Goal: Submit feedback/report problem: Submit feedback/report problem

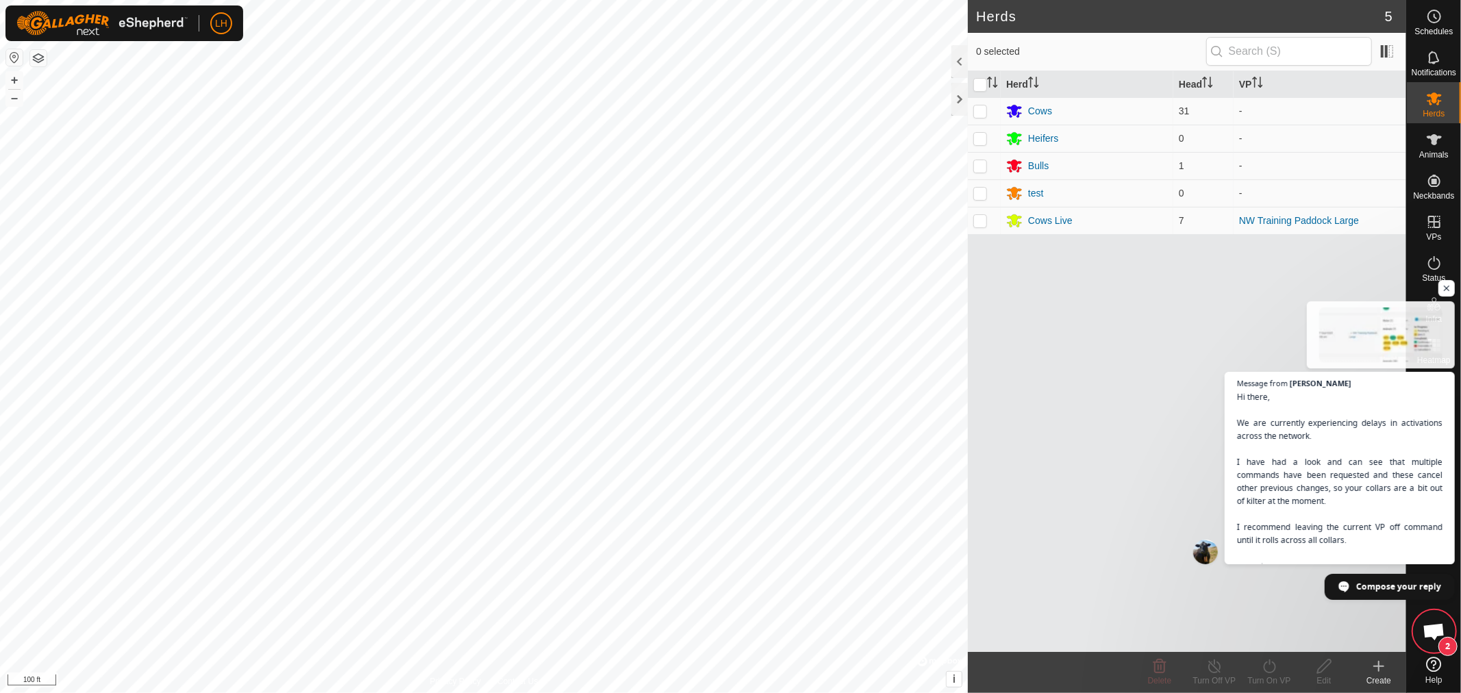
scroll to position [10176, 0]
click at [982, 223] on p-checkbox at bounding box center [980, 220] width 14 height 11
checkbox input "true"
click at [1208, 666] on icon at bounding box center [1214, 667] width 12 height 14
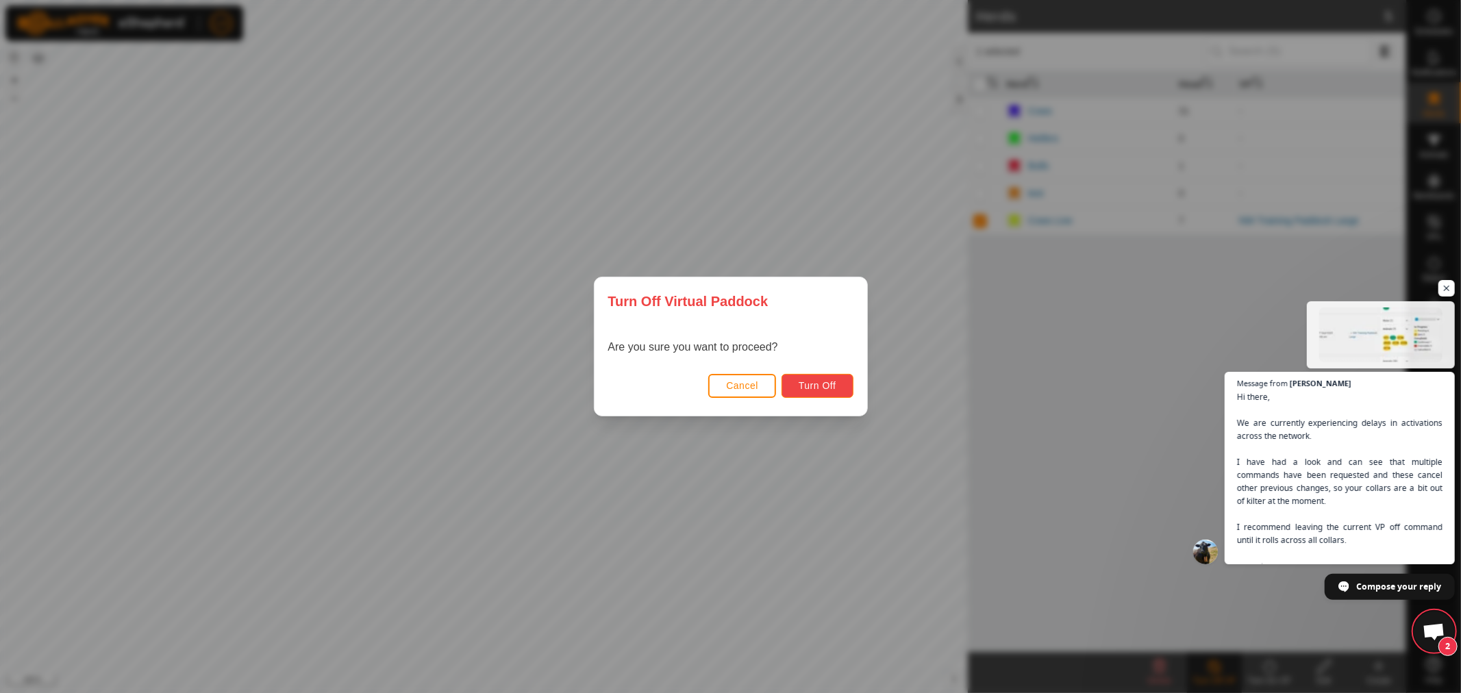
click at [821, 377] on button "Turn Off" at bounding box center [818, 386] width 72 height 24
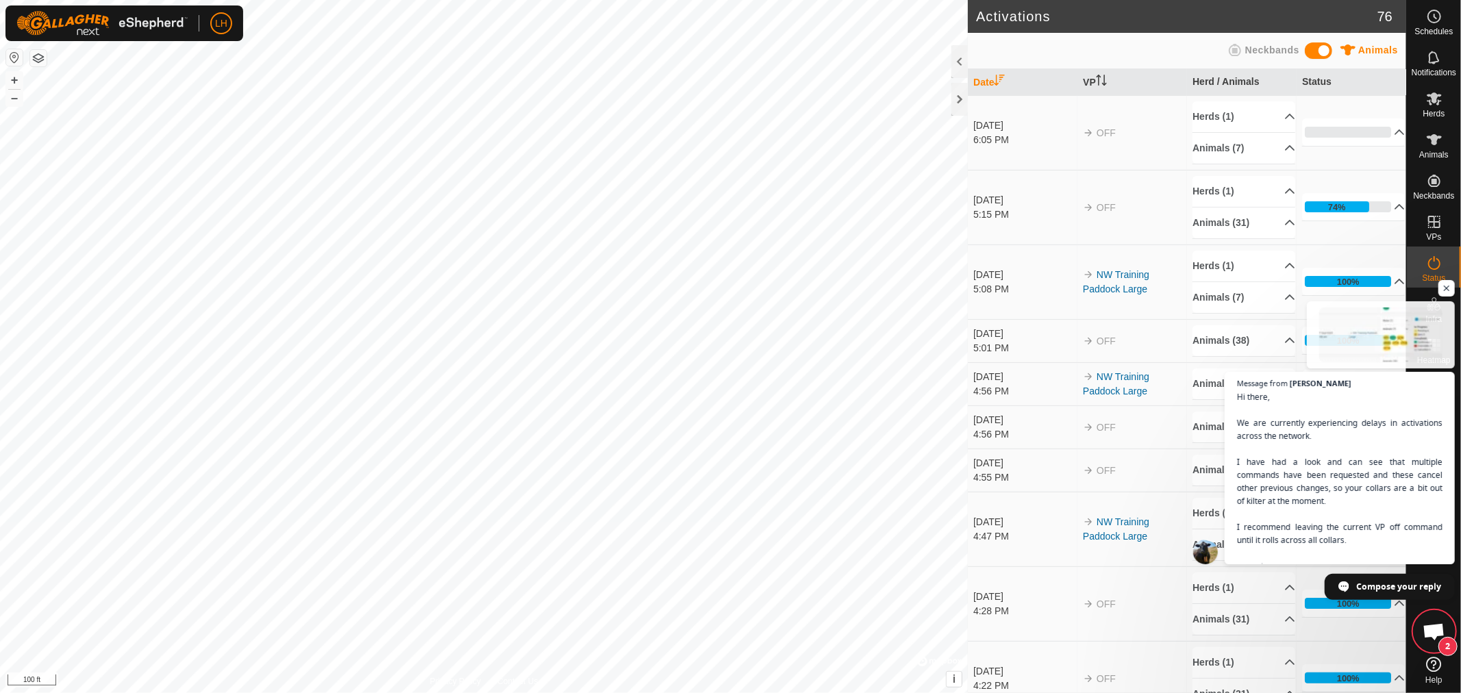
click at [1428, 624] on span "Open chat" at bounding box center [1434, 632] width 23 height 19
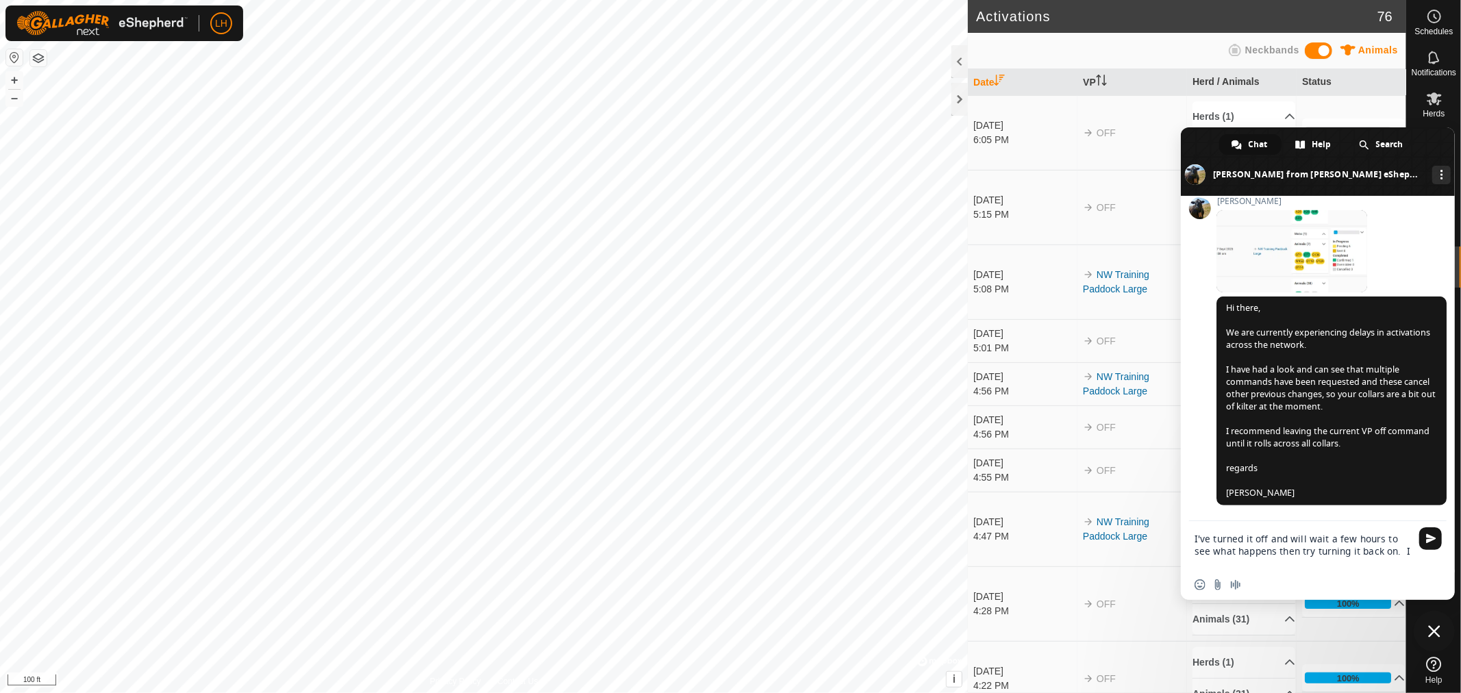
type textarea "I've turned it off and will wait a few hours to see what happens then try turni…"
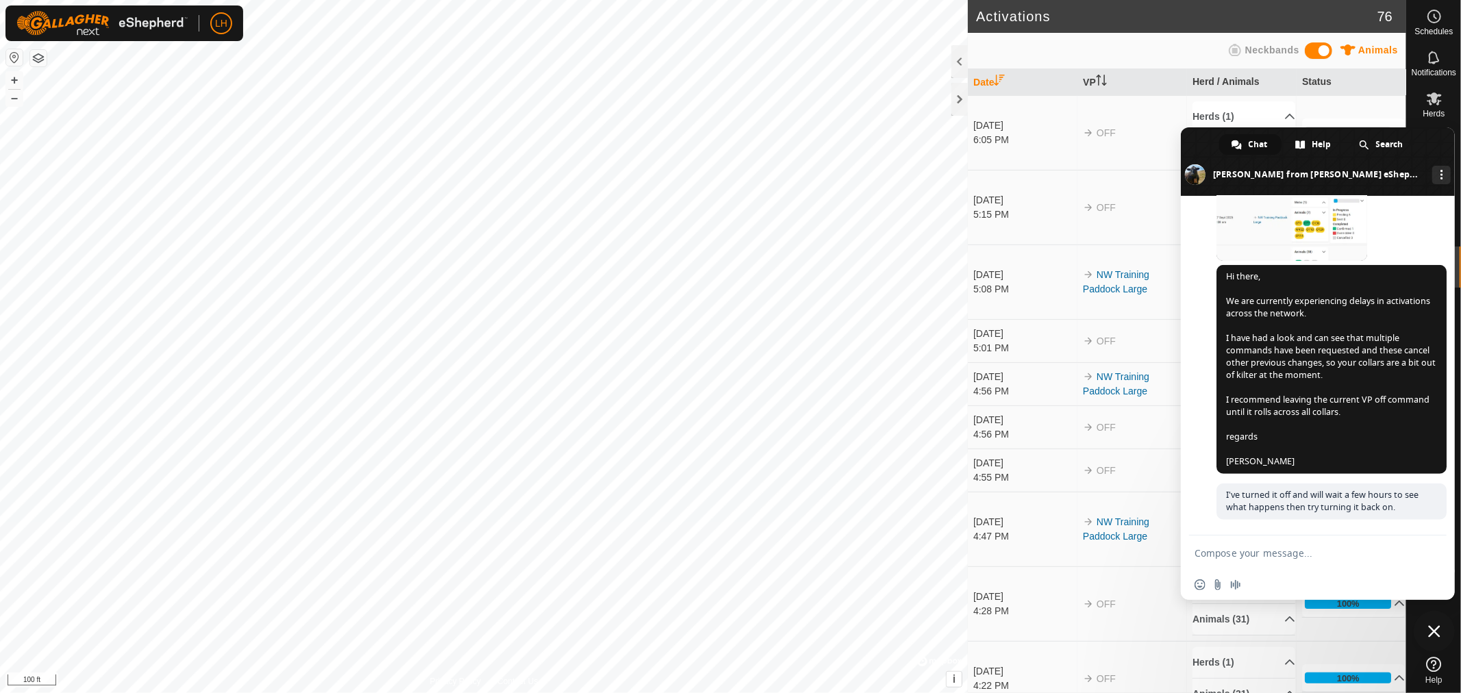
scroll to position [10224, 0]
click at [1247, 559] on textarea "Compose your message..." at bounding box center [1303, 553] width 216 height 12
click at [1436, 628] on span "Close chat" at bounding box center [1434, 631] width 12 height 12
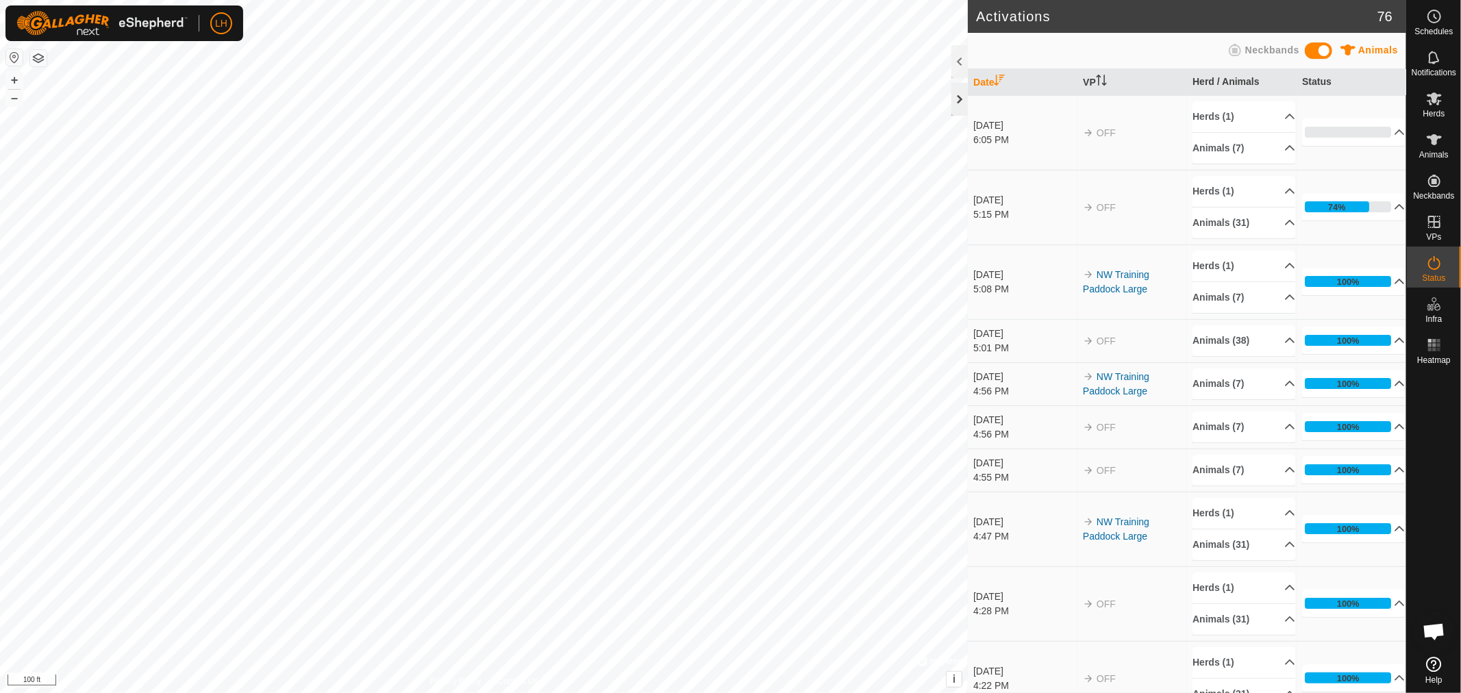
click at [963, 106] on div at bounding box center [959, 99] width 16 height 33
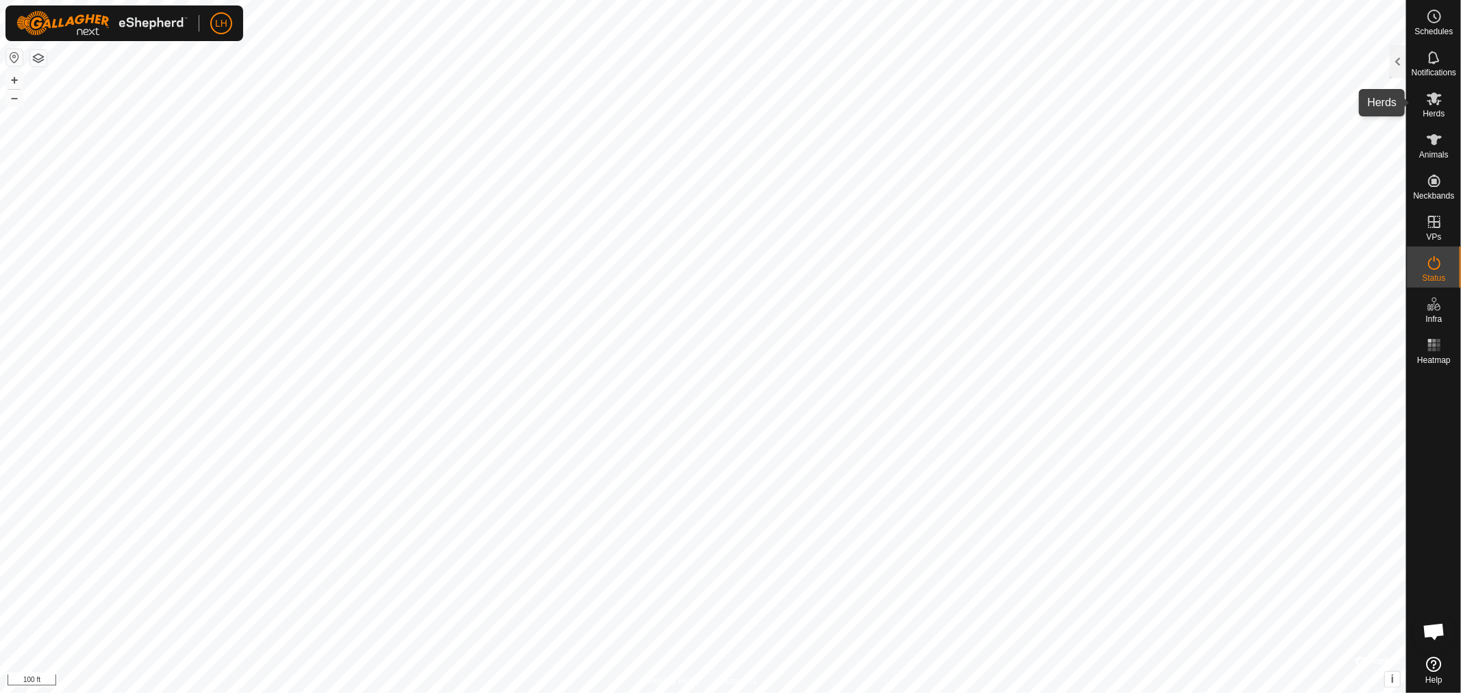
click at [1433, 99] on icon at bounding box center [1434, 98] width 15 height 13
click at [1399, 64] on div at bounding box center [1398, 61] width 16 height 33
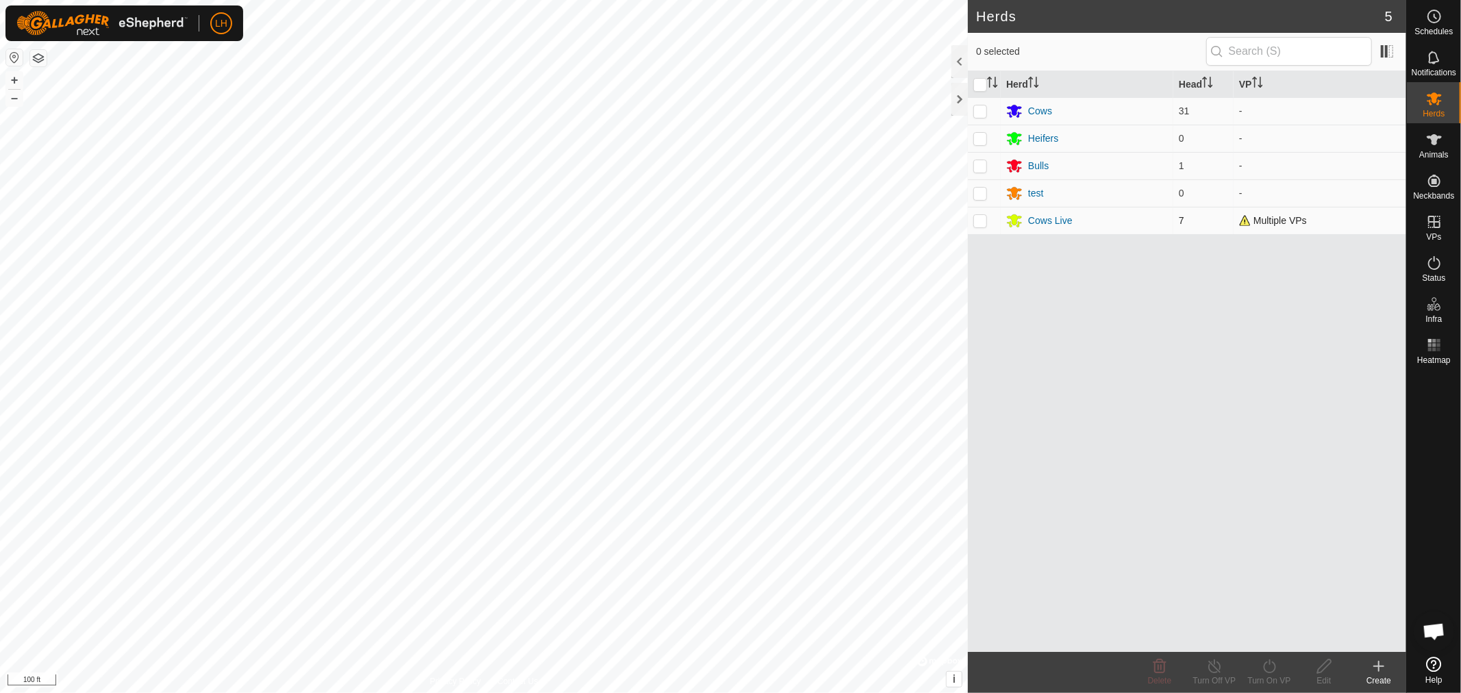
click at [977, 224] on p-checkbox at bounding box center [980, 220] width 14 height 11
checkbox input "true"
click at [1221, 672] on icon at bounding box center [1214, 666] width 17 height 16
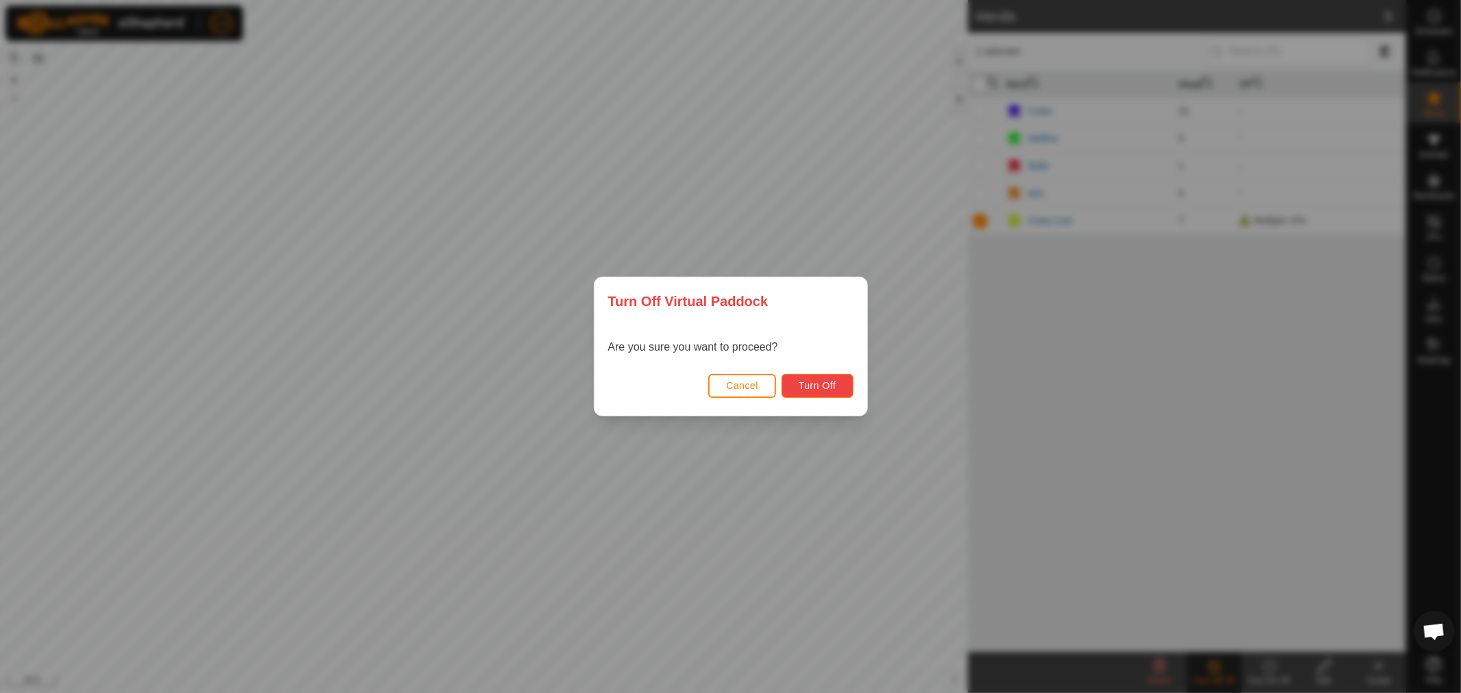
click at [819, 378] on button "Turn Off" at bounding box center [818, 386] width 72 height 24
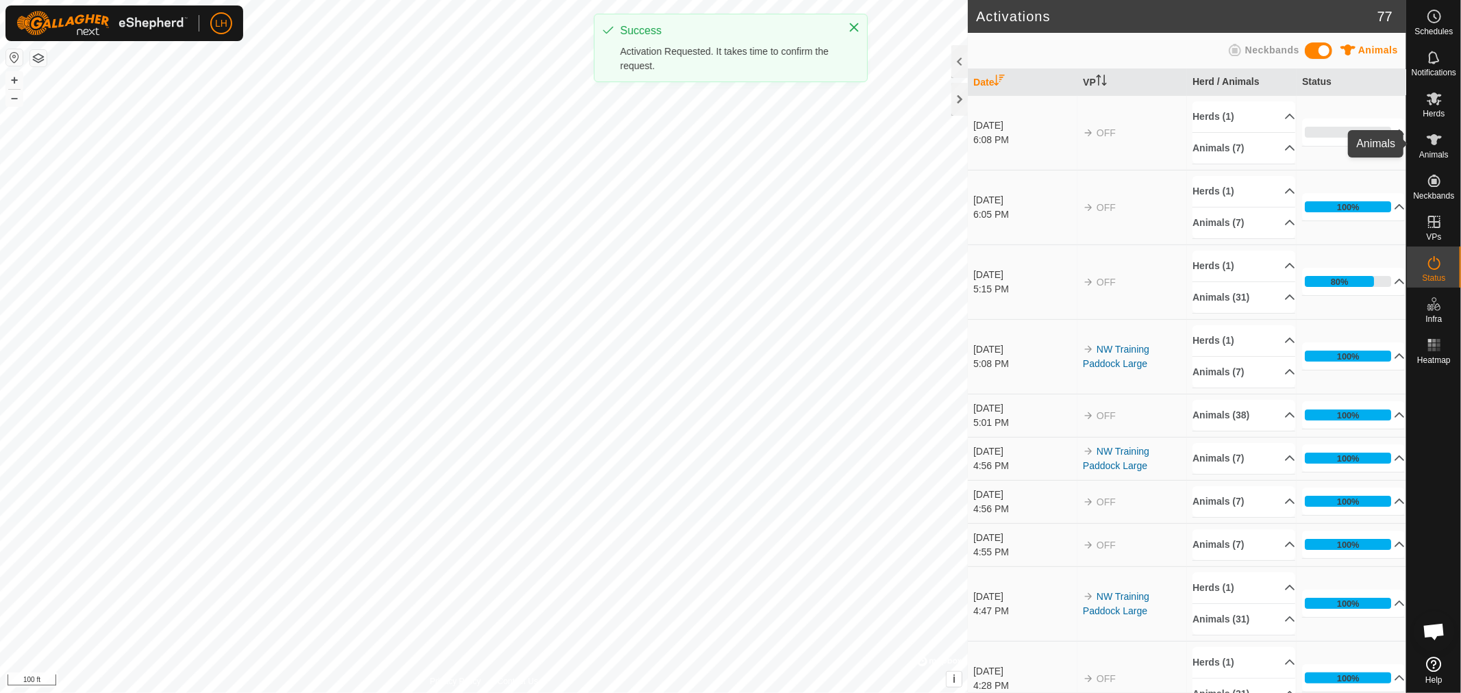
click at [1439, 140] on icon at bounding box center [1434, 140] width 16 height 16
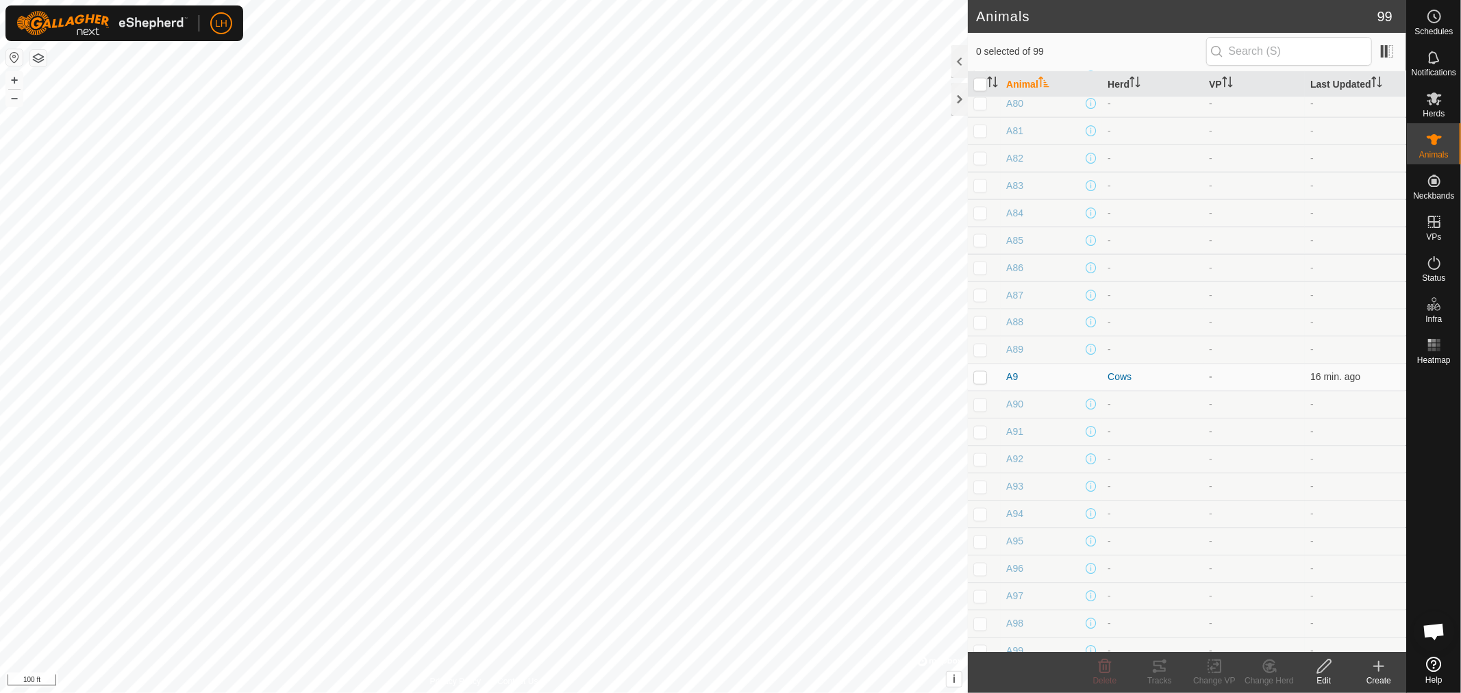
scroll to position [2282, 0]
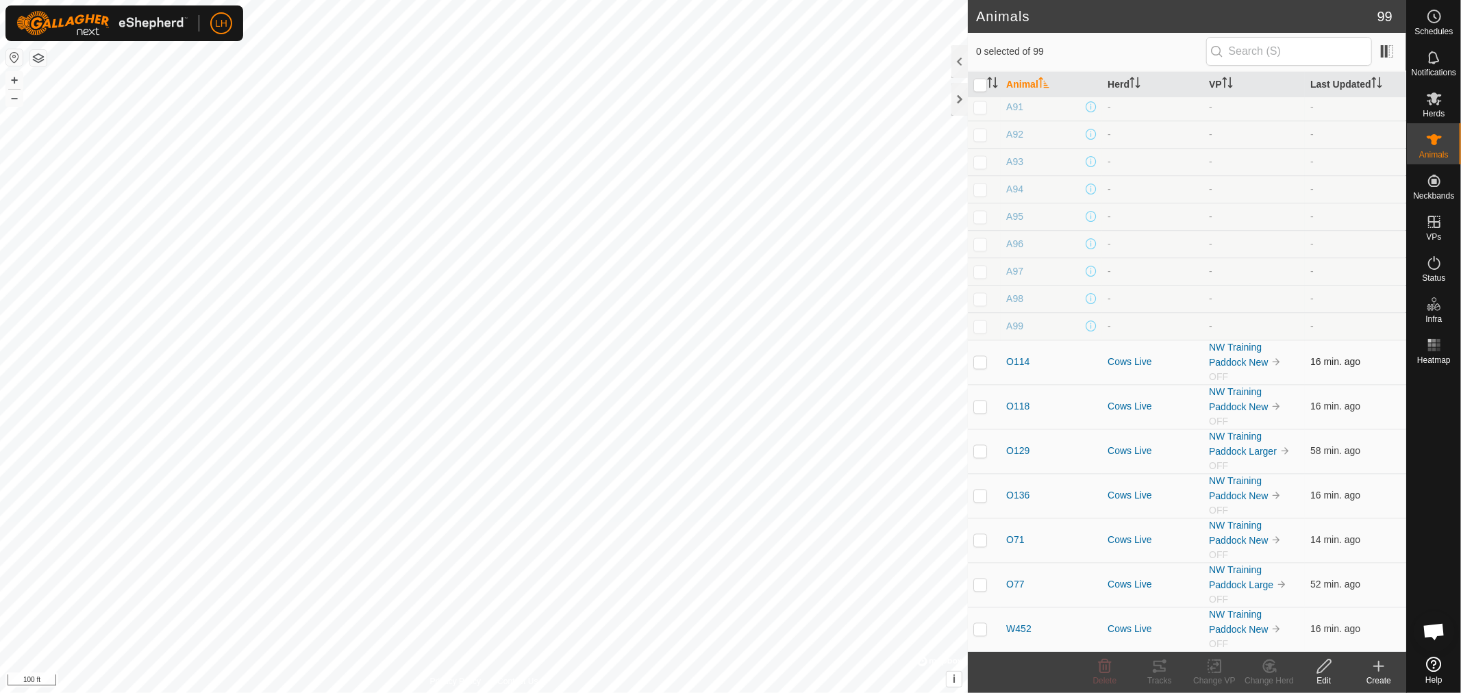
click at [983, 357] on p-checkbox at bounding box center [980, 361] width 14 height 11
checkbox input "true"
click at [981, 408] on p-checkbox at bounding box center [980, 406] width 14 height 11
checkbox input "true"
click at [981, 450] on p-checkbox at bounding box center [980, 450] width 14 height 11
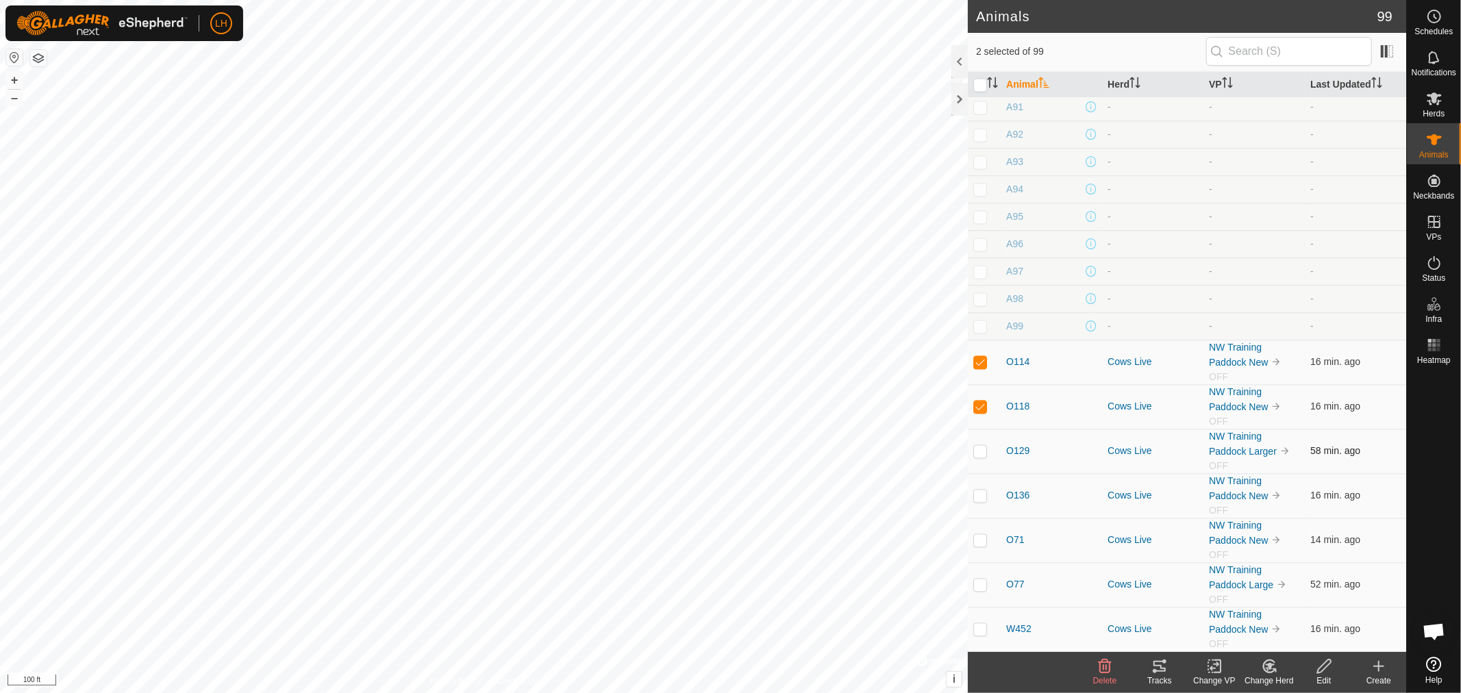
checkbox input "true"
click at [987, 492] on p-tablecheckbox at bounding box center [980, 495] width 14 height 11
checkbox input "true"
click at [982, 537] on p-checkbox at bounding box center [980, 539] width 14 height 11
checkbox input "true"
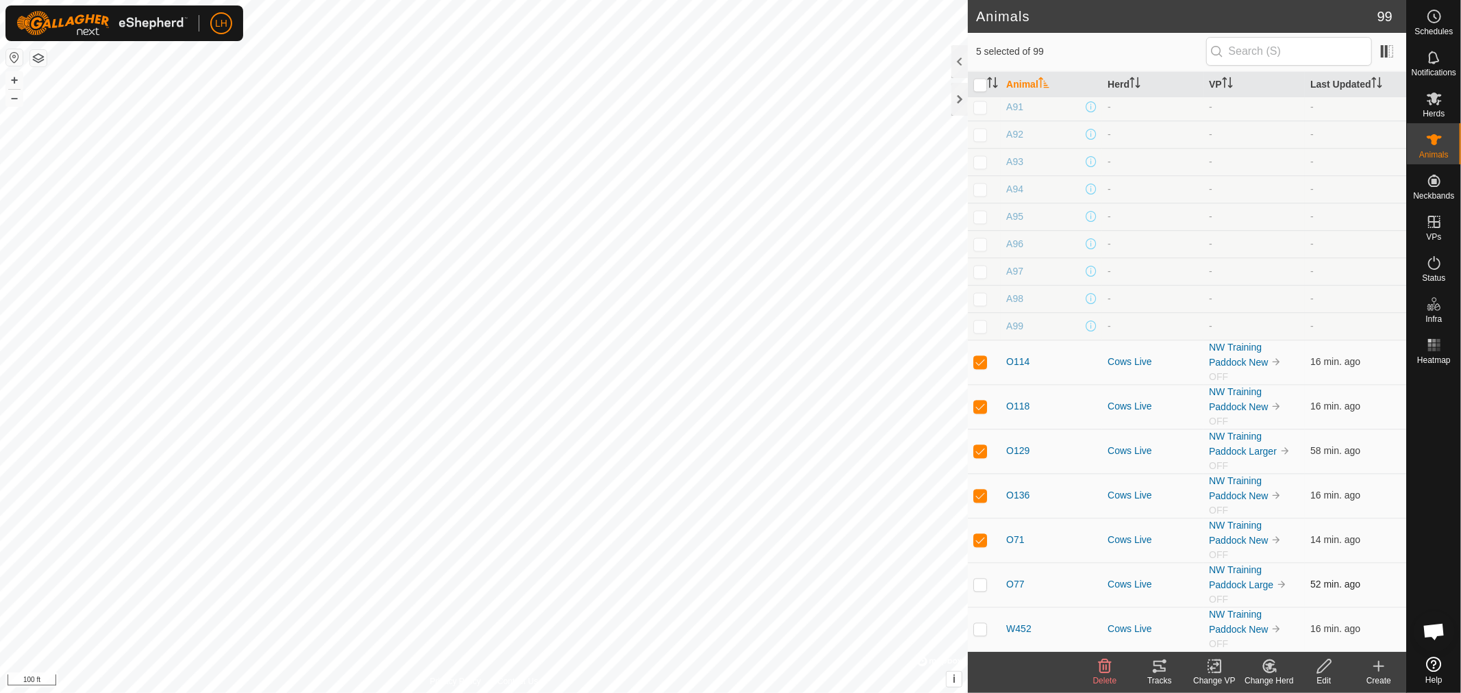
click at [982, 579] on p-checkbox at bounding box center [980, 584] width 14 height 11
checkbox input "true"
click at [979, 632] on p-checkbox at bounding box center [980, 628] width 14 height 11
checkbox input "true"
click at [1215, 669] on icon at bounding box center [1215, 666] width 10 height 9
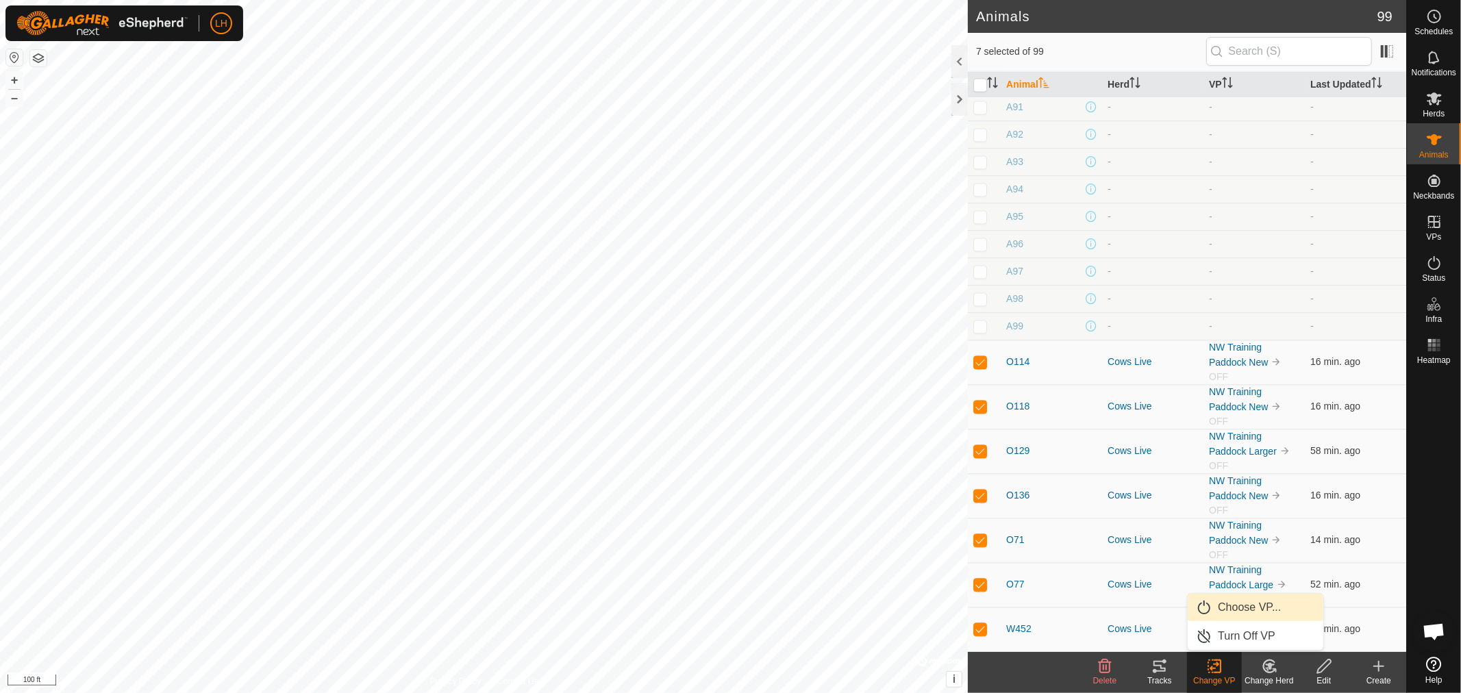
click at [1229, 608] on link "Choose VP..." at bounding box center [1256, 607] width 136 height 27
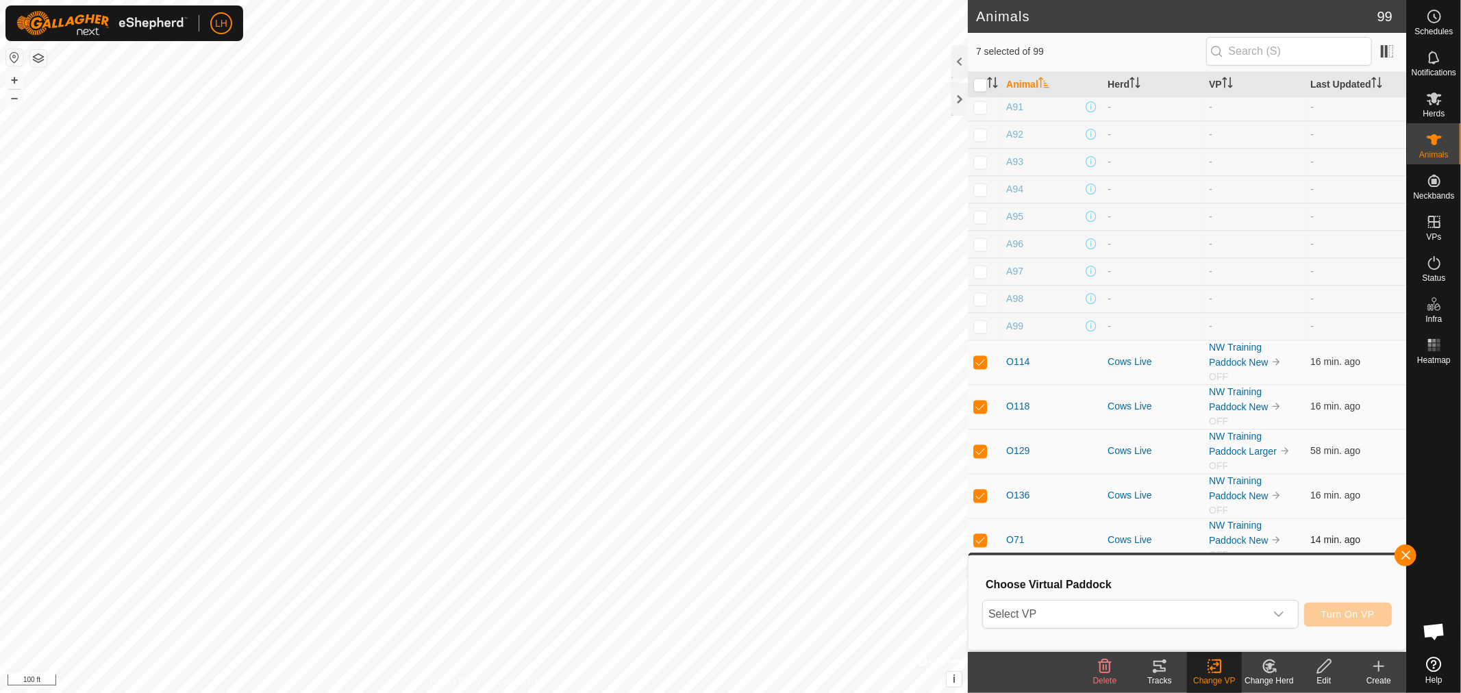
click at [978, 531] on td at bounding box center [984, 540] width 33 height 45
checkbox input "false"
click at [973, 483] on td at bounding box center [984, 495] width 33 height 45
checkbox input "false"
drag, startPoint x: 975, startPoint y: 442, endPoint x: 977, endPoint y: 414, distance: 27.5
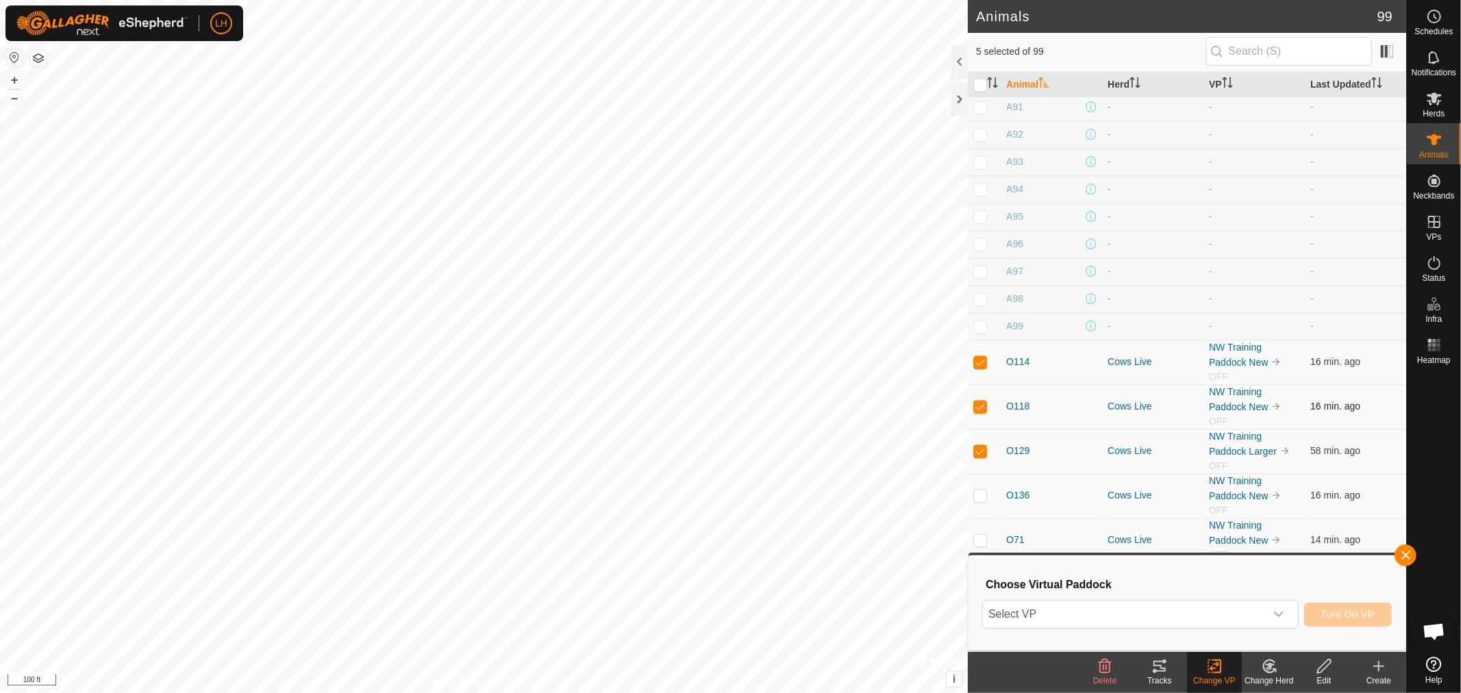
click at [975, 442] on td at bounding box center [984, 451] width 33 height 45
checkbox input "false"
click at [981, 401] on p-checkbox at bounding box center [980, 406] width 14 height 11
checkbox input "false"
click at [977, 361] on p-checkbox at bounding box center [980, 361] width 14 height 11
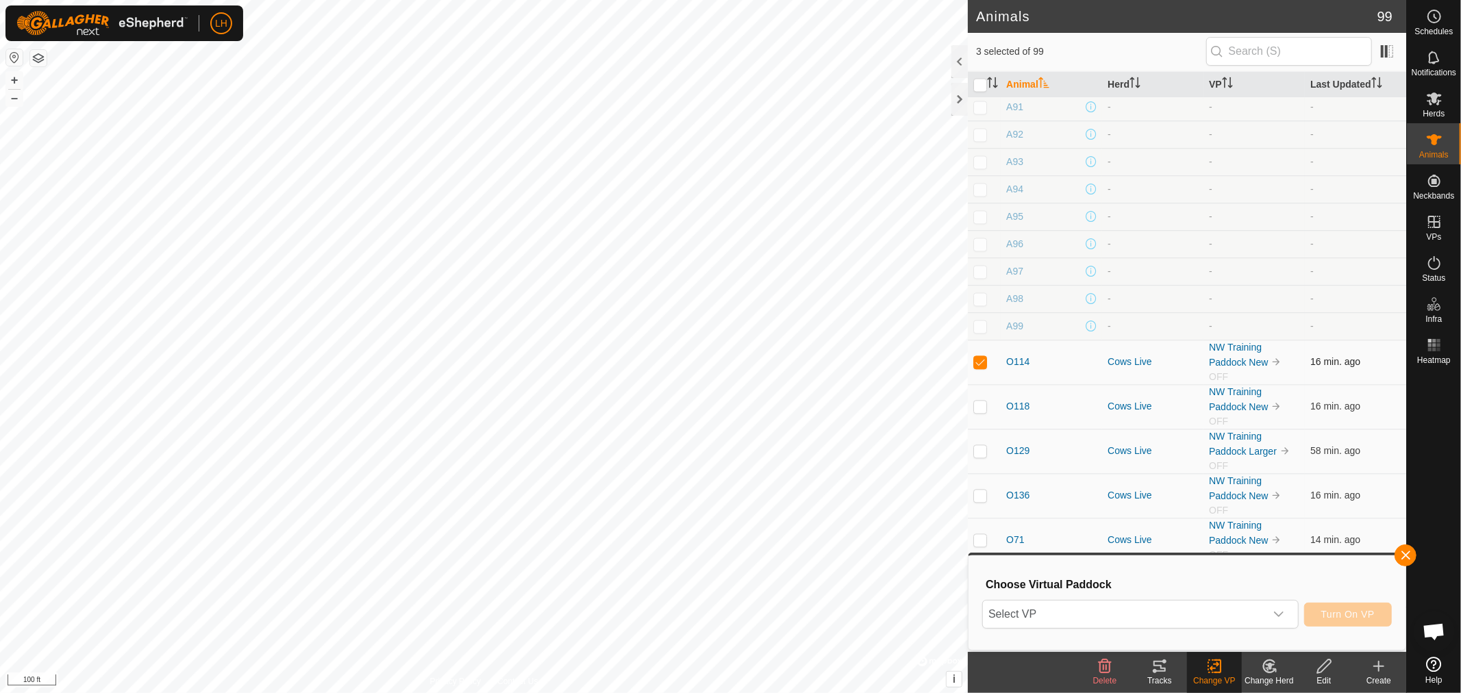
checkbox input "false"
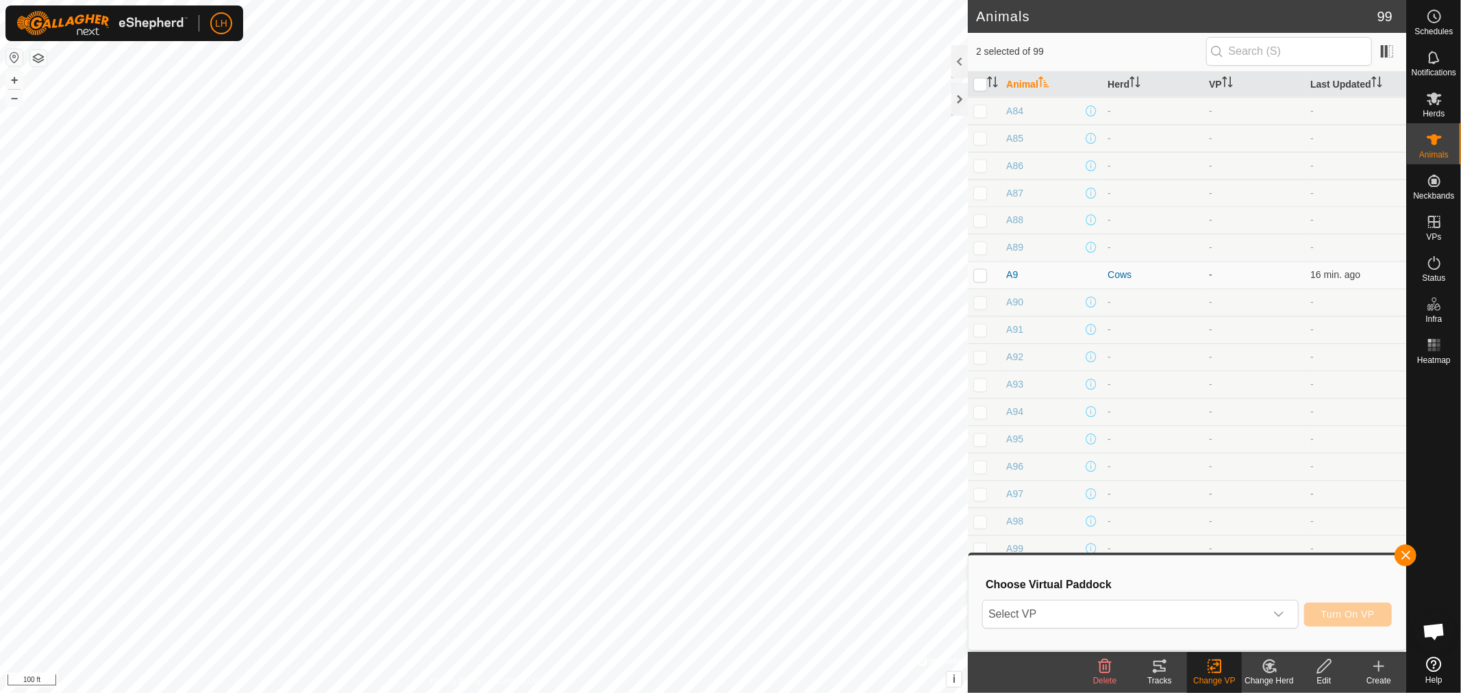
scroll to position [2053, 0]
click at [960, 64] on div at bounding box center [959, 61] width 16 height 33
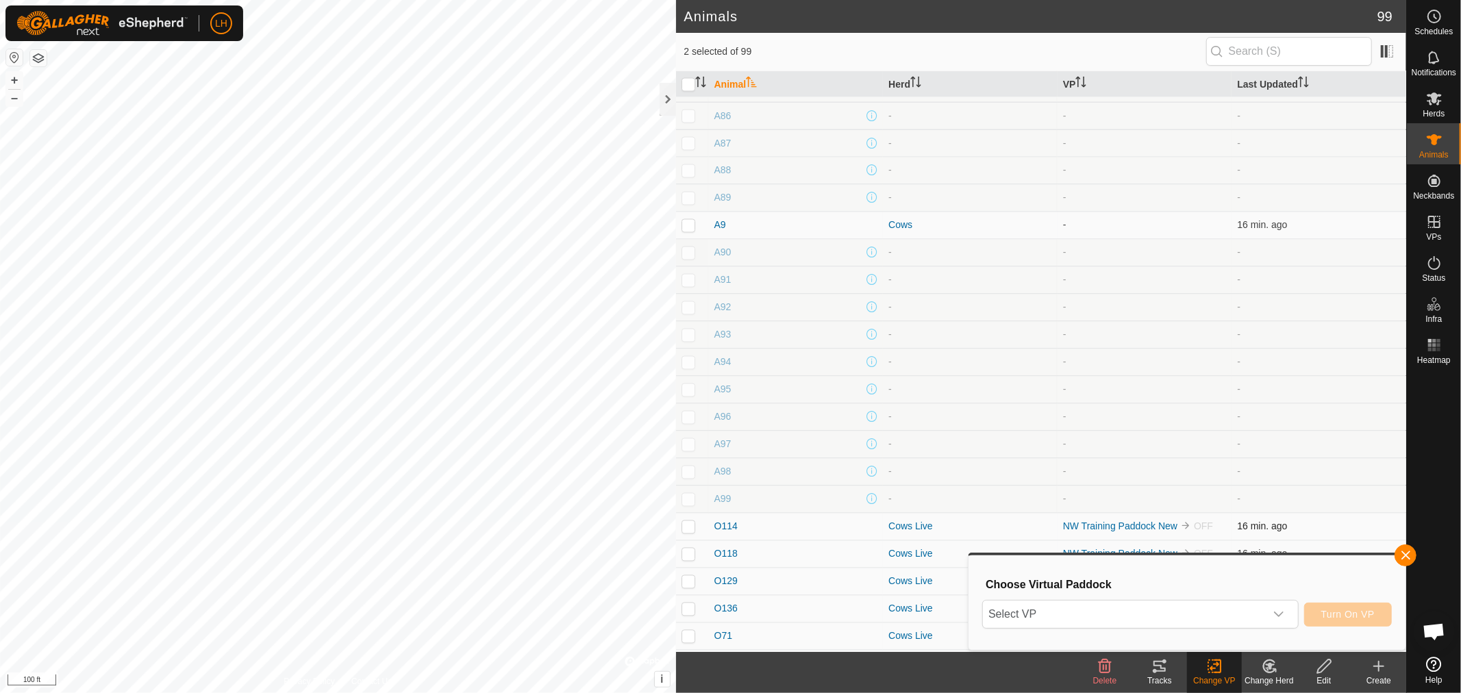
scroll to position [2158, 0]
click at [688, 612] on p-checkbox at bounding box center [689, 610] width 14 height 11
checkbox input "false"
click at [688, 640] on p-checkbox at bounding box center [689, 637] width 14 height 11
checkbox input "false"
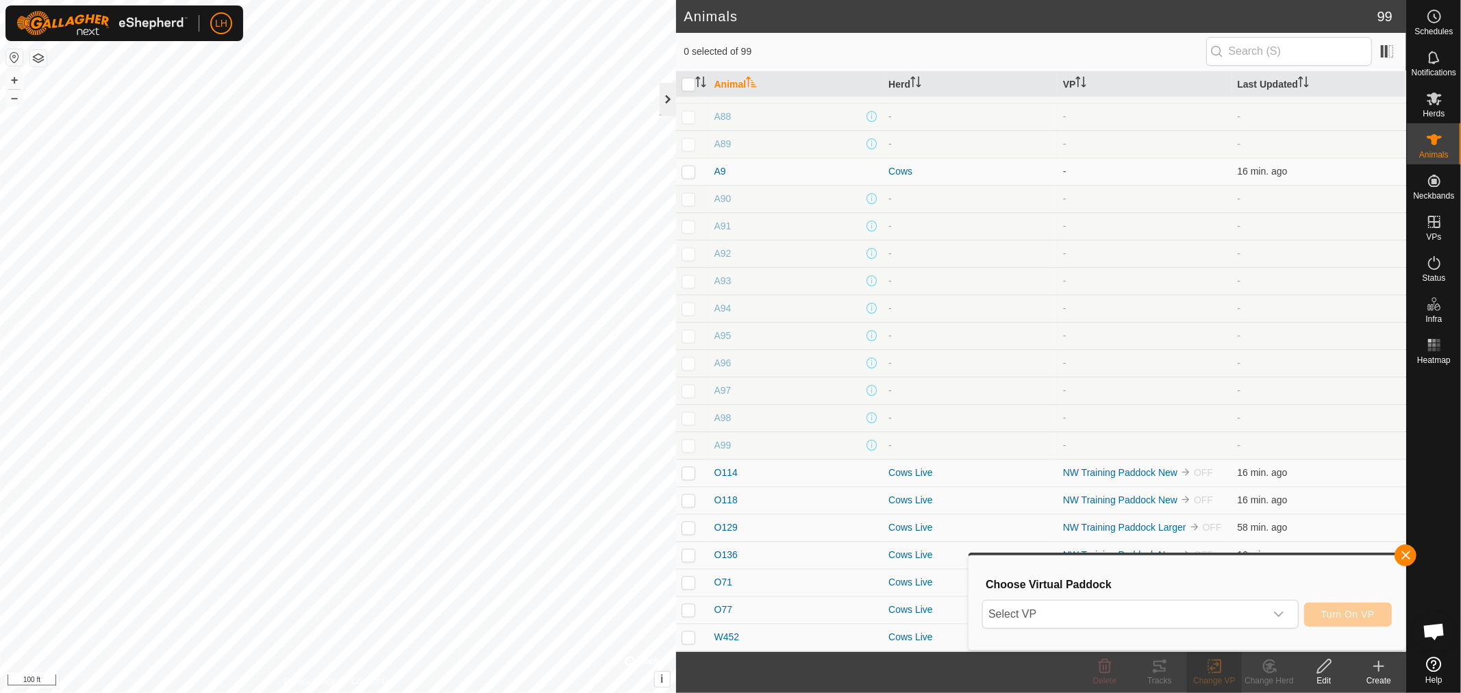
click at [662, 95] on div at bounding box center [668, 99] width 16 height 33
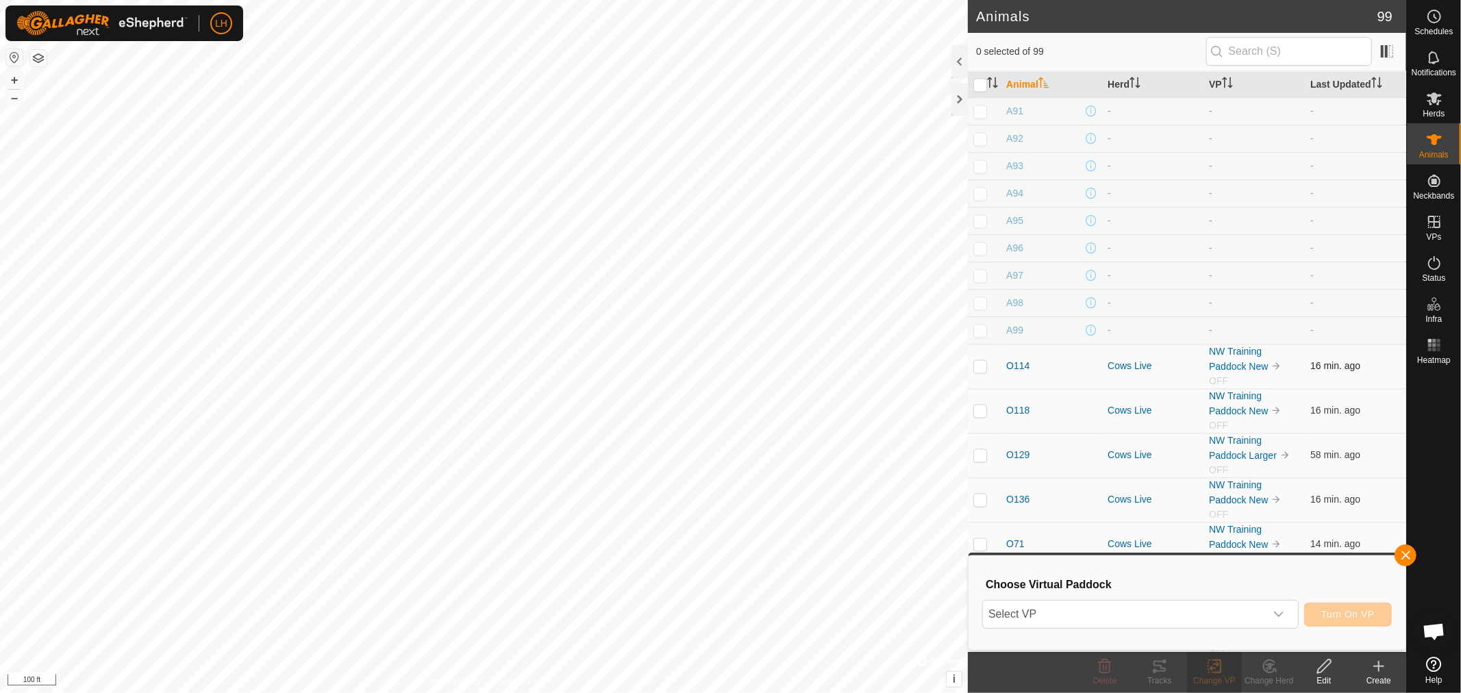
scroll to position [2282, 0]
click at [1437, 107] on es-mob-svg-icon at bounding box center [1434, 99] width 25 height 22
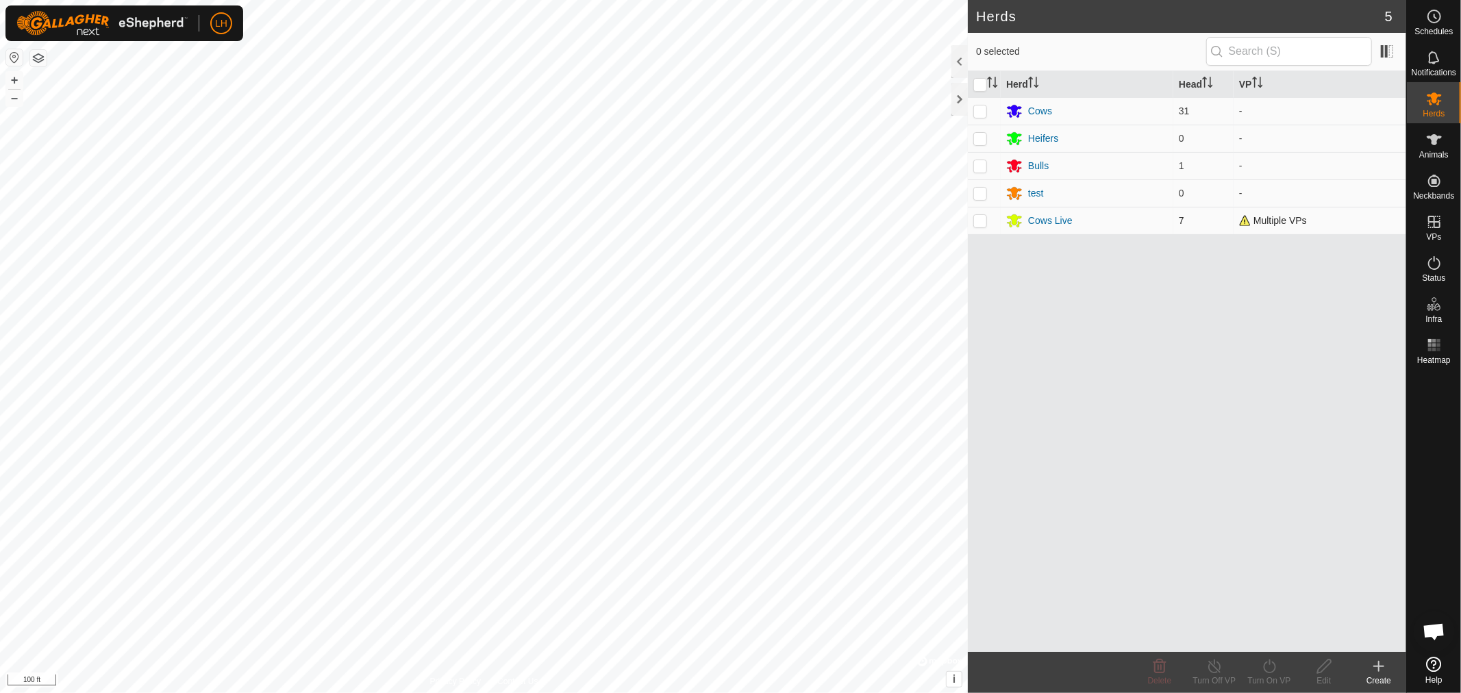
click at [977, 226] on p-tablecheckbox at bounding box center [980, 220] width 14 height 11
checkbox input "true"
click at [1210, 669] on icon at bounding box center [1214, 666] width 17 height 16
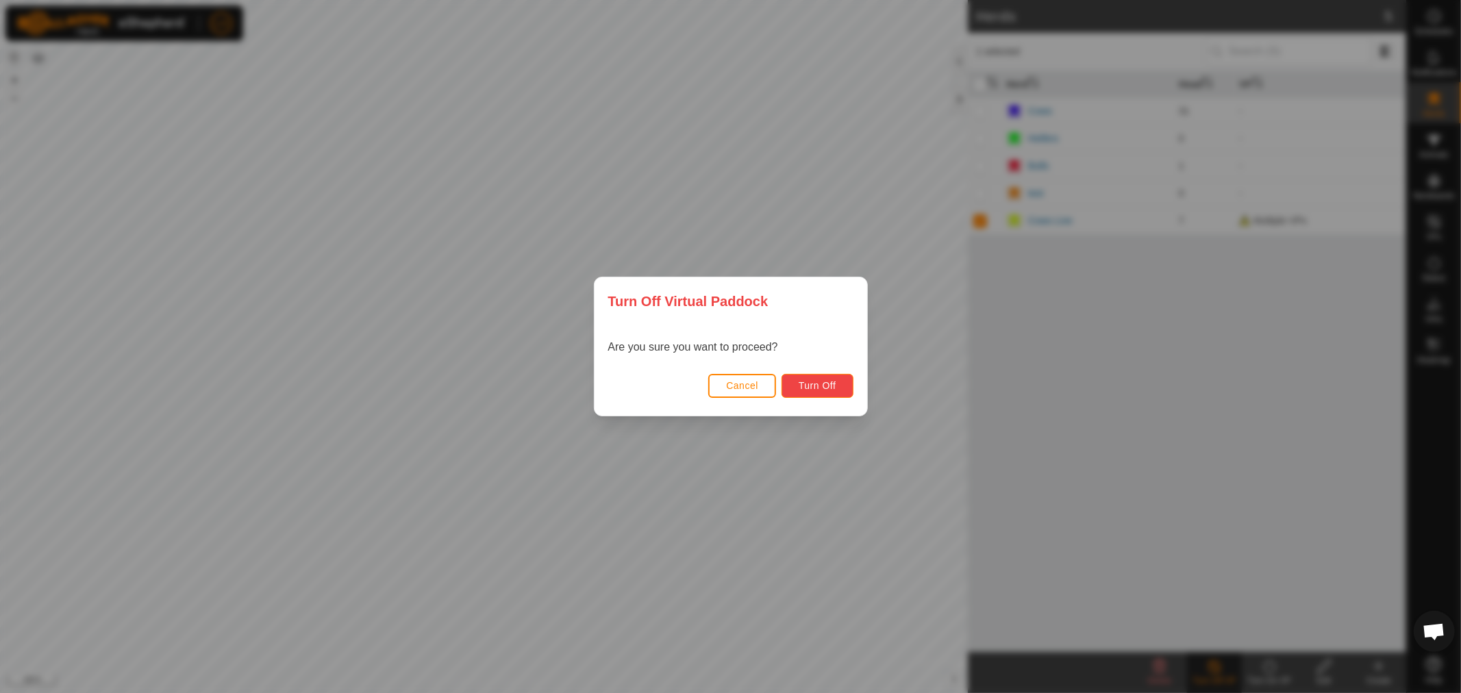
click at [827, 382] on span "Turn Off" at bounding box center [818, 385] width 38 height 11
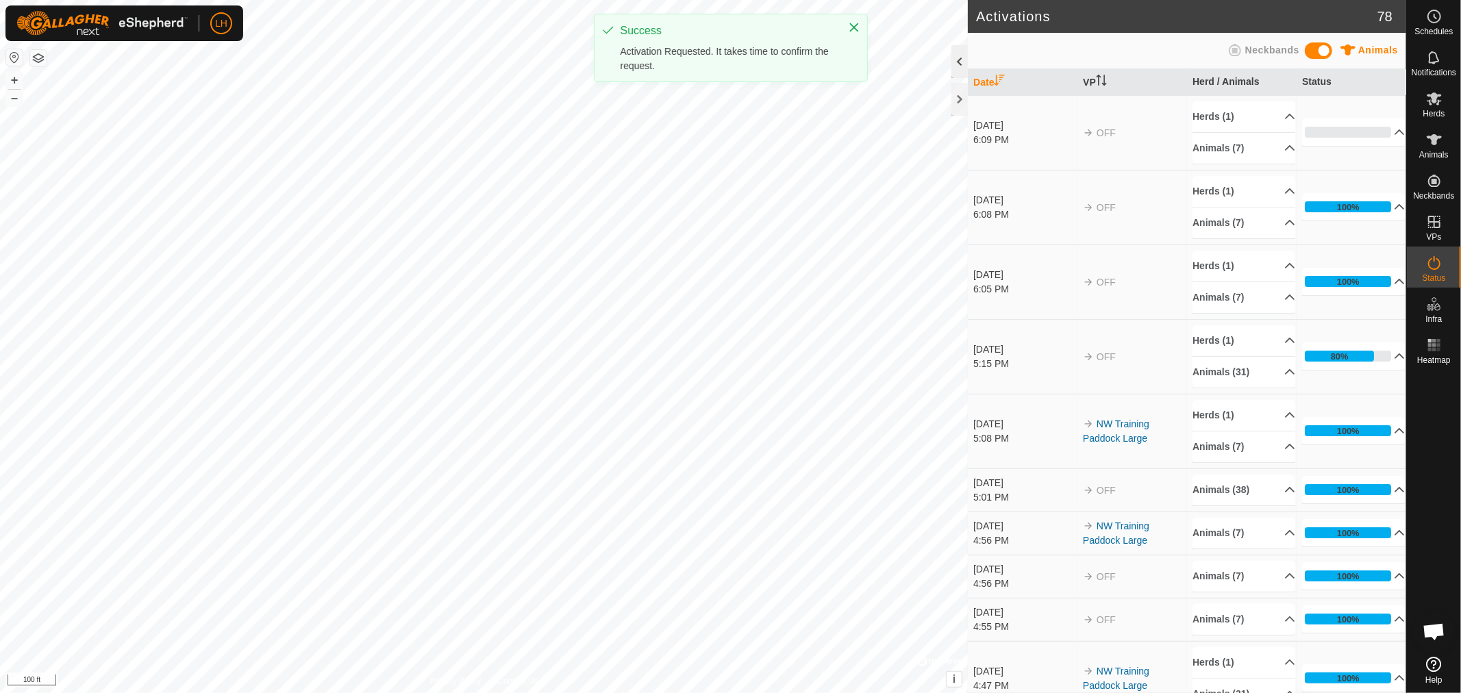
click at [958, 58] on div at bounding box center [959, 61] width 16 height 33
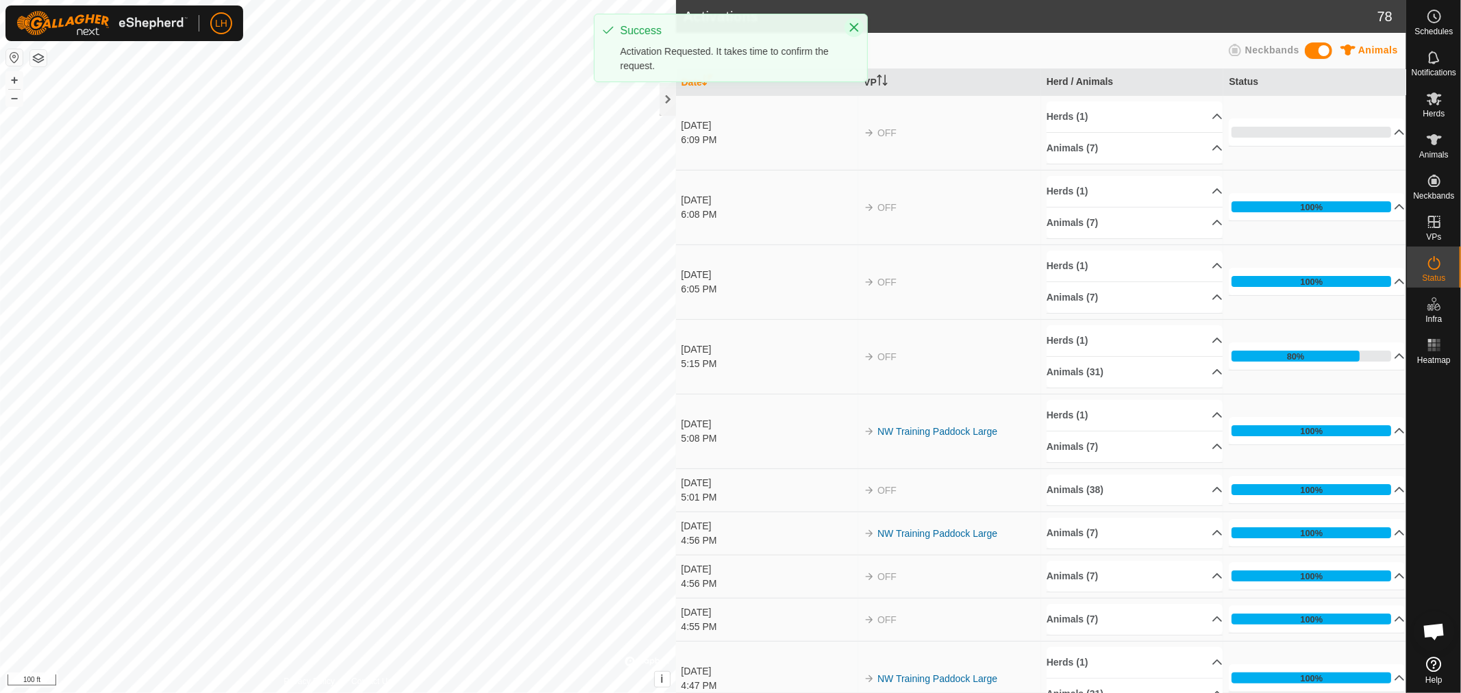
click at [853, 25] on icon "Close" at bounding box center [854, 27] width 11 height 11
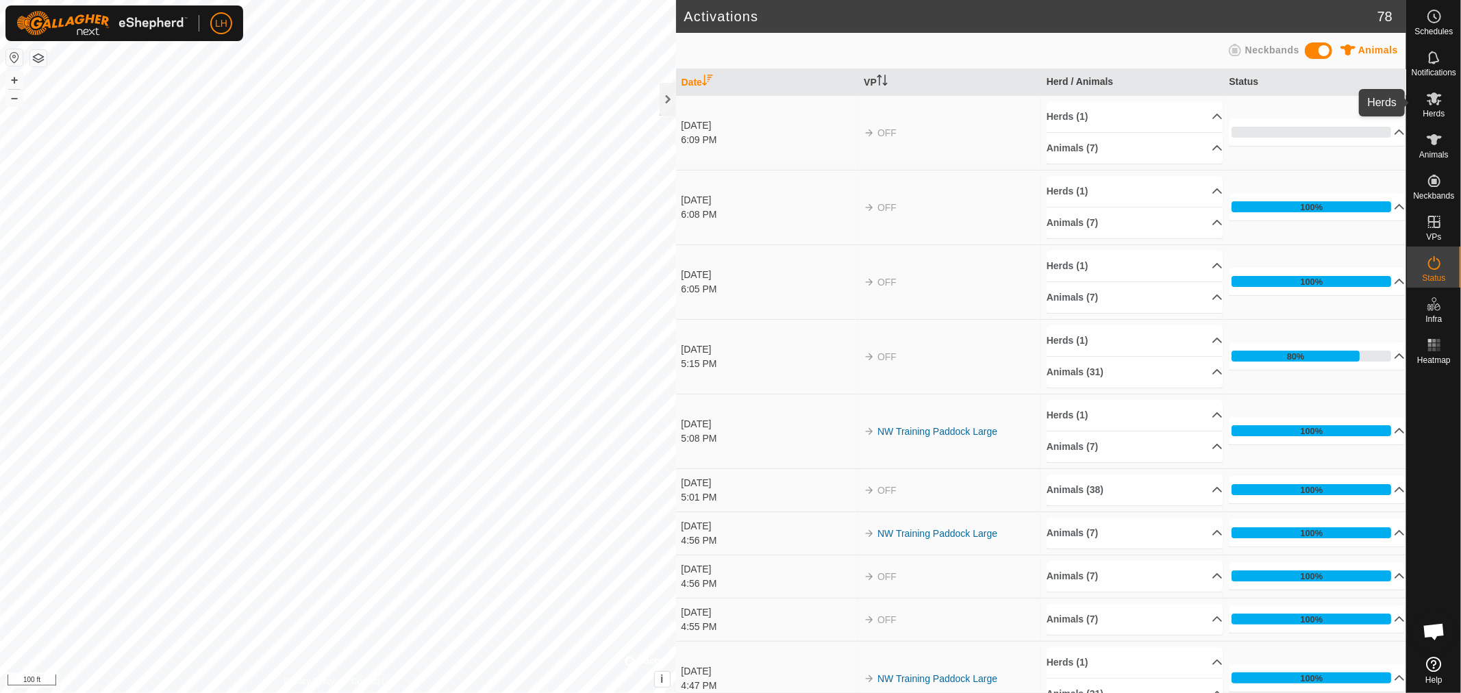
click at [1436, 101] on icon at bounding box center [1434, 98] width 15 height 13
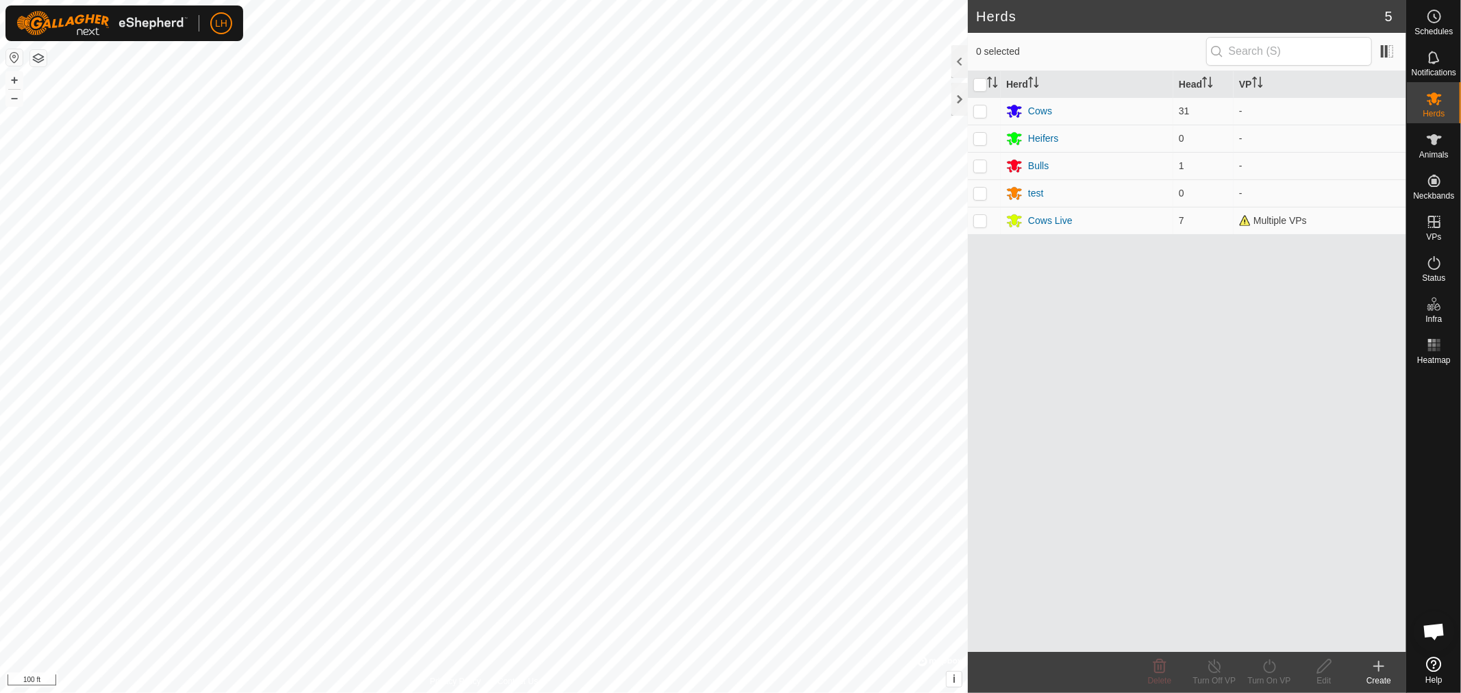
click at [1436, 627] on span "Open chat" at bounding box center [1434, 632] width 23 height 19
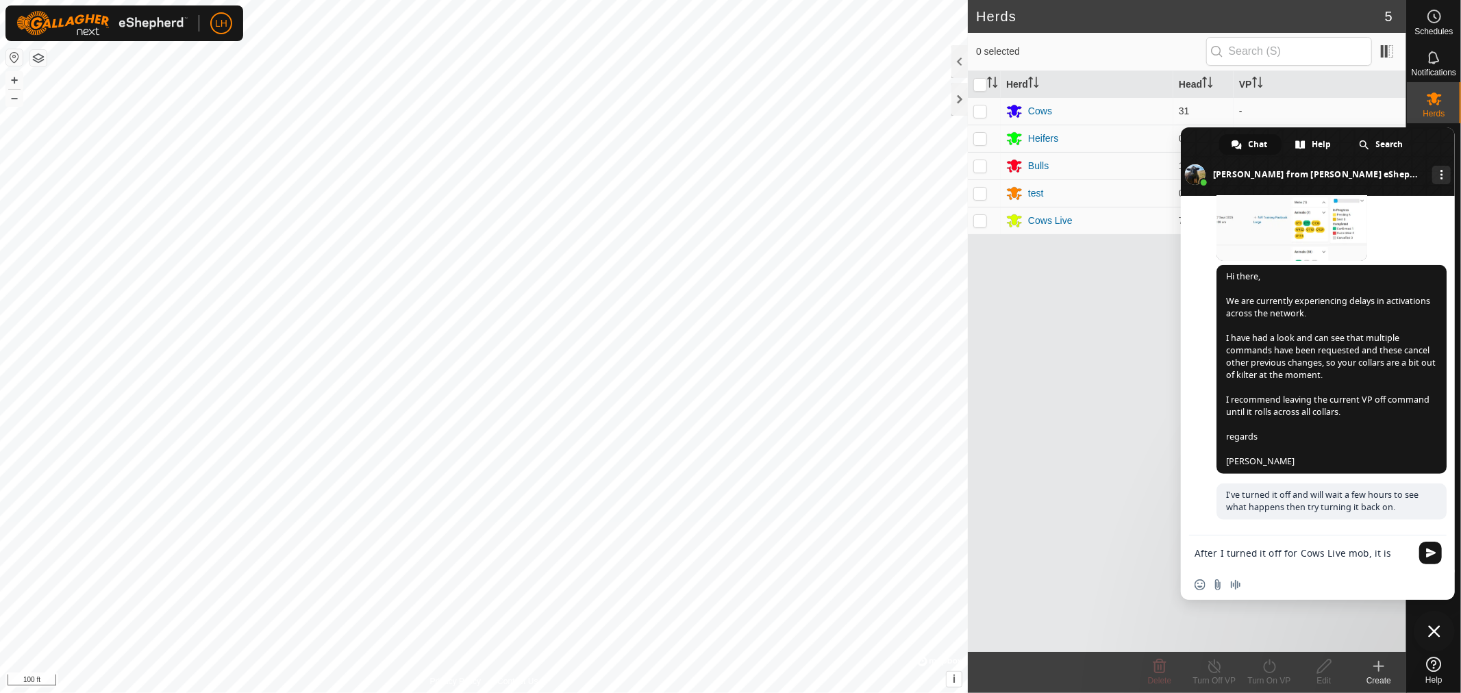
scroll to position [10225, 0]
type textarea "After I turned it off for Cows Live mob, it is now showing as multiple vp"
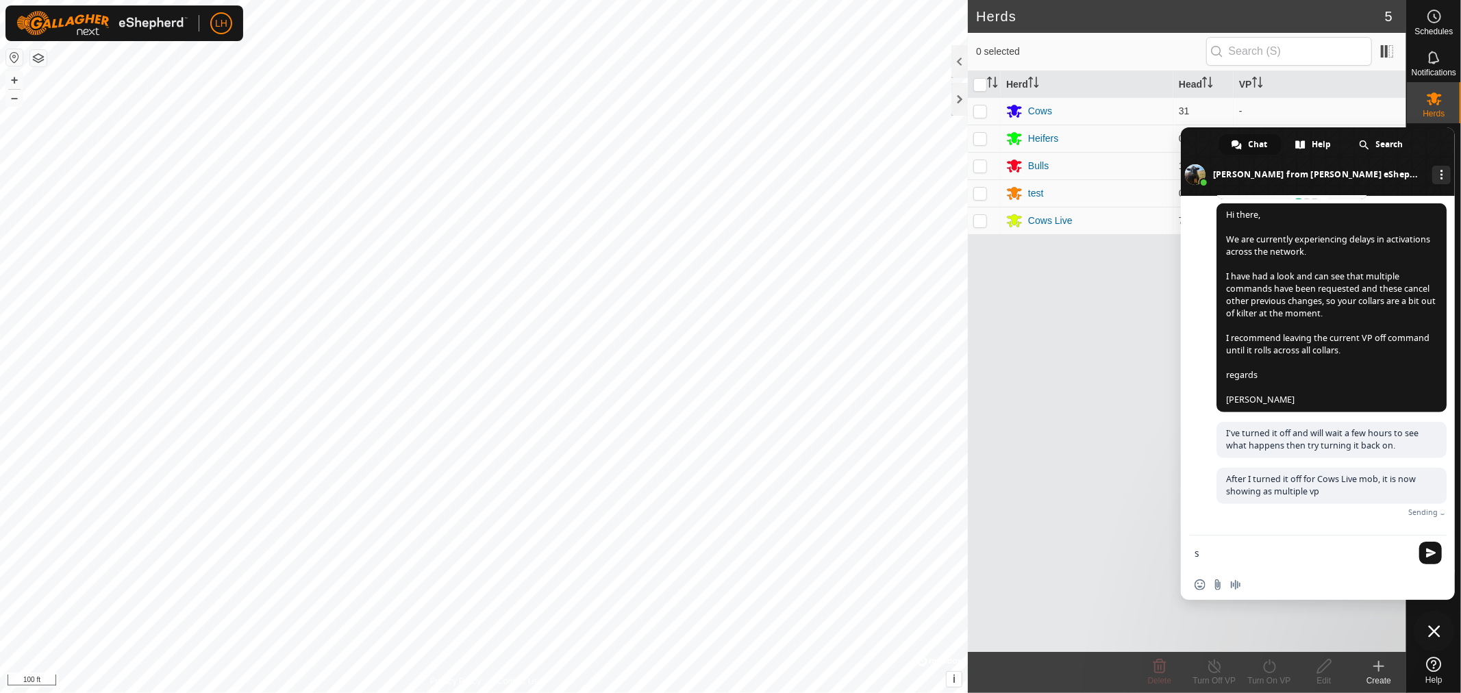
scroll to position [10265, 0]
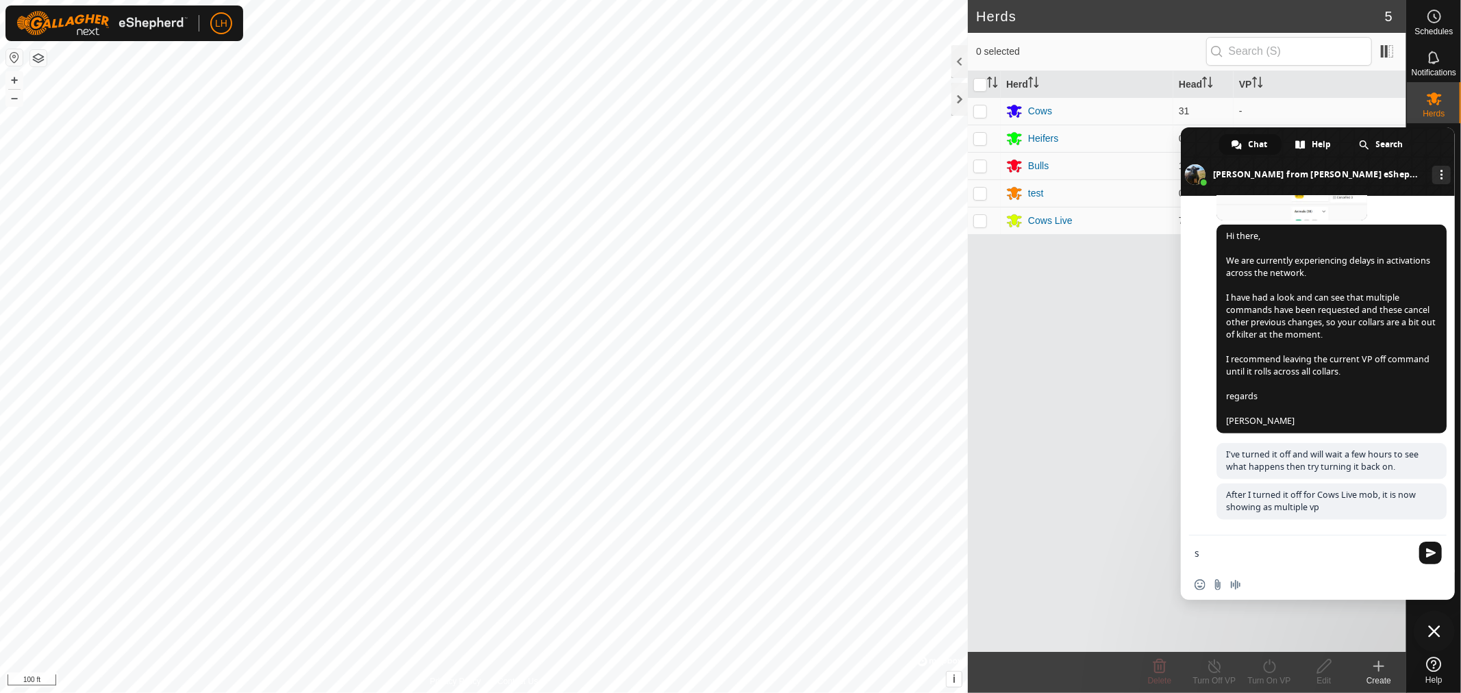
type textarea "s"
type textarea "multiple vps again."
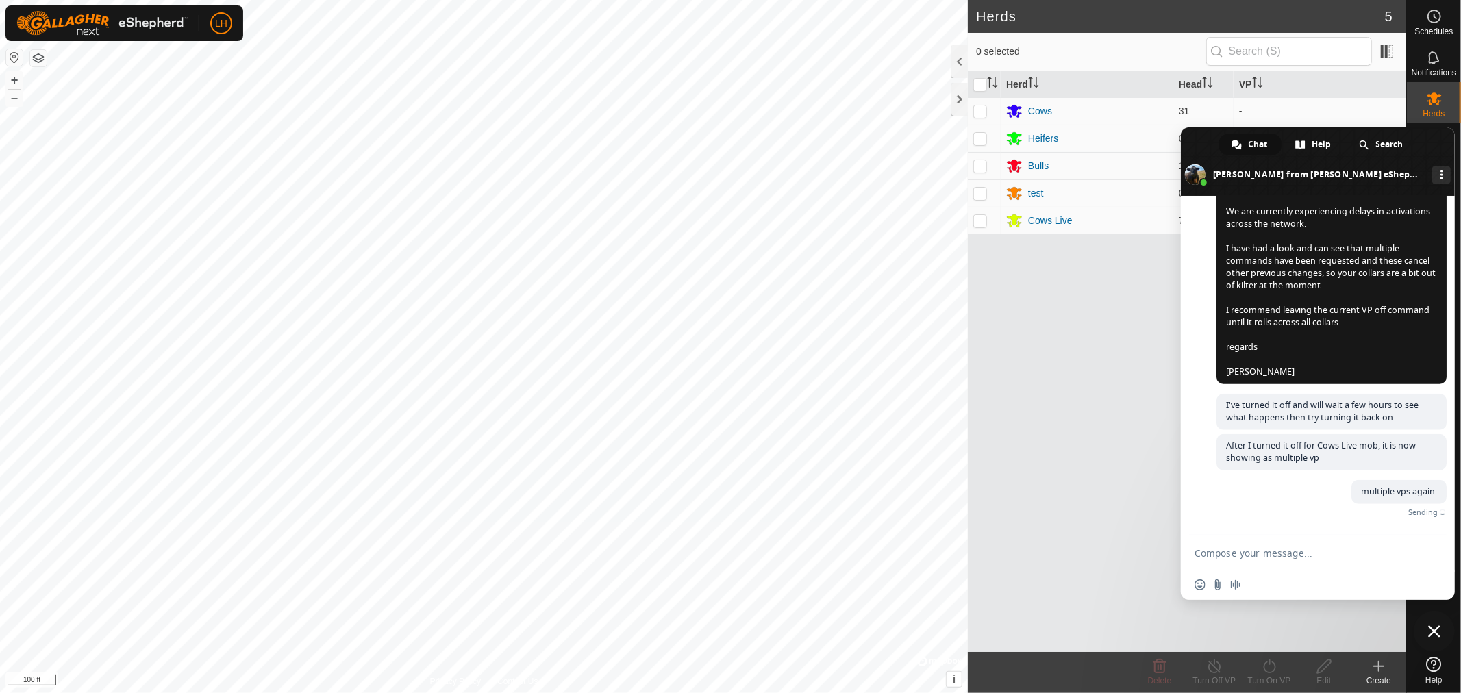
scroll to position [10295, 0]
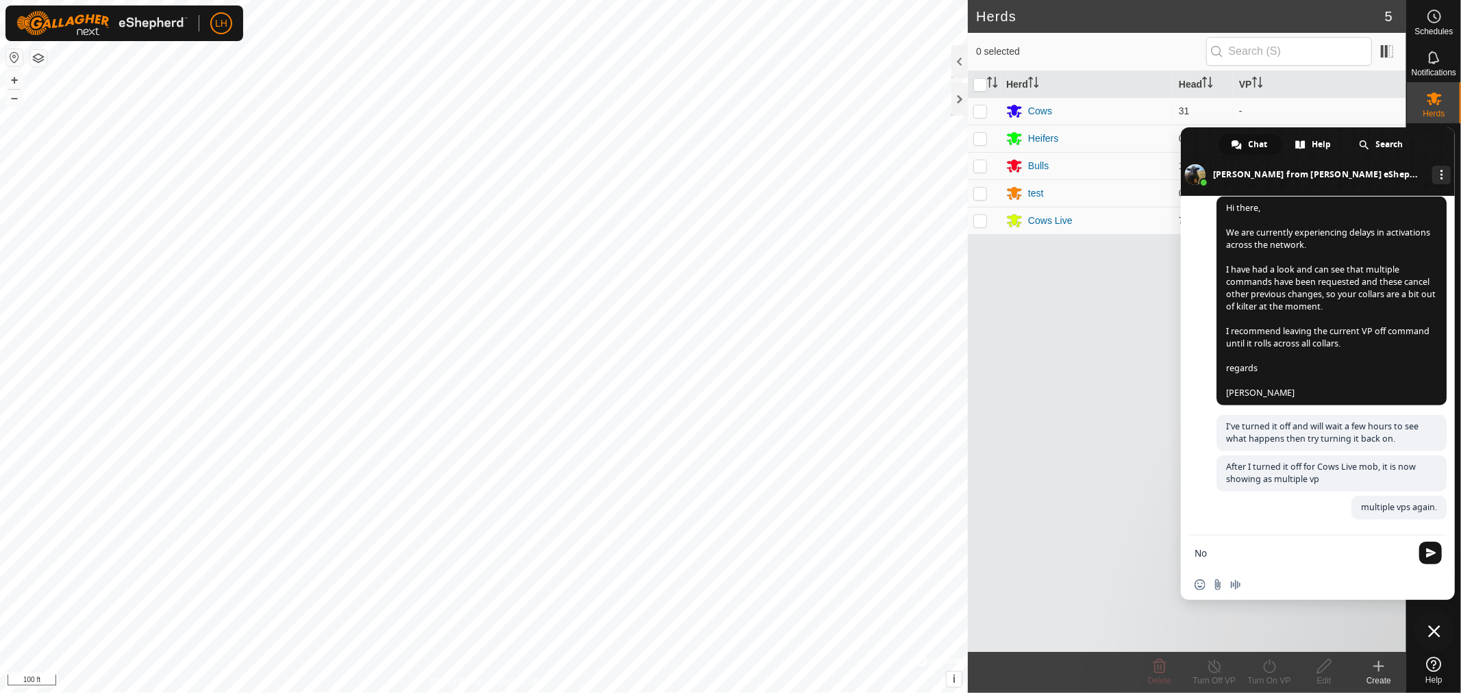
type textarea "N"
type textarea "T"
type textarea "I"
click at [961, 105] on div at bounding box center [959, 99] width 16 height 33
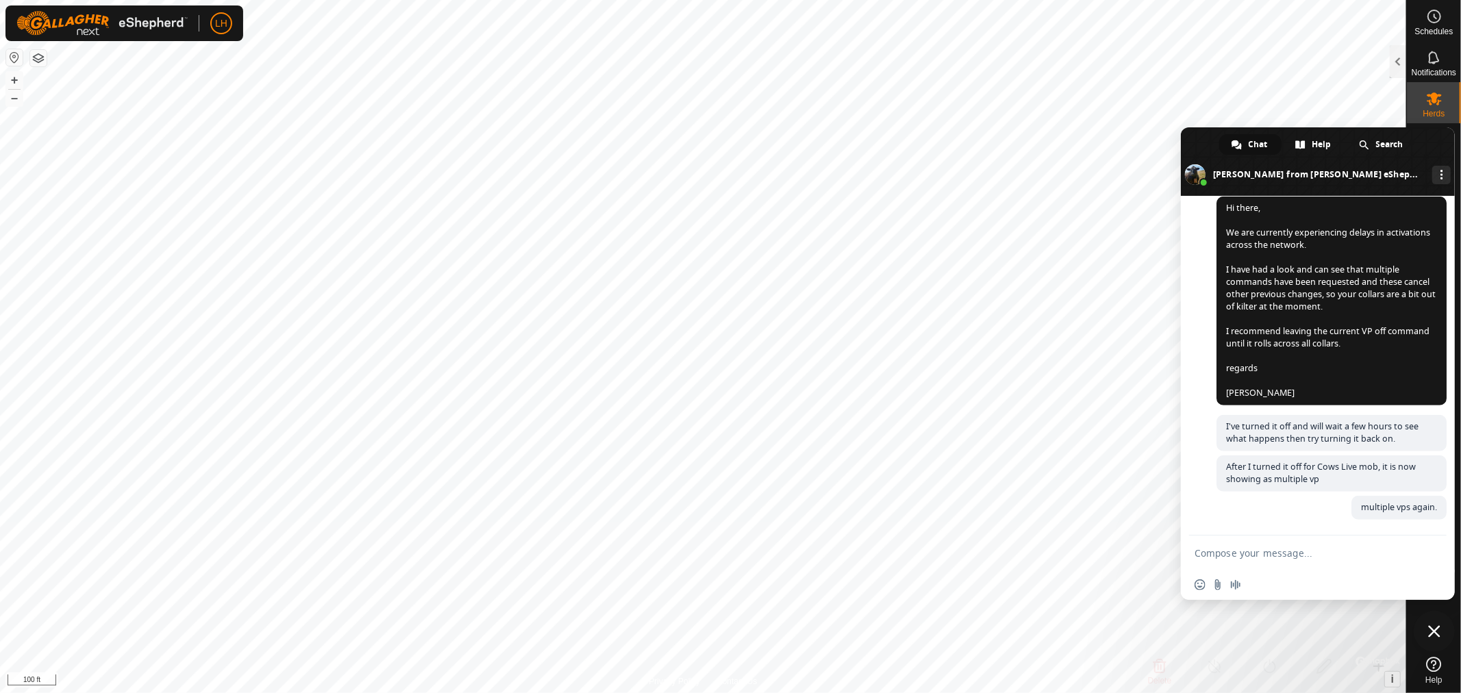
click at [1433, 626] on span "Close chat" at bounding box center [1434, 631] width 12 height 12
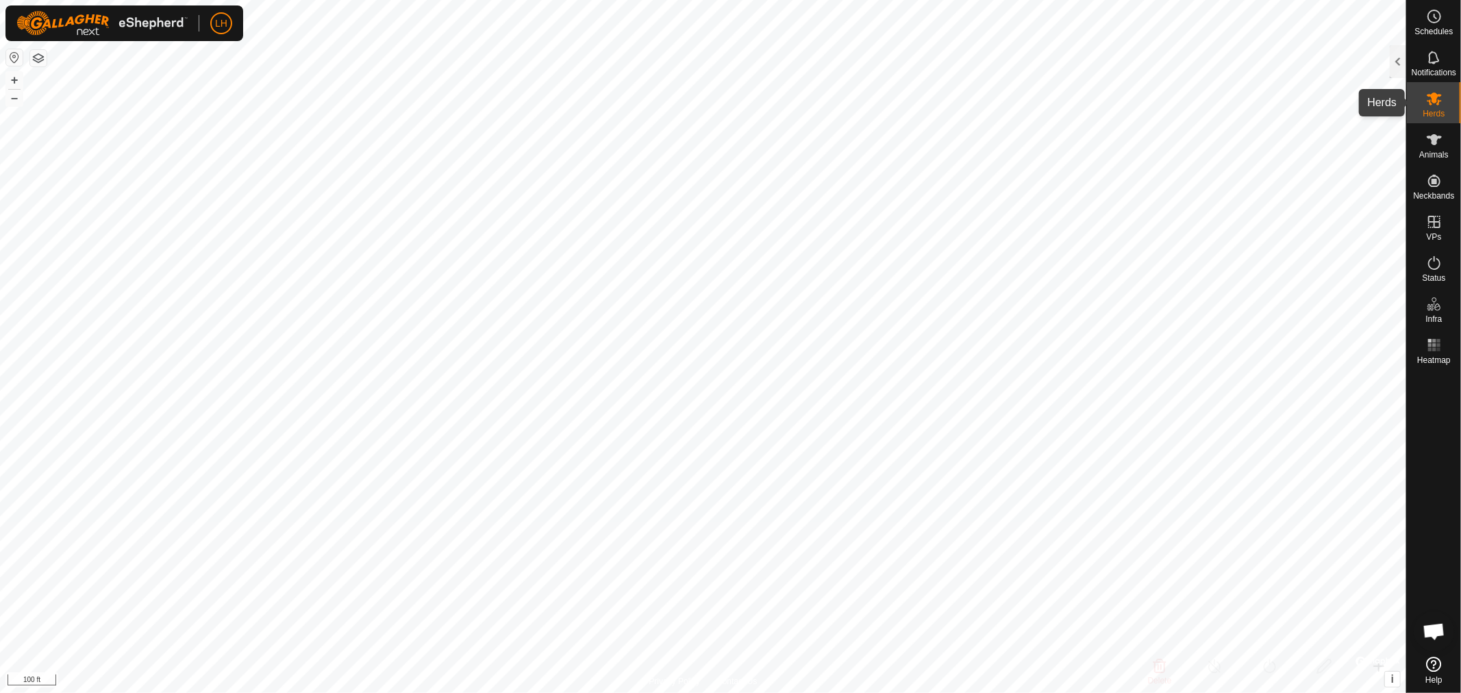
click at [1439, 103] on icon at bounding box center [1434, 98] width 16 height 16
click at [1397, 64] on div at bounding box center [1398, 61] width 16 height 33
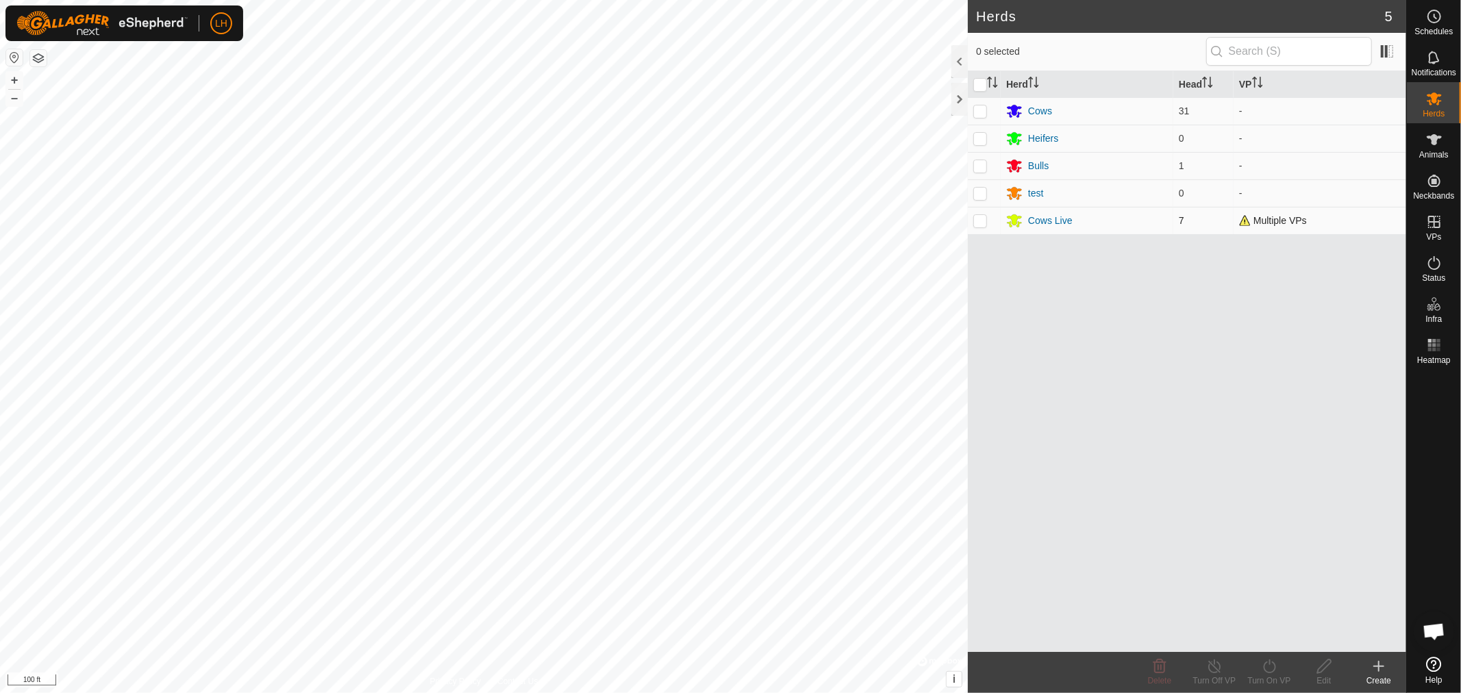
click at [979, 220] on p-checkbox at bounding box center [980, 220] width 14 height 11
checkbox input "true"
click at [957, 105] on div at bounding box center [959, 99] width 16 height 33
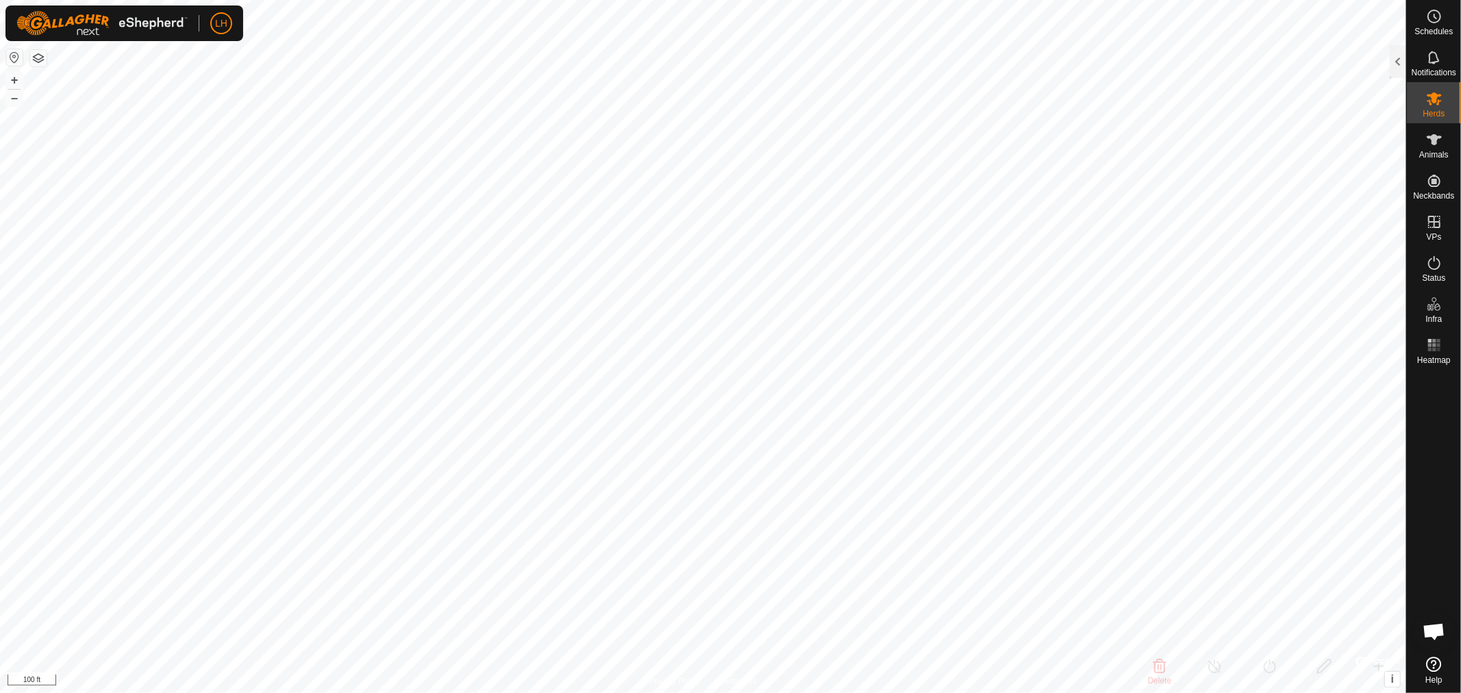
click at [1397, 59] on div at bounding box center [1398, 61] width 16 height 33
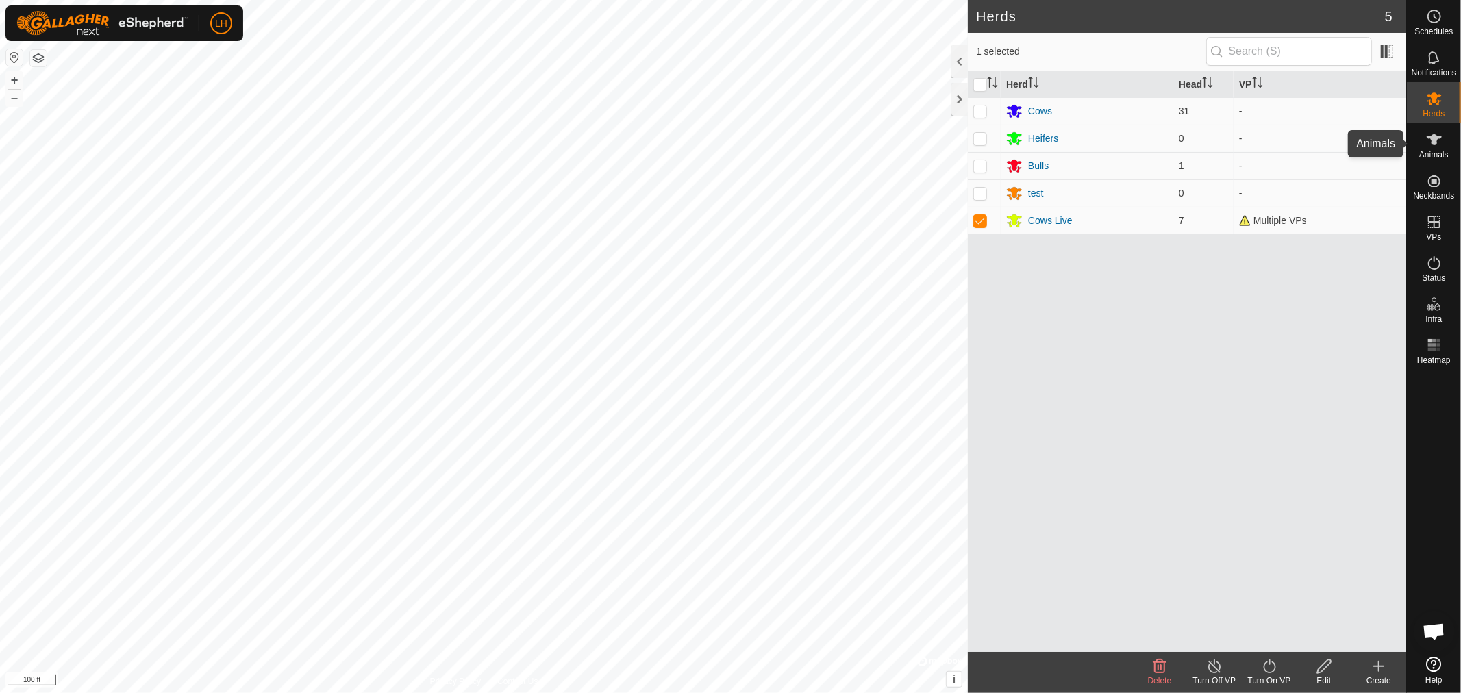
click at [1432, 139] on icon at bounding box center [1434, 139] width 15 height 11
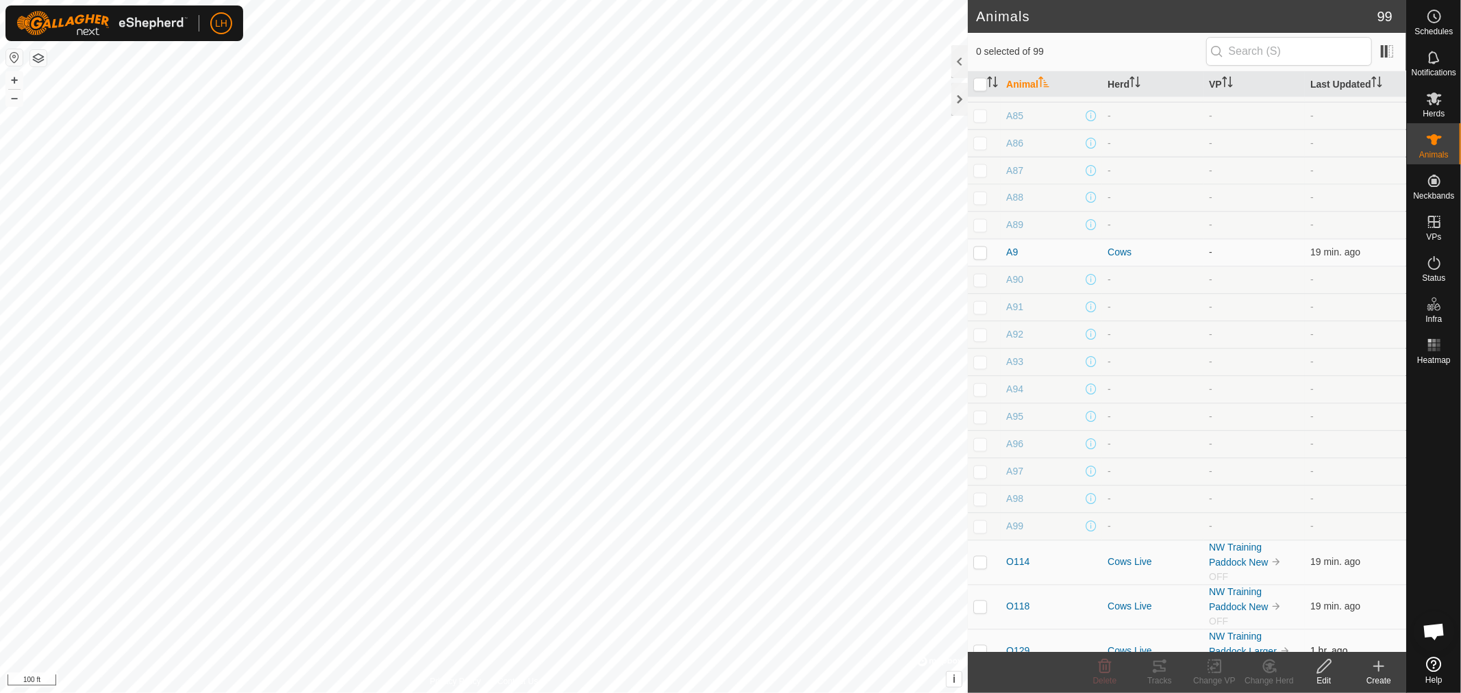
scroll to position [2282, 0]
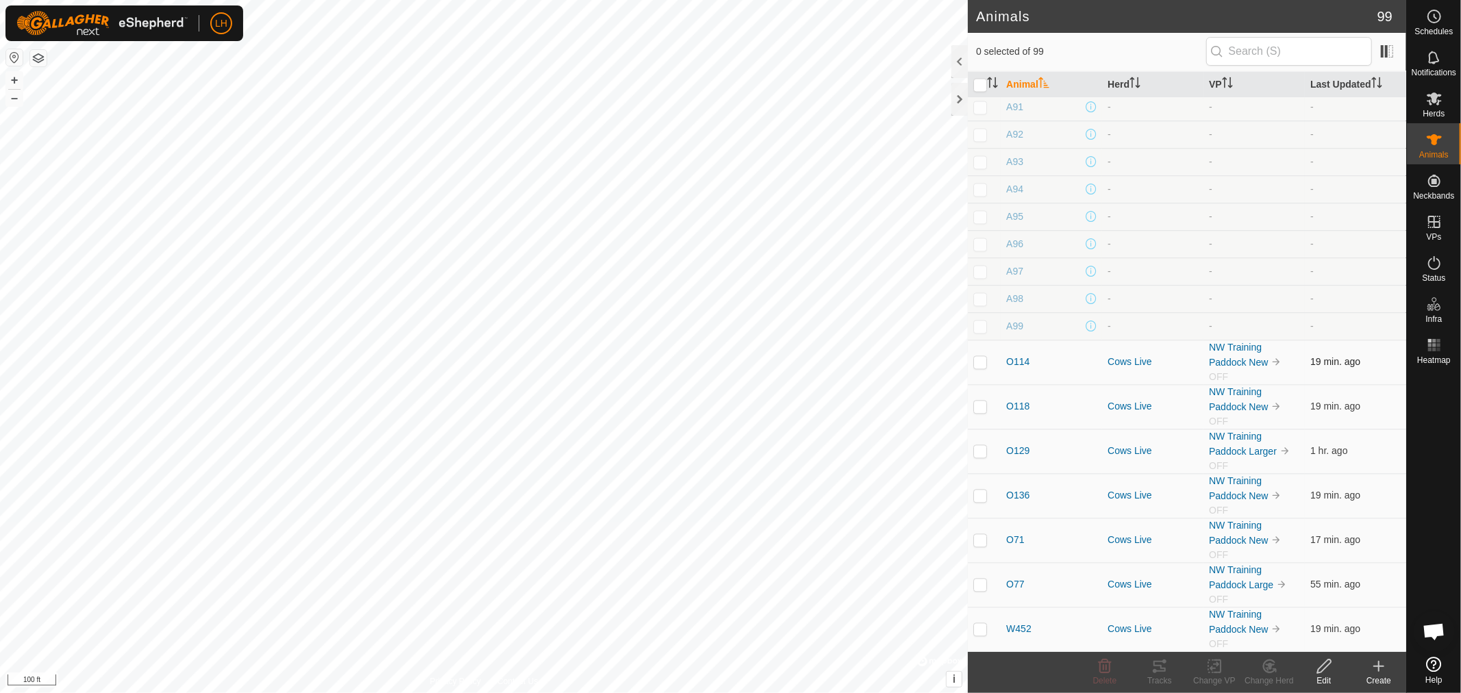
click at [982, 356] on p-checkbox at bounding box center [980, 361] width 14 height 11
checkbox input "true"
click at [977, 401] on p-checkbox at bounding box center [980, 406] width 14 height 11
checkbox input "true"
click at [977, 447] on p-checkbox at bounding box center [980, 450] width 14 height 11
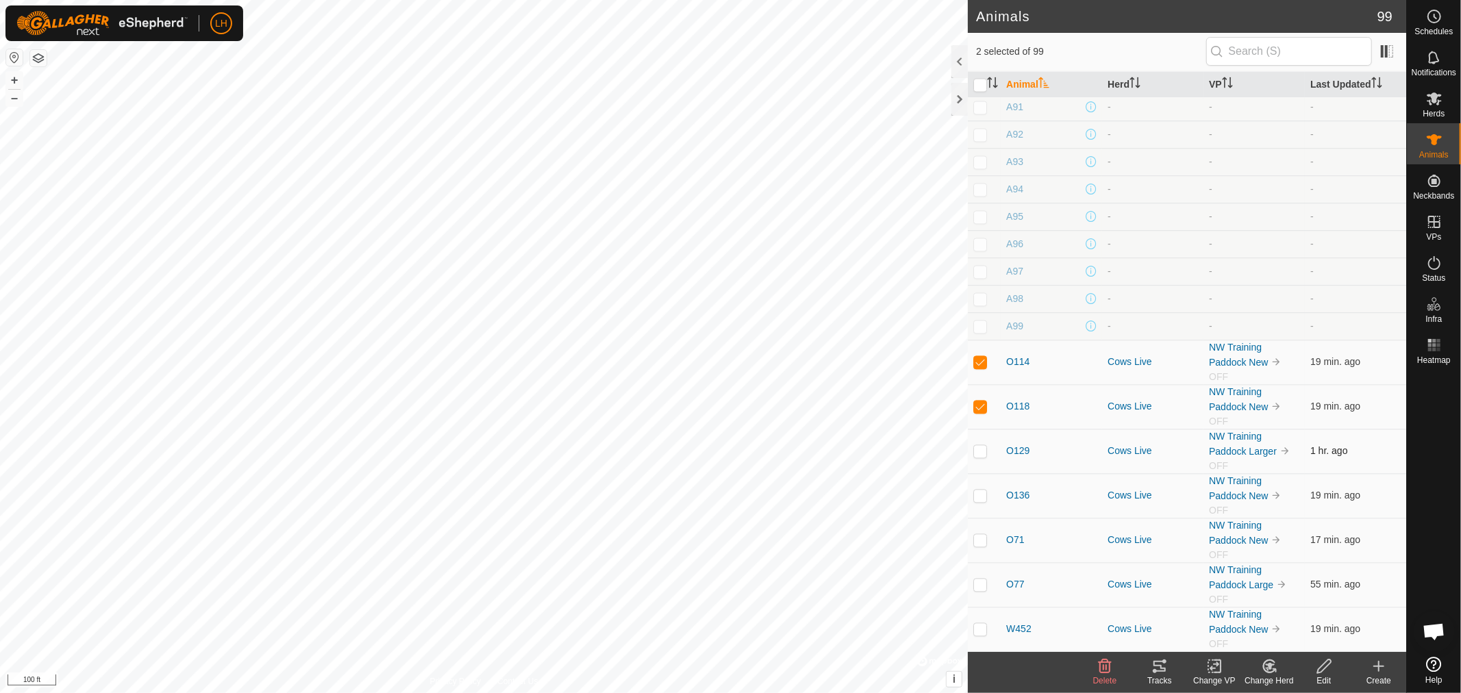
checkbox input "true"
click at [985, 500] on td at bounding box center [984, 495] width 33 height 45
checkbox input "true"
drag, startPoint x: 975, startPoint y: 538, endPoint x: 976, endPoint y: 577, distance: 39.0
click at [975, 540] on p-checkbox at bounding box center [980, 539] width 14 height 11
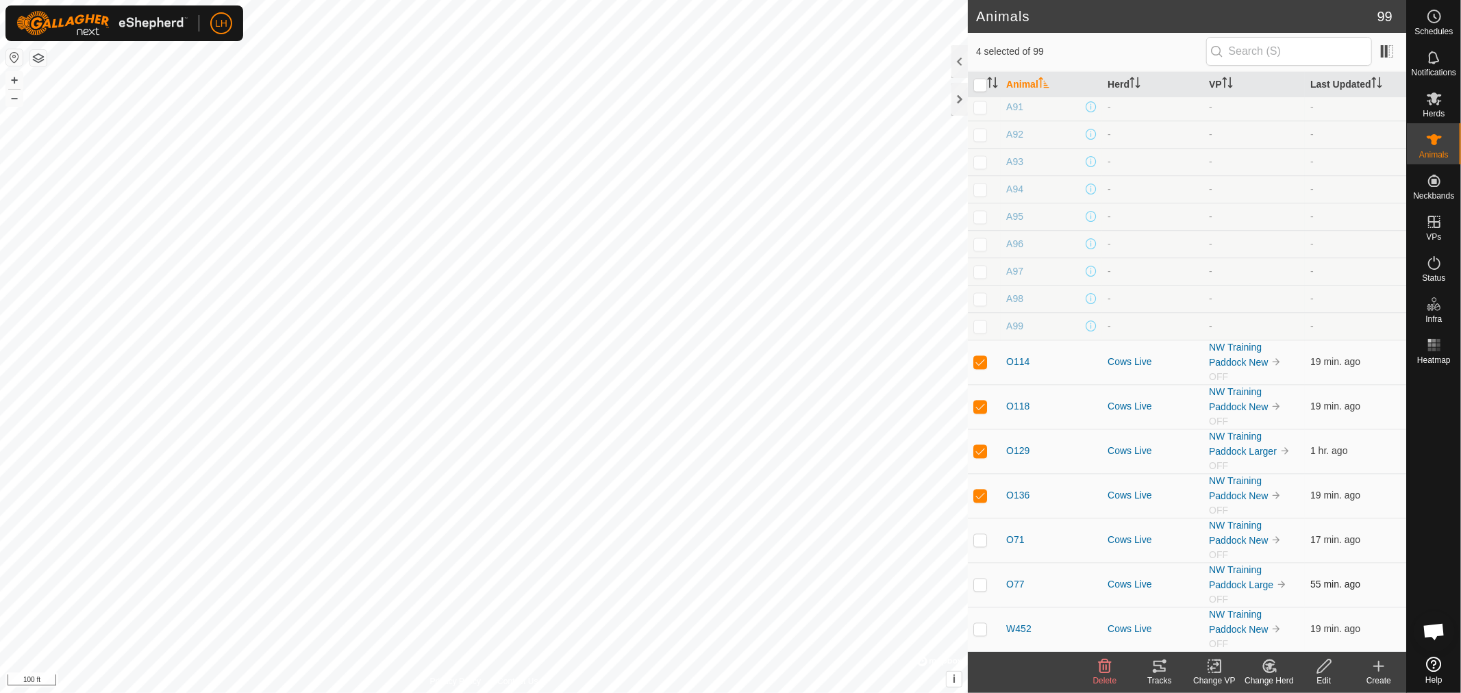
checkbox input "true"
click at [977, 584] on p-checkbox at bounding box center [980, 584] width 14 height 11
checkbox input "true"
drag, startPoint x: 983, startPoint y: 634, endPoint x: 1009, endPoint y: 645, distance: 28.0
click at [984, 634] on td at bounding box center [984, 629] width 33 height 45
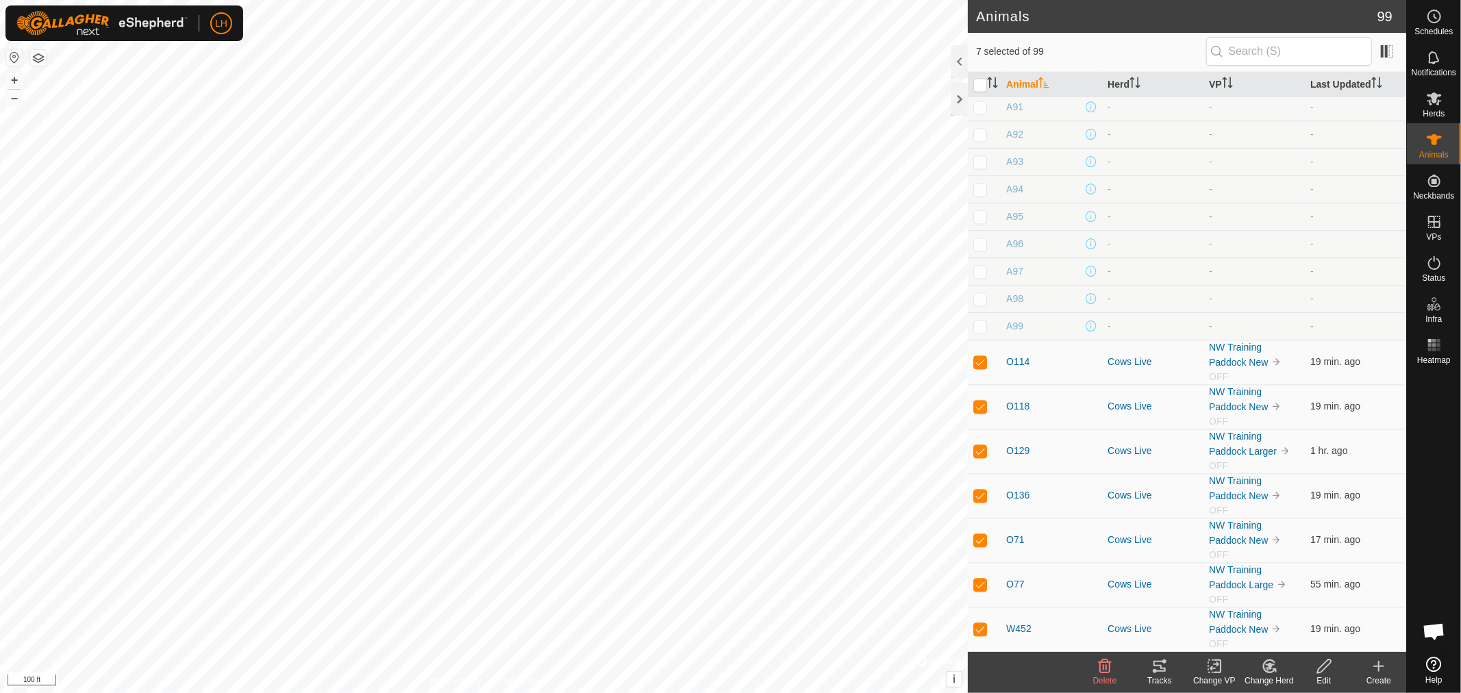
click at [1159, 669] on icon at bounding box center [1159, 666] width 16 height 16
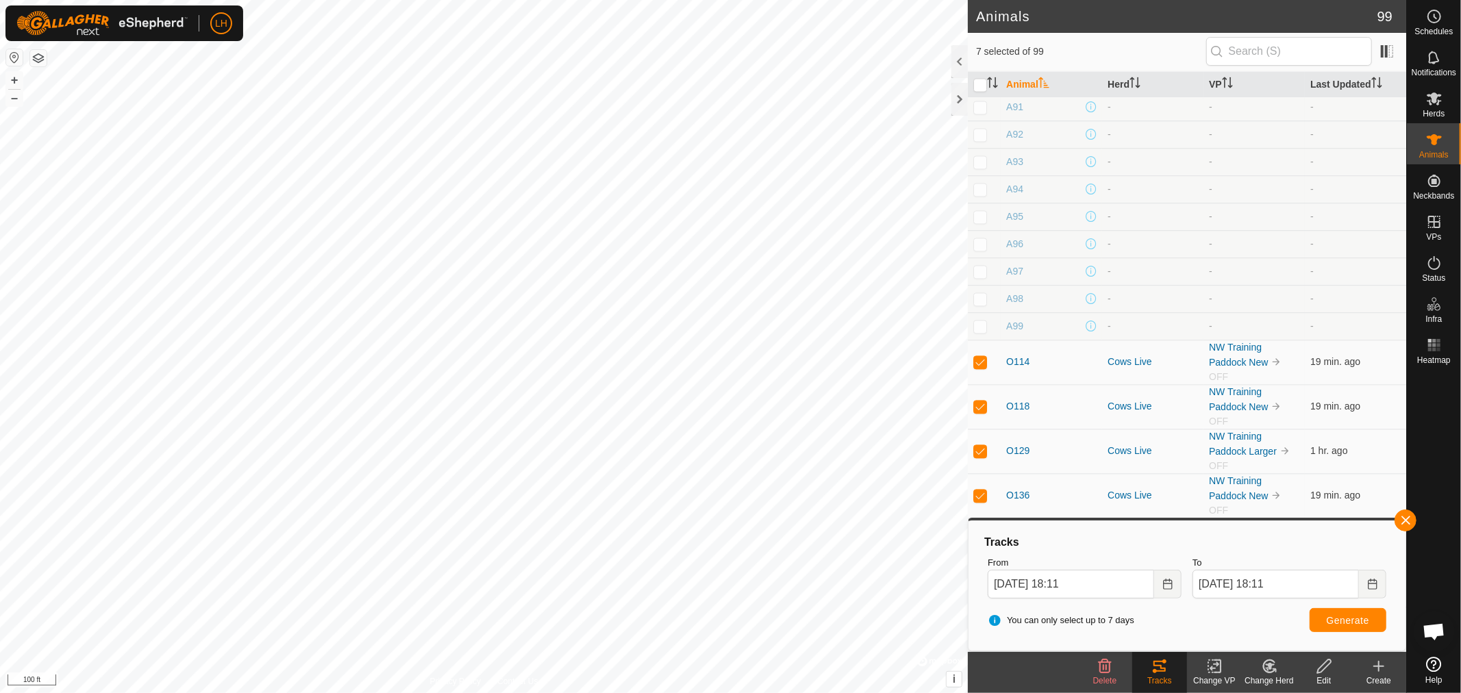
click at [1332, 670] on icon at bounding box center [1324, 666] width 17 height 16
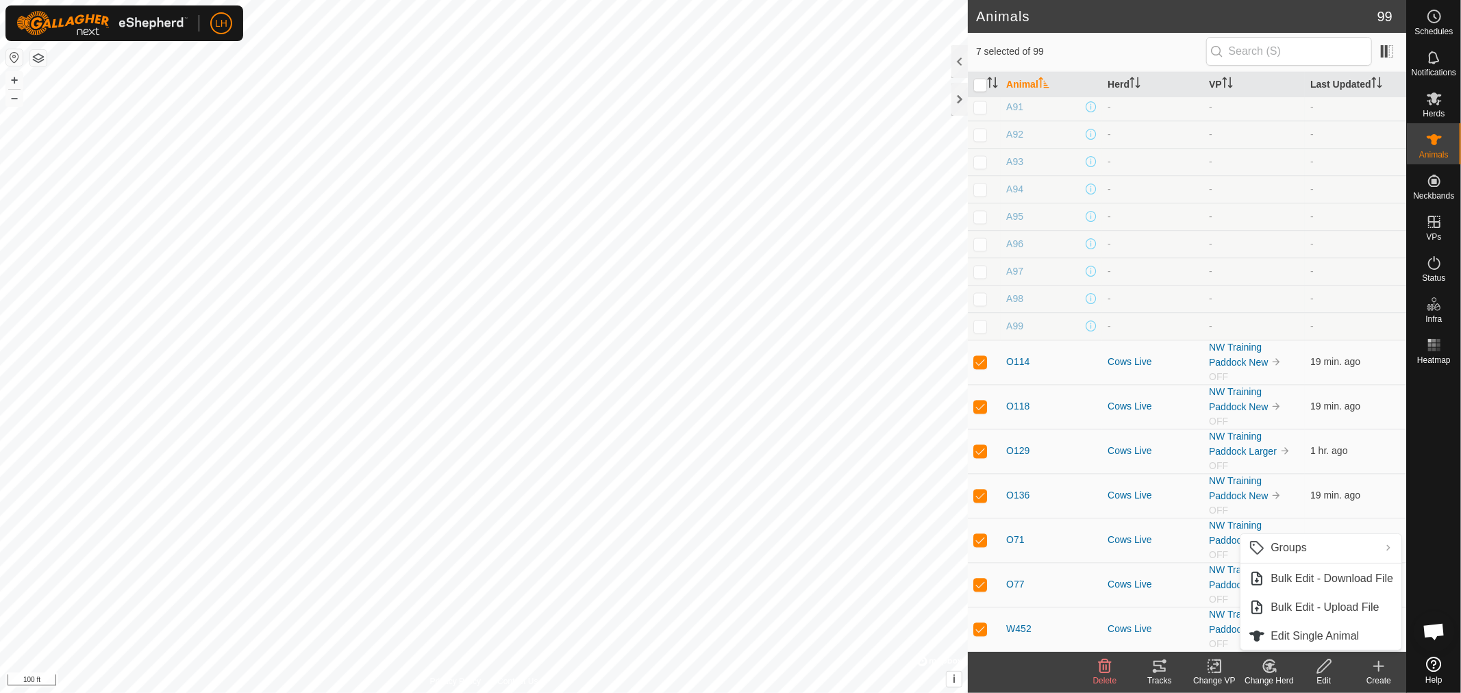
click at [983, 635] on td at bounding box center [984, 629] width 33 height 45
checkbox input "false"
click at [978, 598] on td at bounding box center [984, 584] width 33 height 45
checkbox input "false"
click at [982, 535] on p-checkbox at bounding box center [980, 539] width 14 height 11
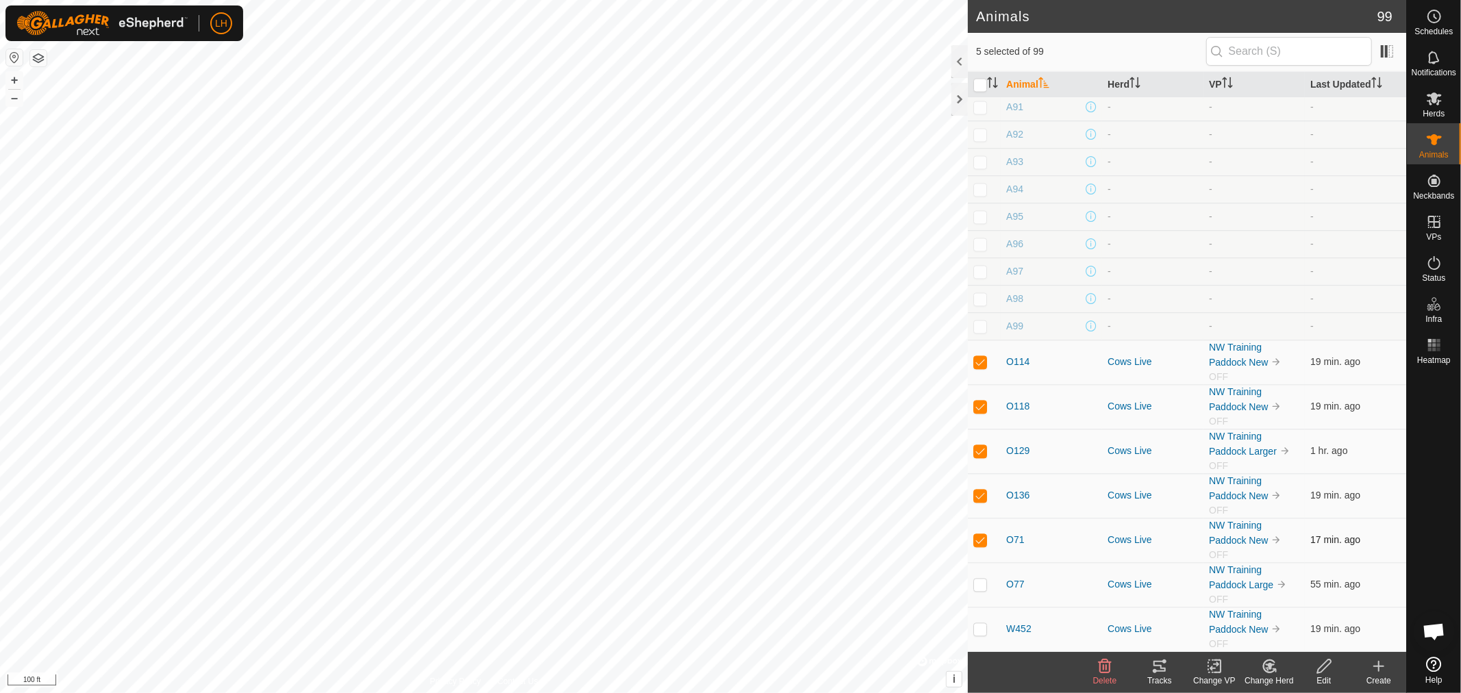
checkbox input "false"
click at [973, 487] on td at bounding box center [984, 495] width 33 height 45
checkbox input "false"
click at [984, 442] on td at bounding box center [984, 451] width 33 height 45
checkbox input "false"
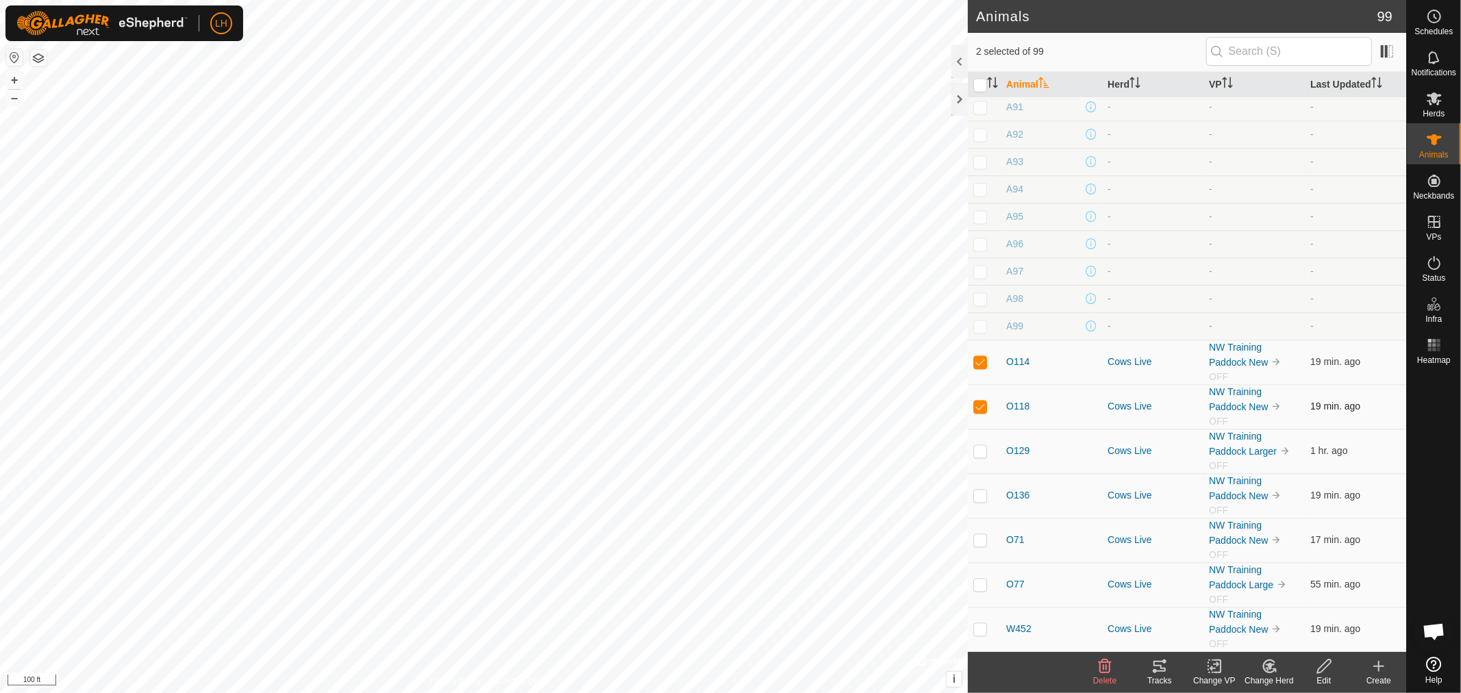
click at [977, 402] on p-checkbox at bounding box center [980, 406] width 14 height 11
checkbox input "false"
click at [1318, 666] on icon at bounding box center [1324, 666] width 17 height 16
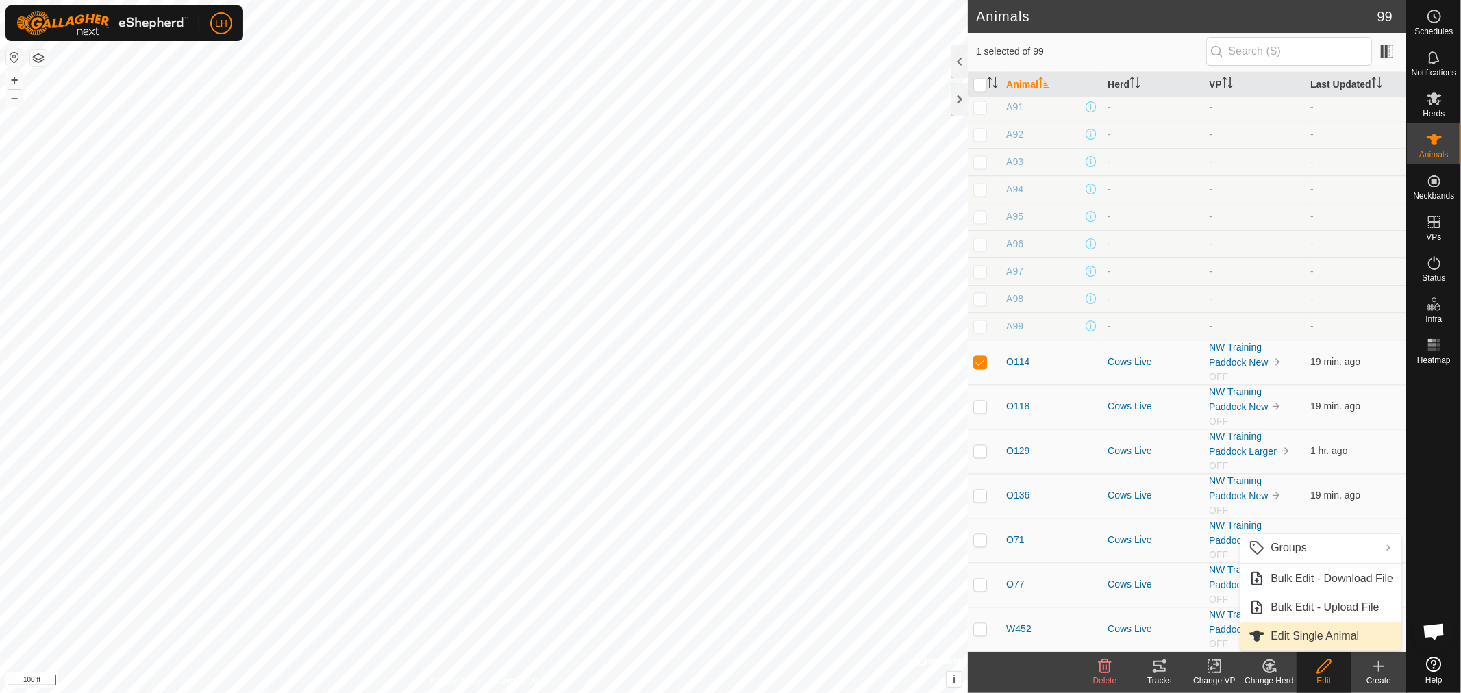
click at [1295, 639] on link "Edit Single Animal" at bounding box center [1320, 636] width 161 height 27
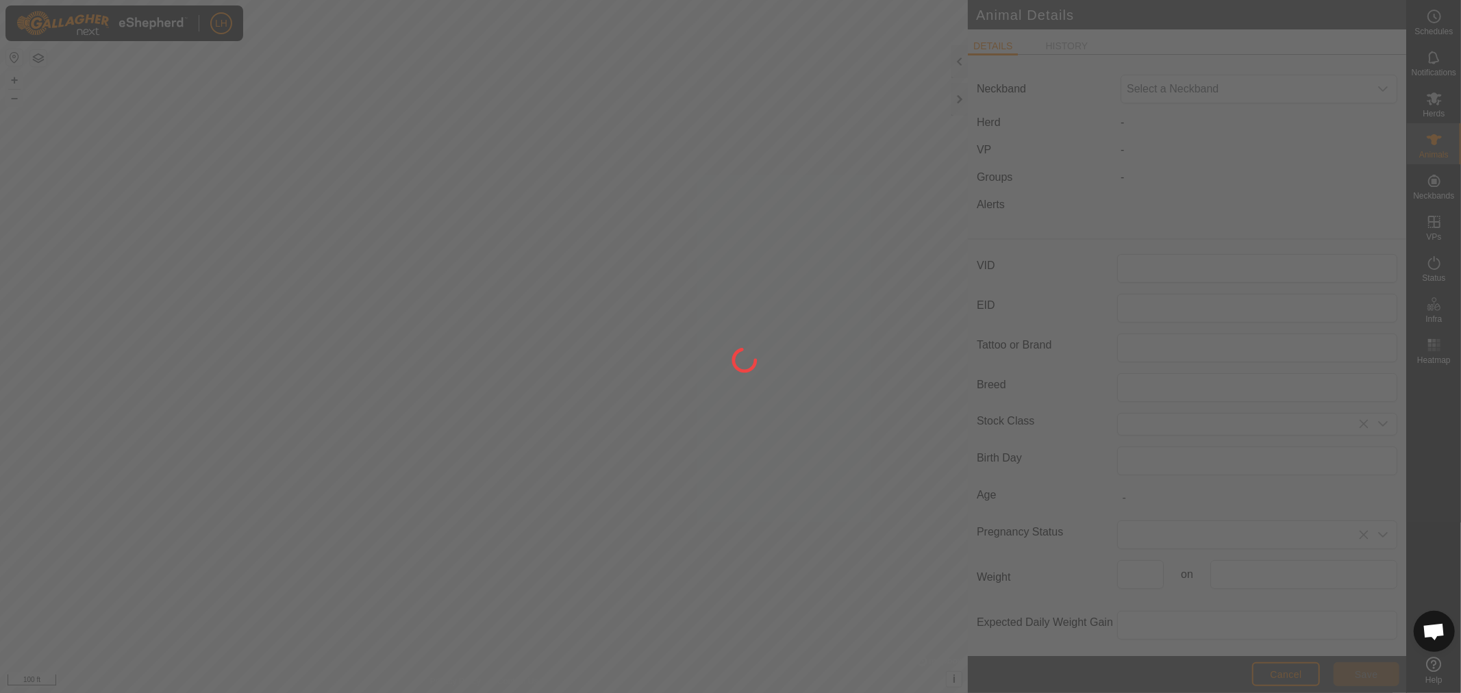
type input "O114"
type input "0"
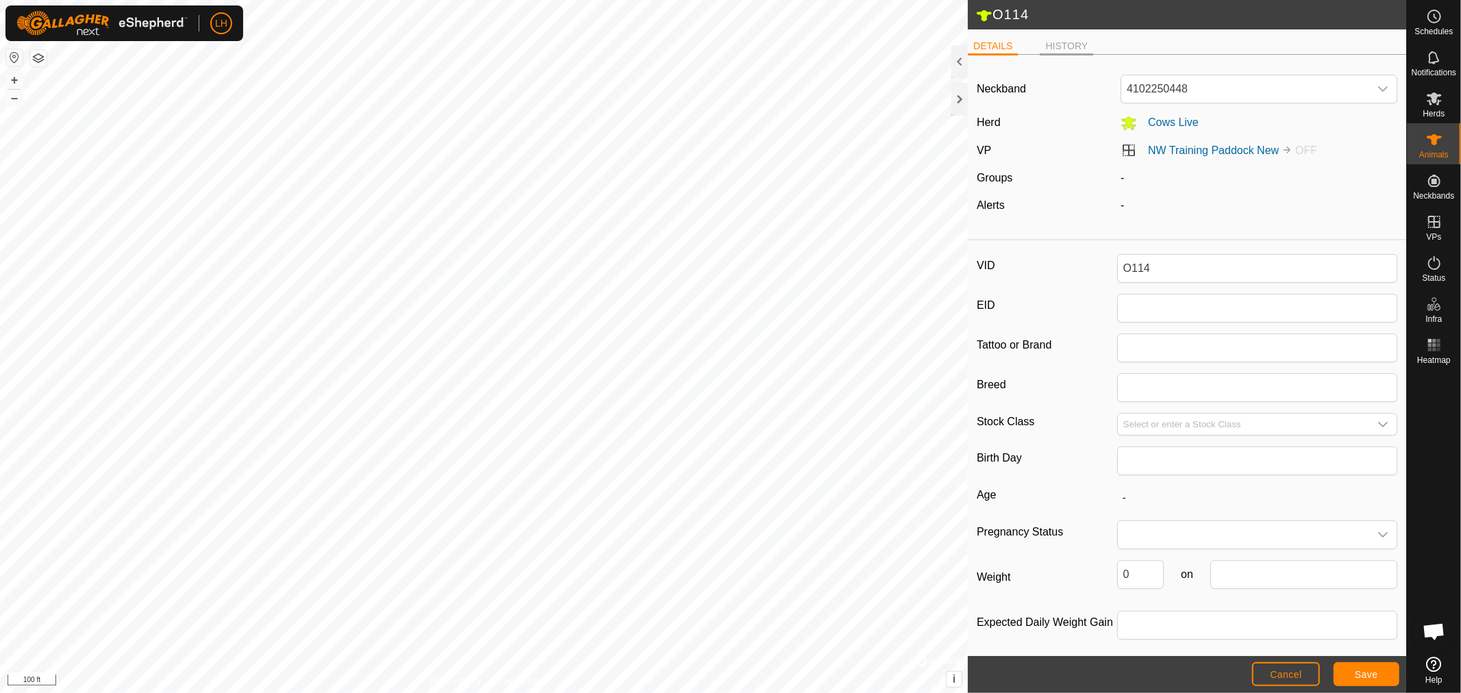
click at [1066, 42] on li "HISTORY" at bounding box center [1066, 47] width 53 height 16
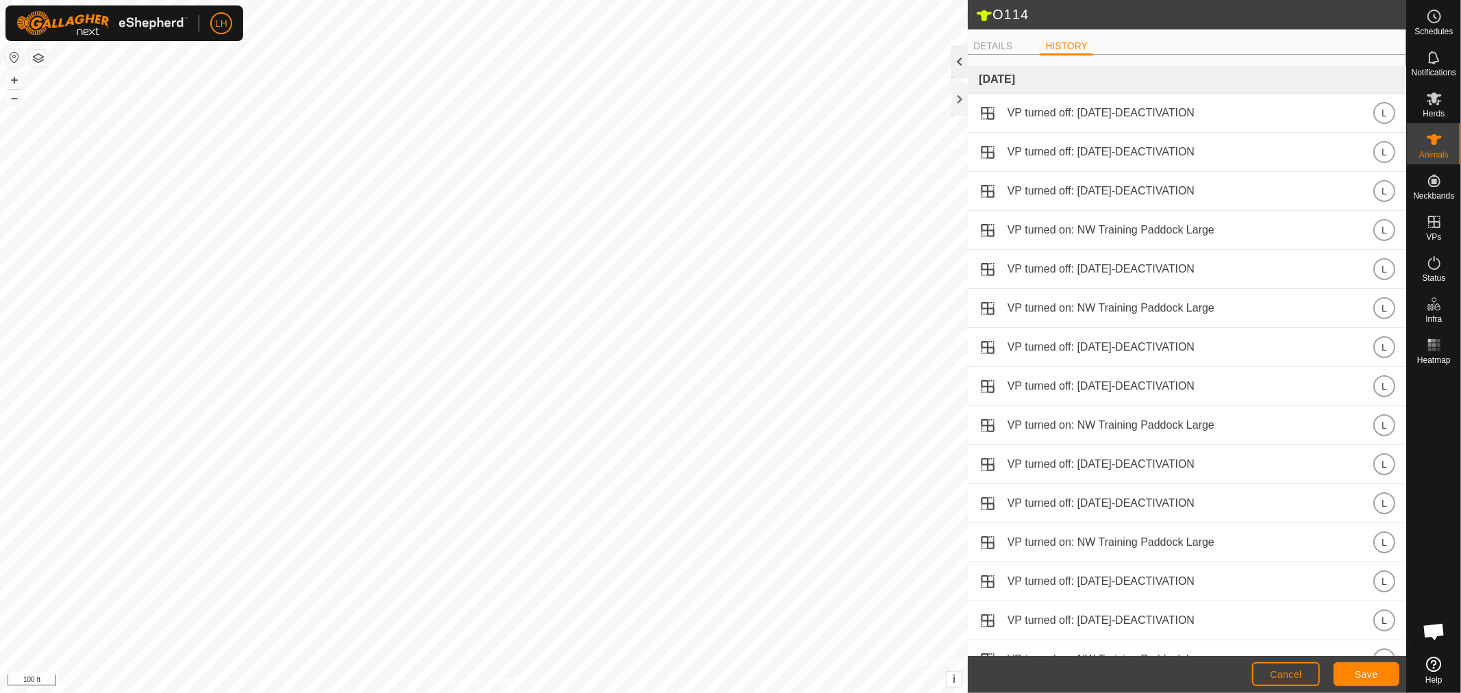
click at [960, 66] on div at bounding box center [959, 61] width 16 height 33
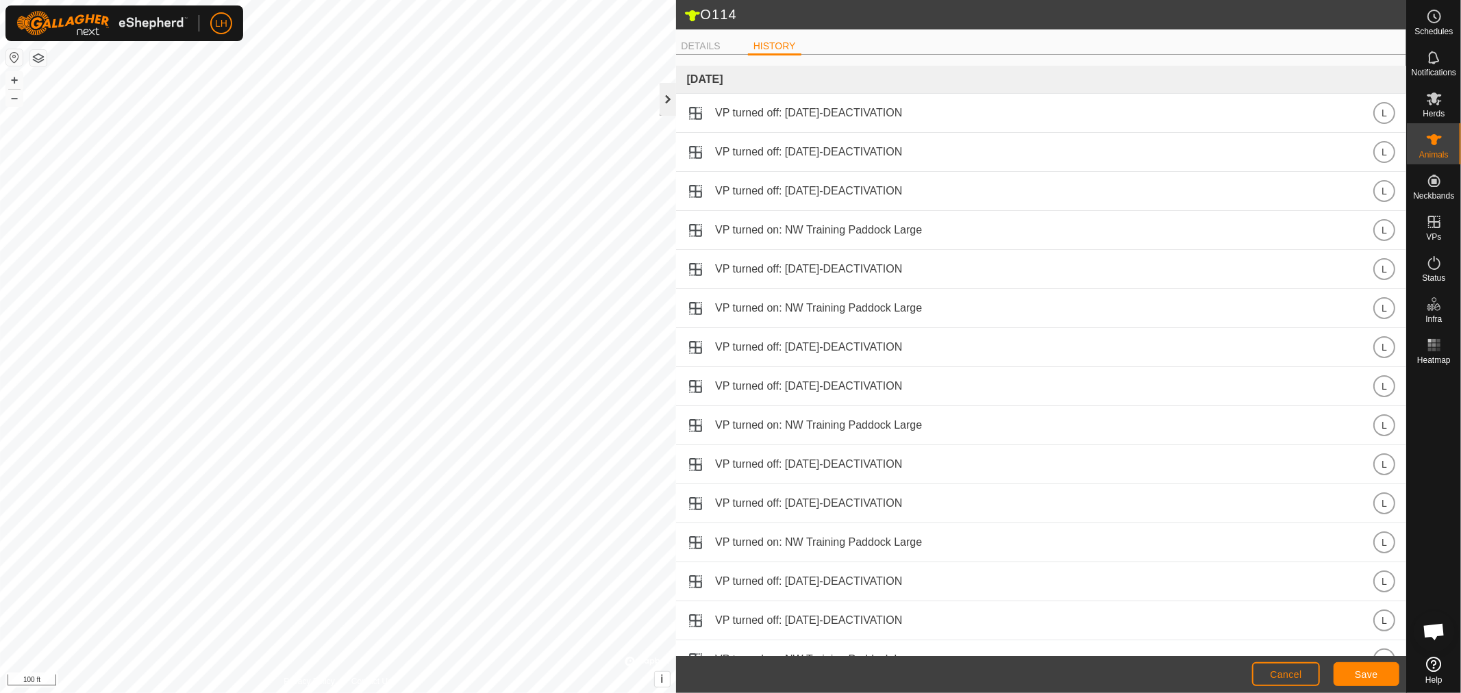
click at [673, 103] on div at bounding box center [668, 99] width 16 height 33
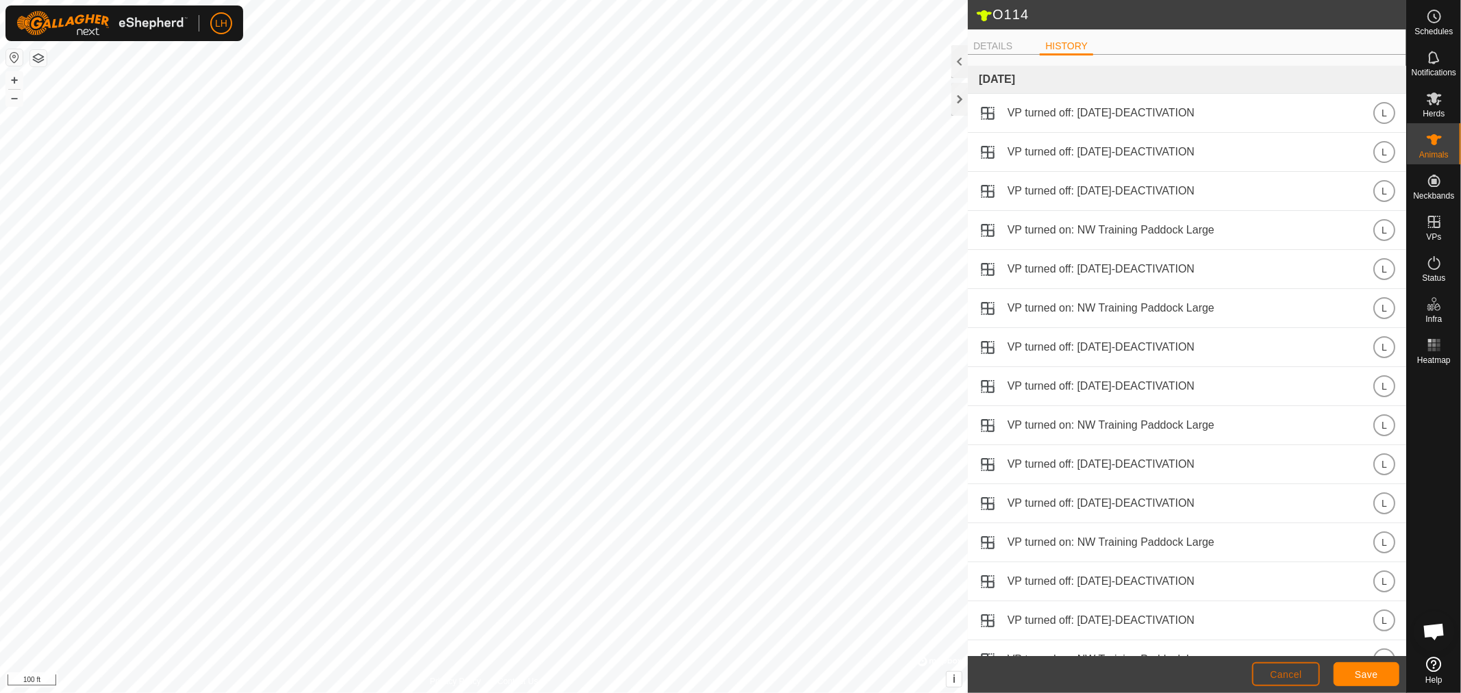
click at [1277, 677] on span "Cancel" at bounding box center [1286, 674] width 32 height 11
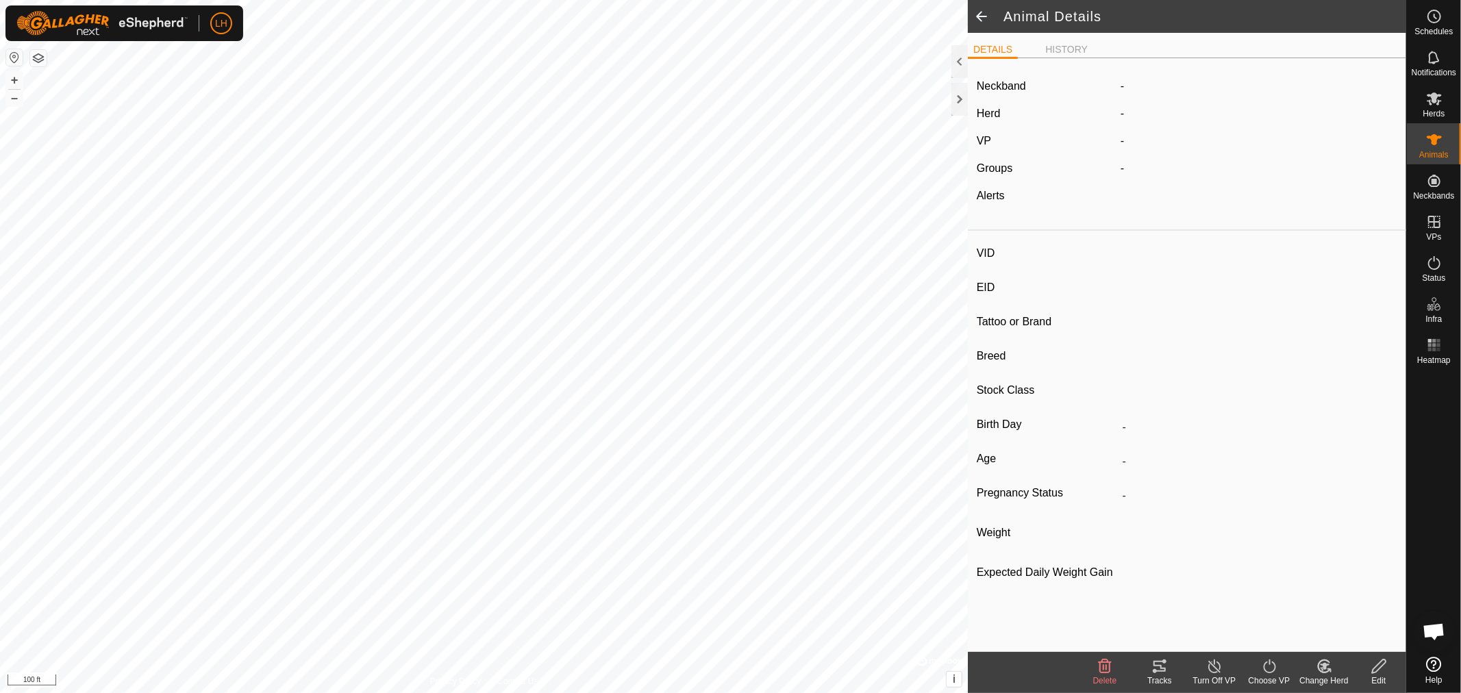
type input "O114"
type input "-"
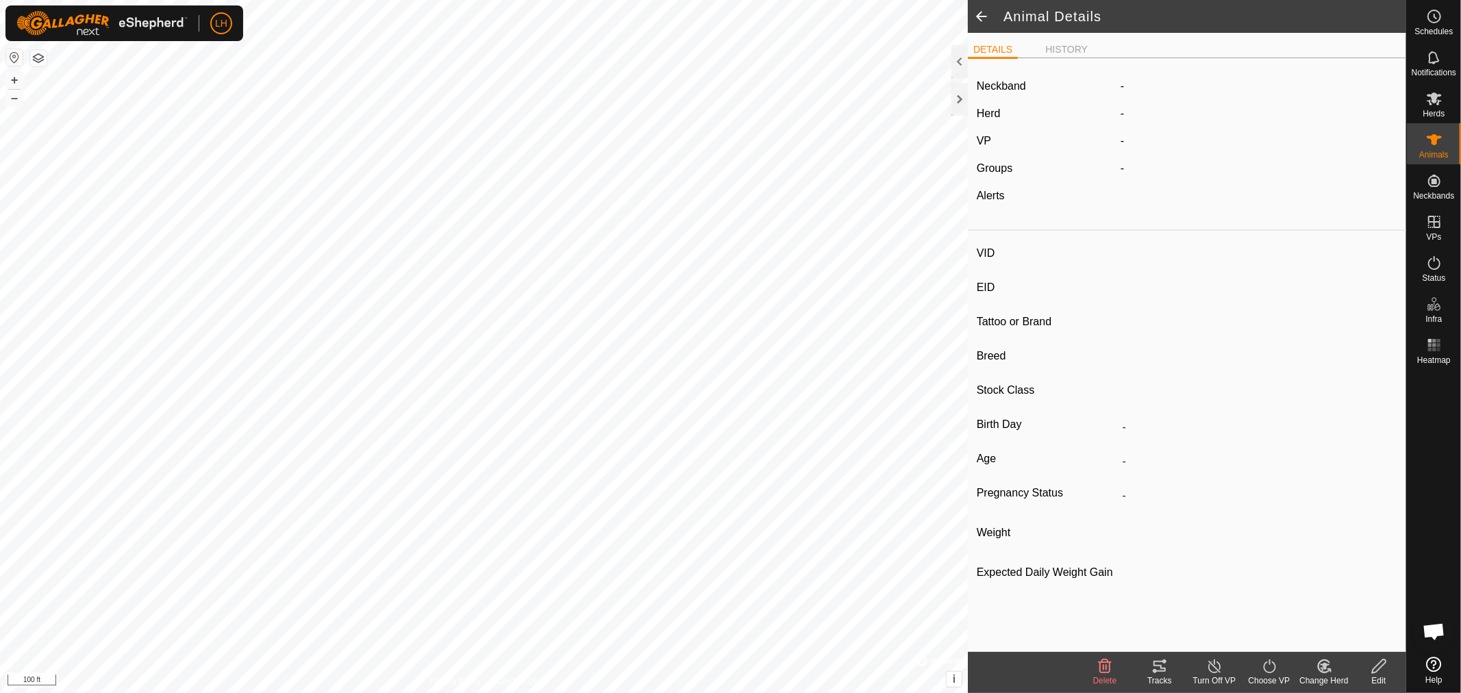
type input "0 kg"
type input "-"
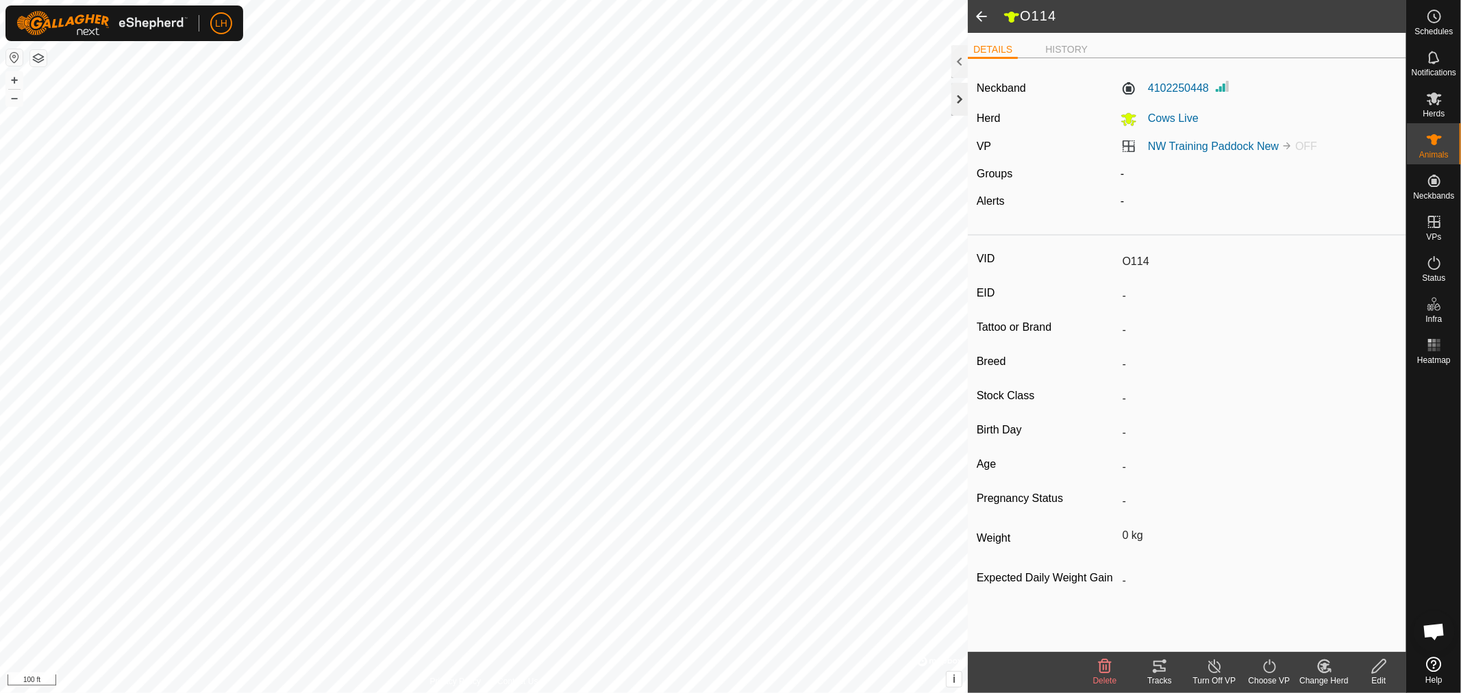
click at [956, 96] on div at bounding box center [959, 99] width 16 height 33
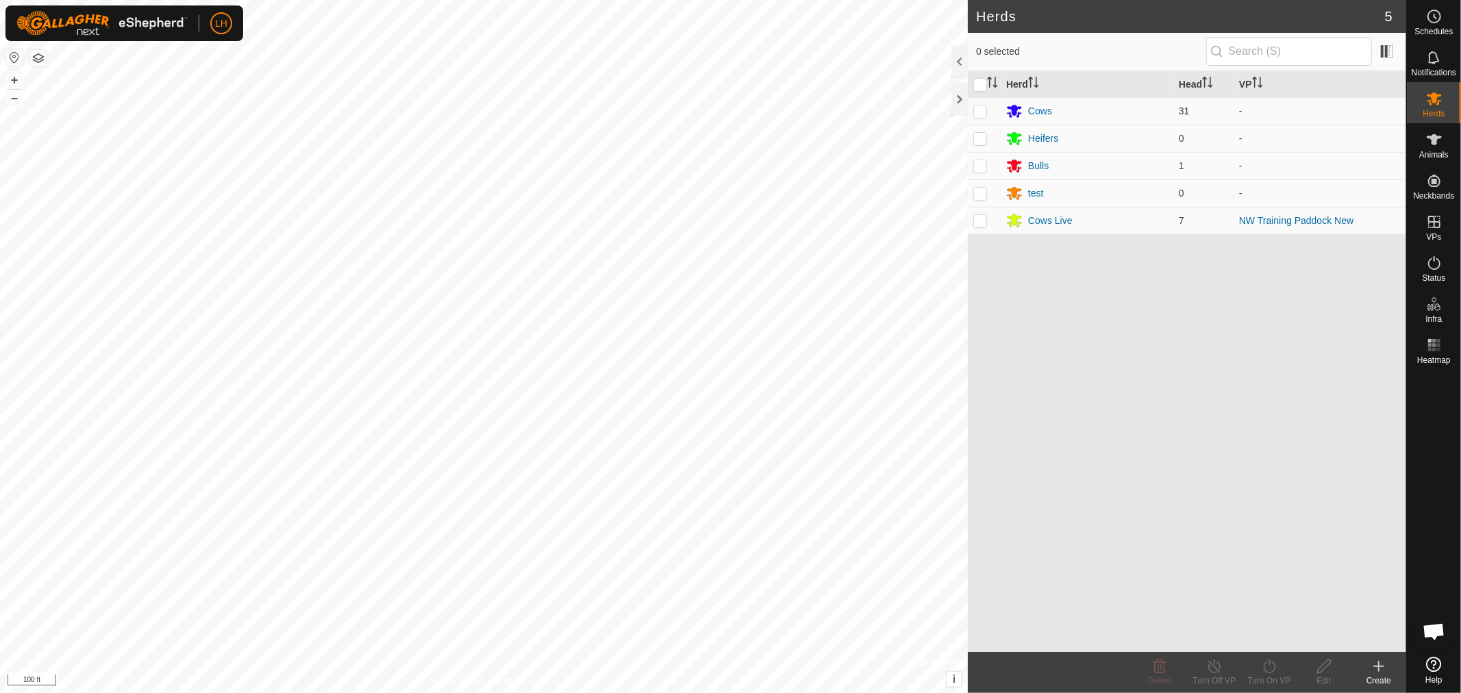
scroll to position [9831, 0]
click at [1432, 627] on span "Open chat" at bounding box center [1434, 632] width 23 height 19
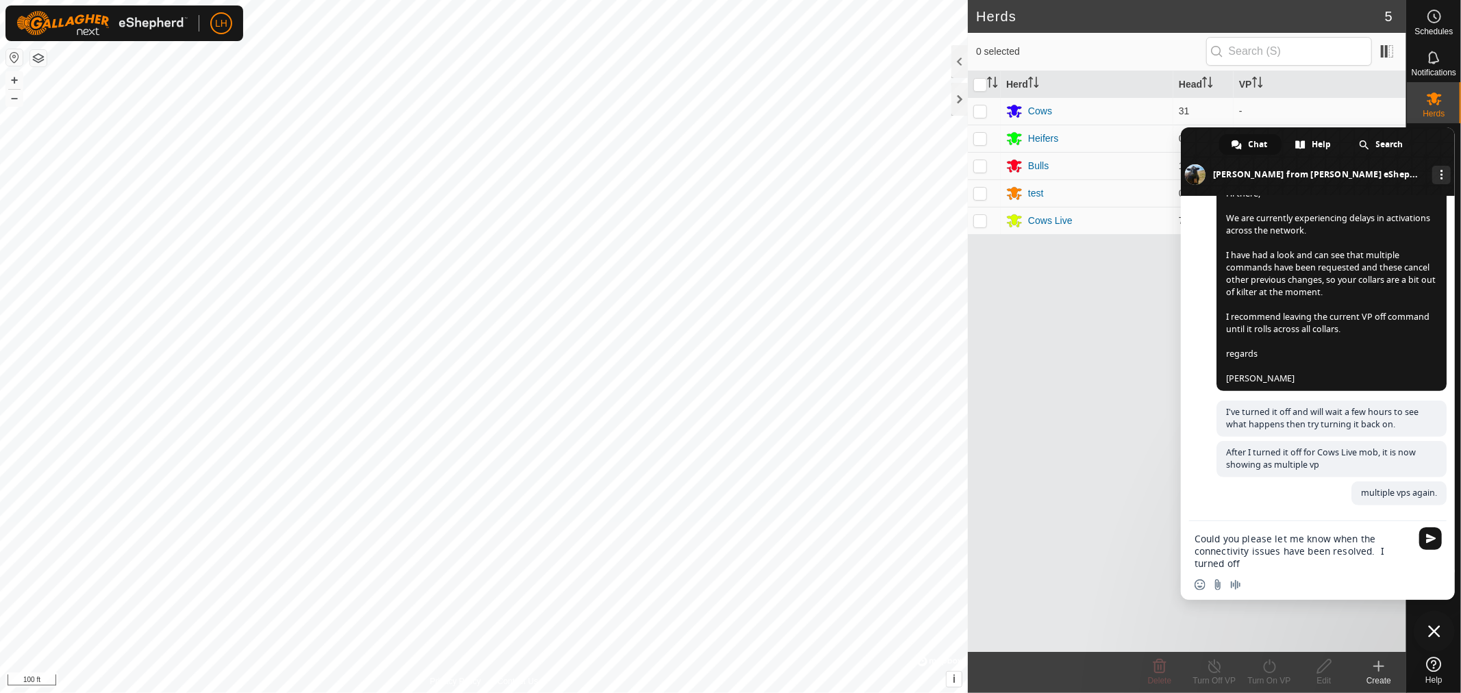
type textarea "Could you please let me know when the connectivity issues have been resolved. I…"
click at [979, 219] on p-checkbox at bounding box center [980, 220] width 14 height 11
checkbox input "true"
click at [1434, 629] on span "Close chat" at bounding box center [1434, 631] width 12 height 12
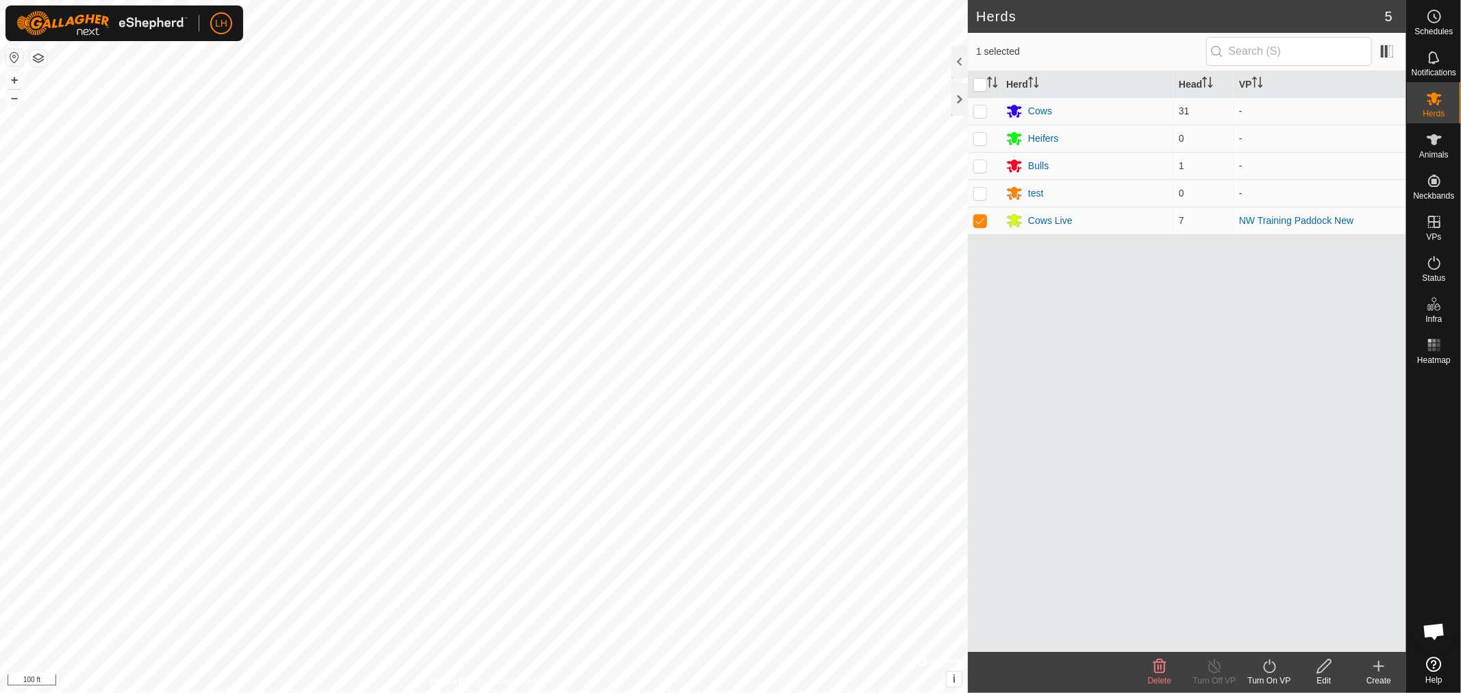
click at [1268, 666] on icon at bounding box center [1269, 666] width 17 height 16
click at [1267, 637] on link "Now" at bounding box center [1311, 636] width 136 height 27
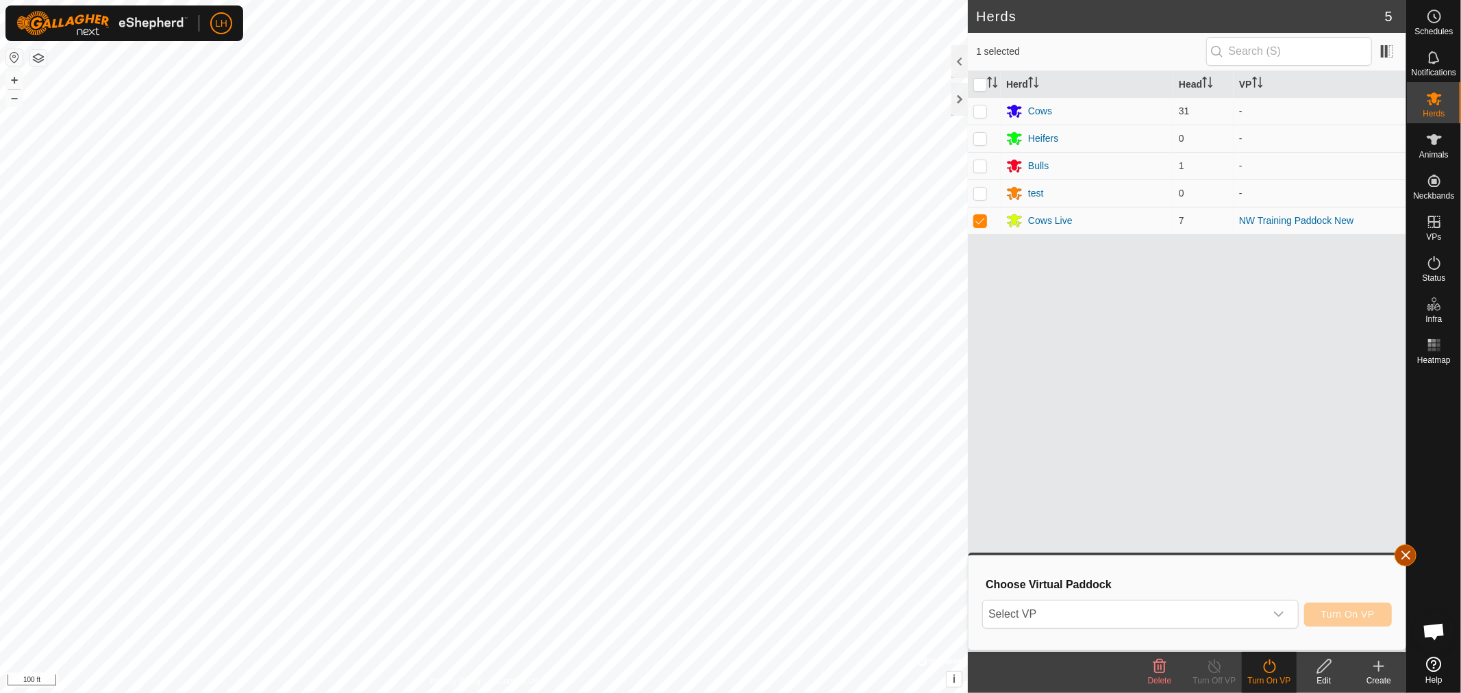
click at [1402, 555] on button "button" at bounding box center [1406, 556] width 22 height 22
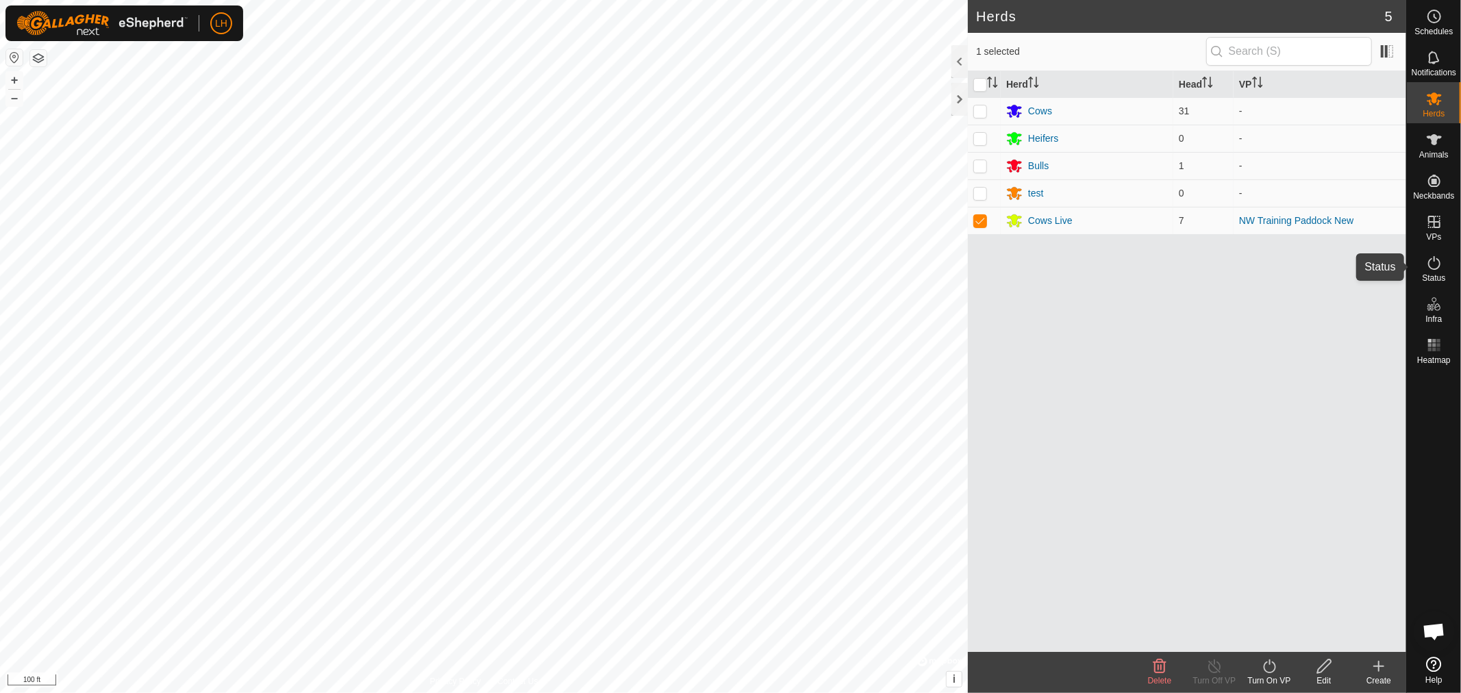
click at [1429, 260] on icon at bounding box center [1434, 263] width 12 height 14
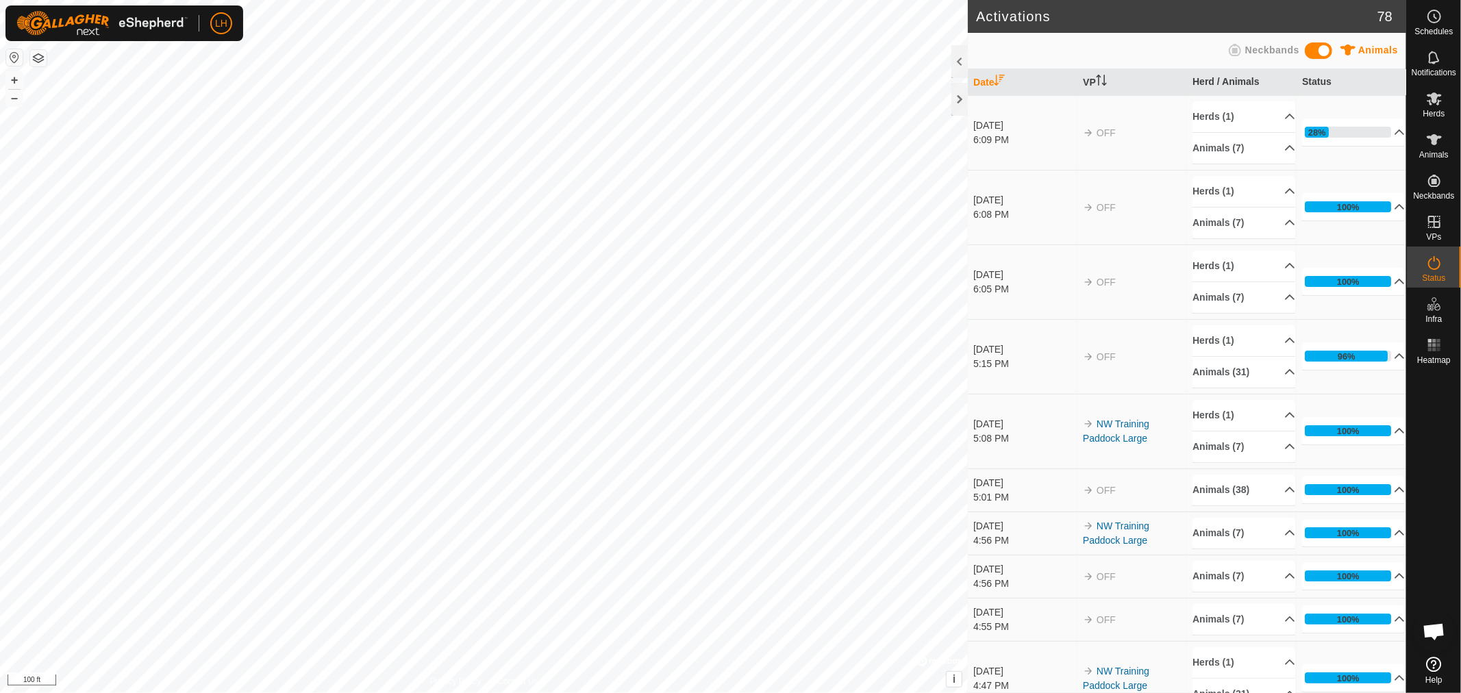
click at [1388, 266] on td "100% In Progress Pending 0 Sent 0 Completed Confirmed 0 Overridden 0 Cancelled 7" at bounding box center [1352, 282] width 110 height 75
click at [1428, 632] on span "Open chat" at bounding box center [1434, 632] width 23 height 19
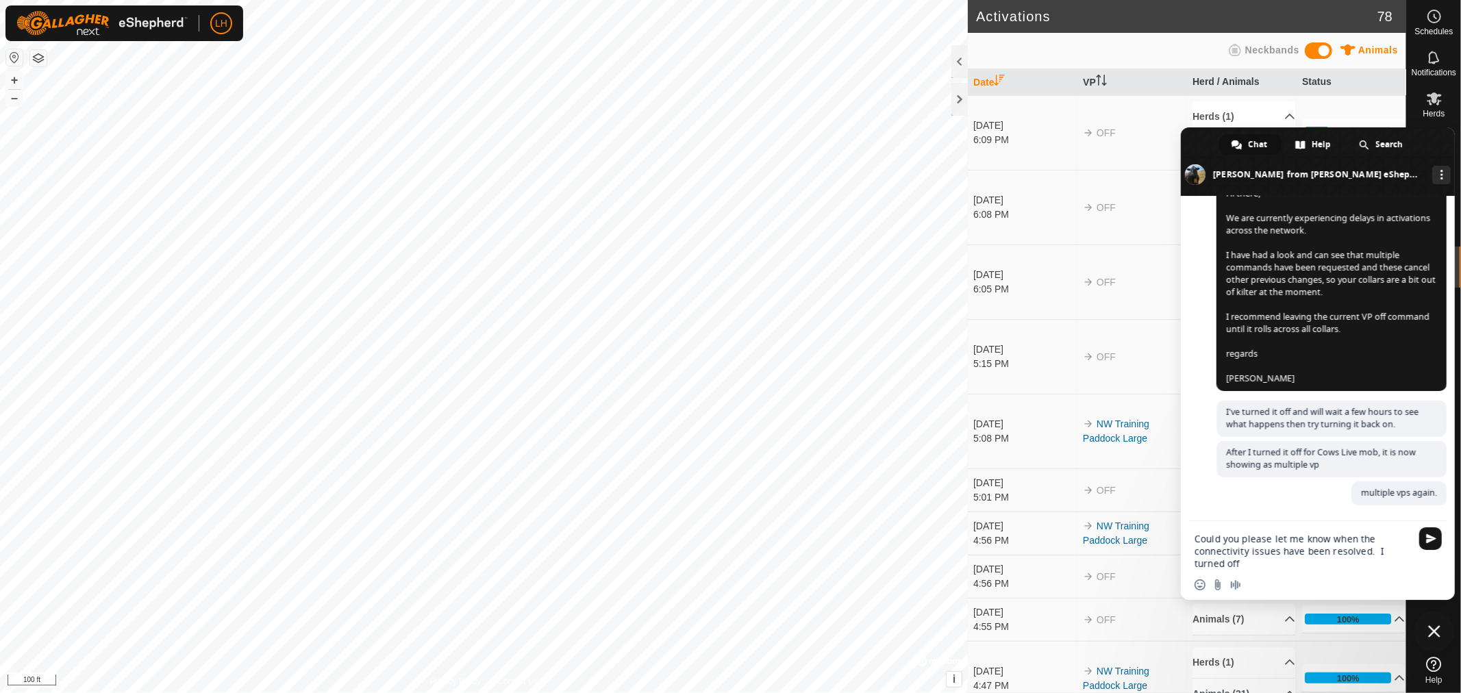
scroll to position [9845, 0]
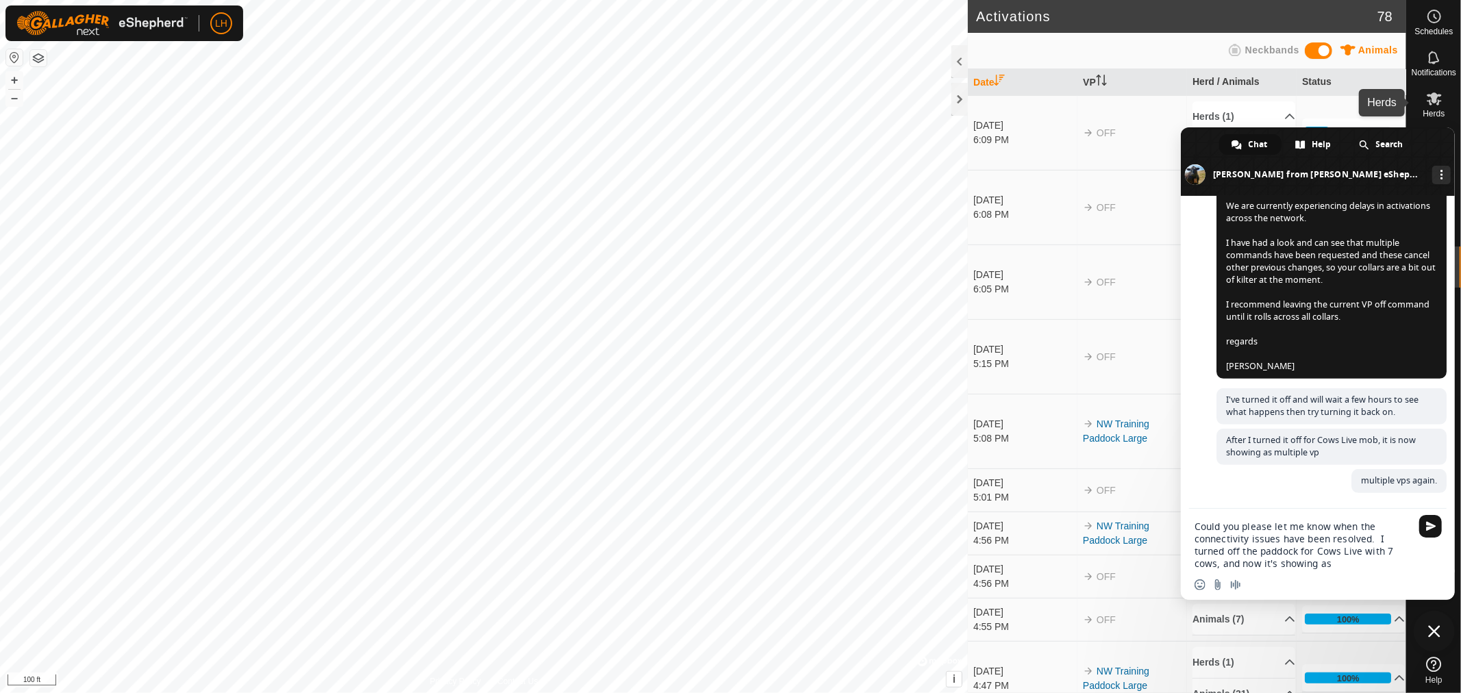
click at [1429, 106] on icon at bounding box center [1434, 98] width 16 height 16
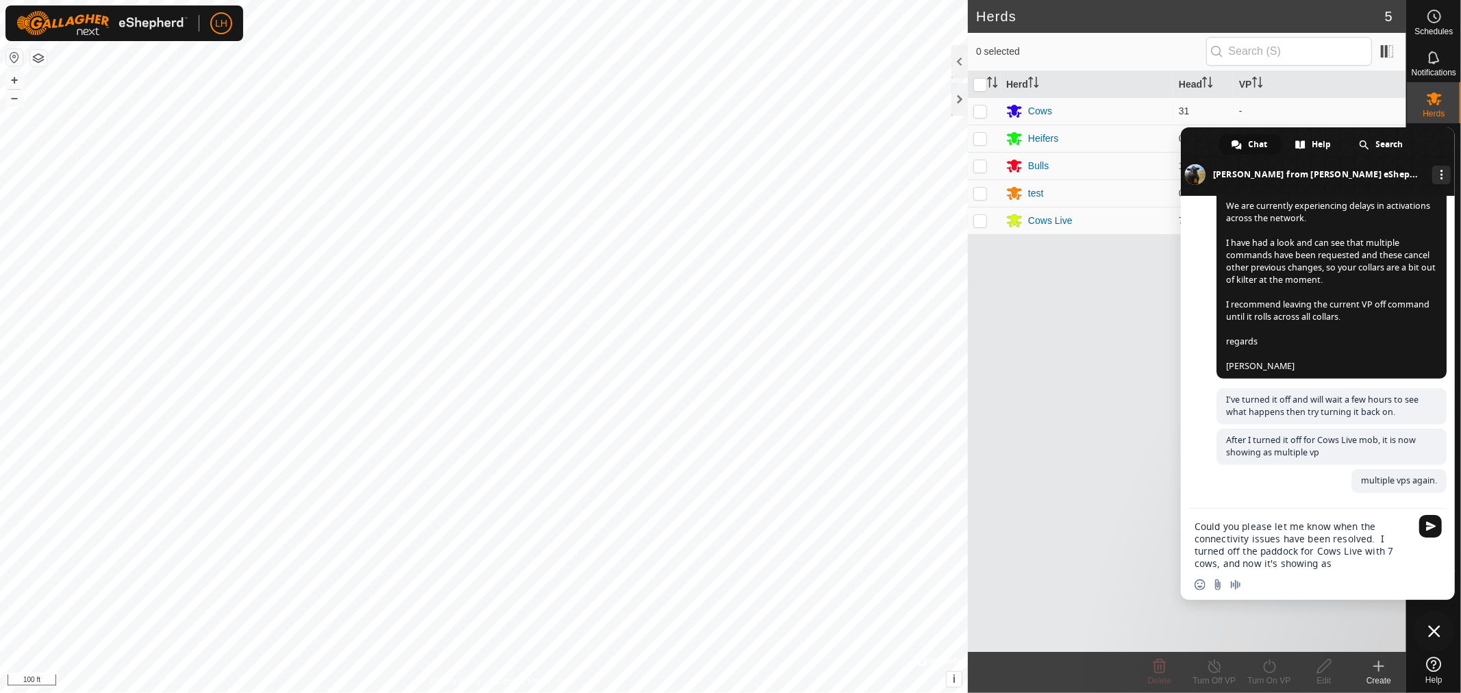
click at [1439, 633] on span "Close chat" at bounding box center [1434, 631] width 12 height 12
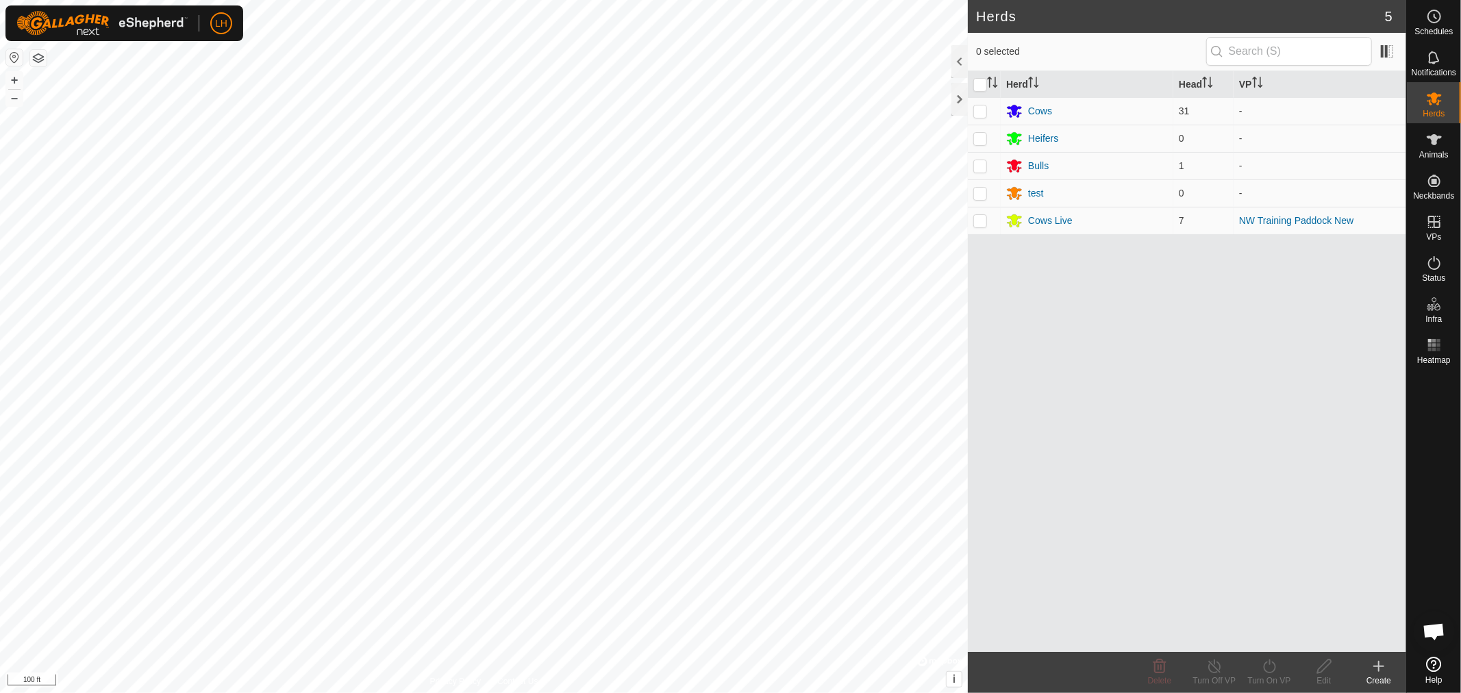
click at [1437, 632] on span "Open chat" at bounding box center [1434, 632] width 23 height 19
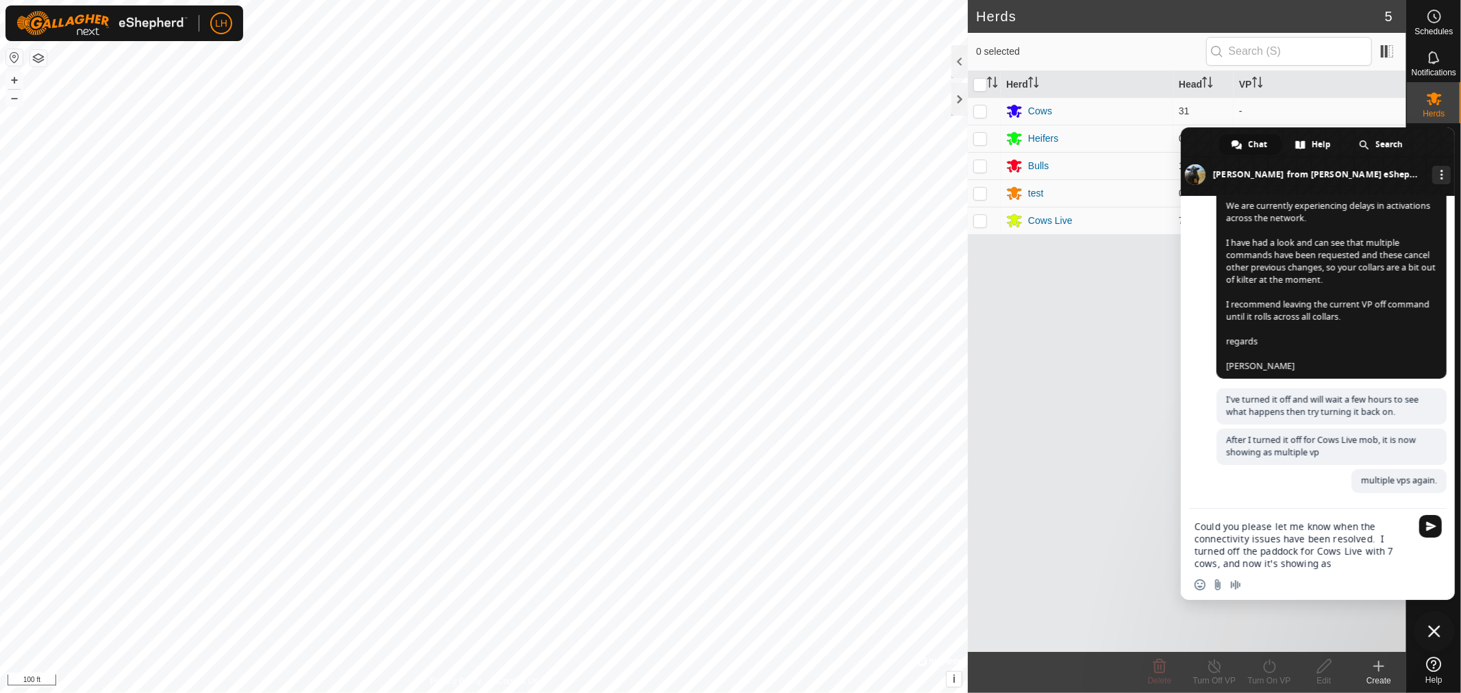
scroll to position [9858, 0]
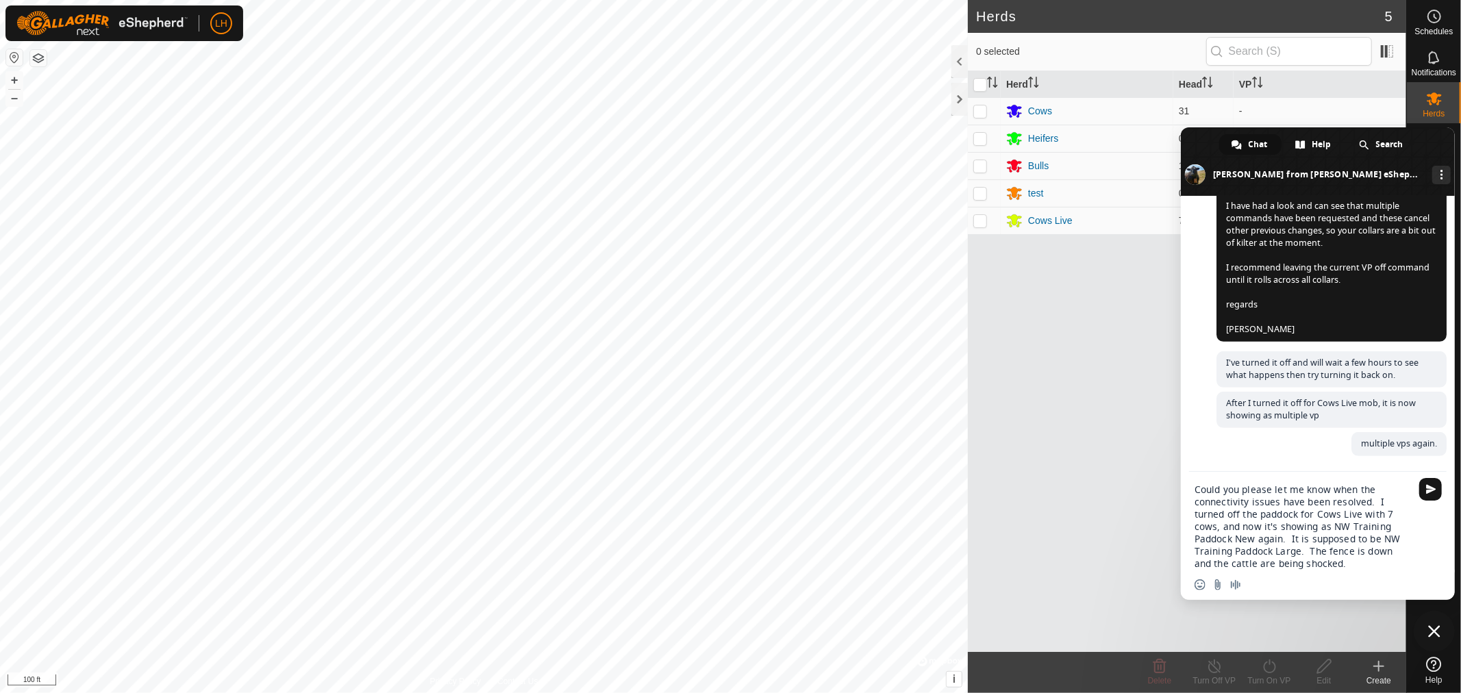
click at [1283, 540] on textarea "Could you please let me know when the connectivity issues have been resolved. I…" at bounding box center [1303, 527] width 216 height 86
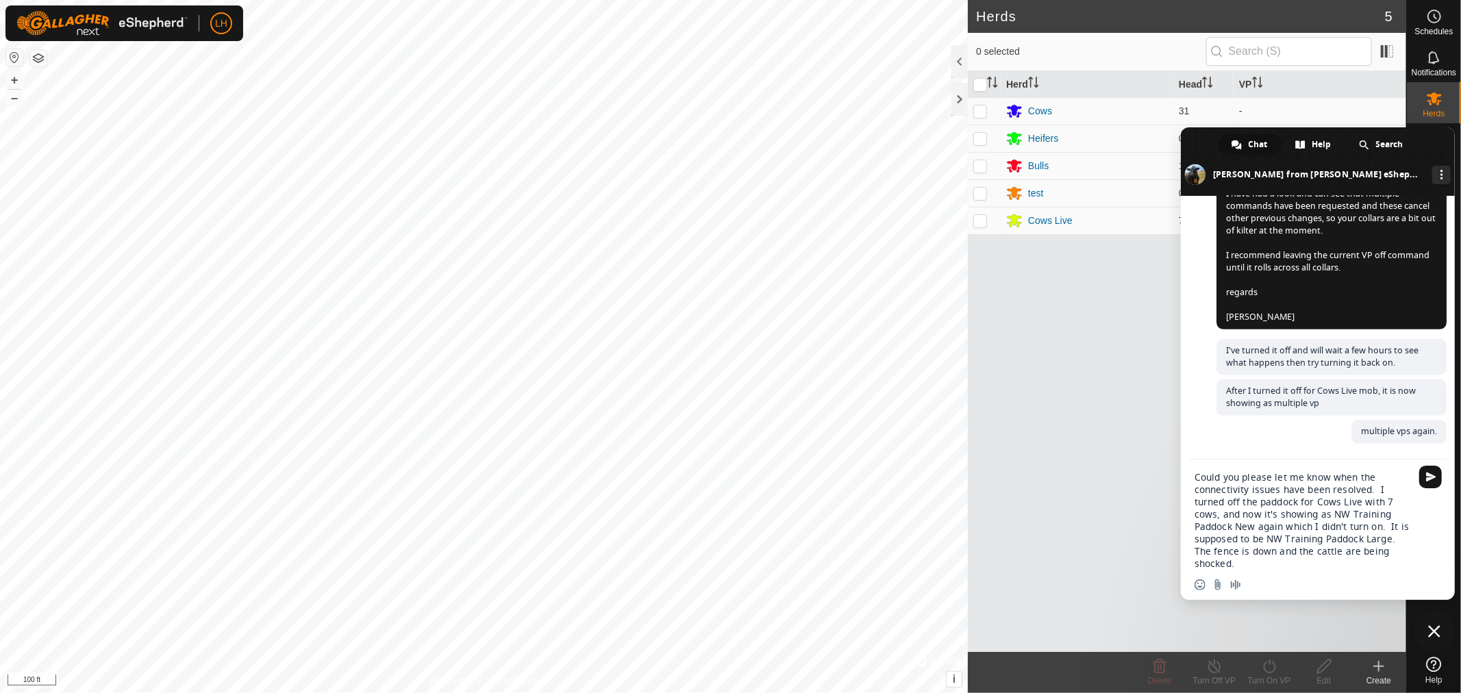
click at [1261, 570] on div "Insert an emoji Send a file Audio message" at bounding box center [1318, 585] width 274 height 30
click at [1253, 562] on textarea "Could you please let me know when the connectivity issues have been resolved. I…" at bounding box center [1303, 520] width 216 height 99
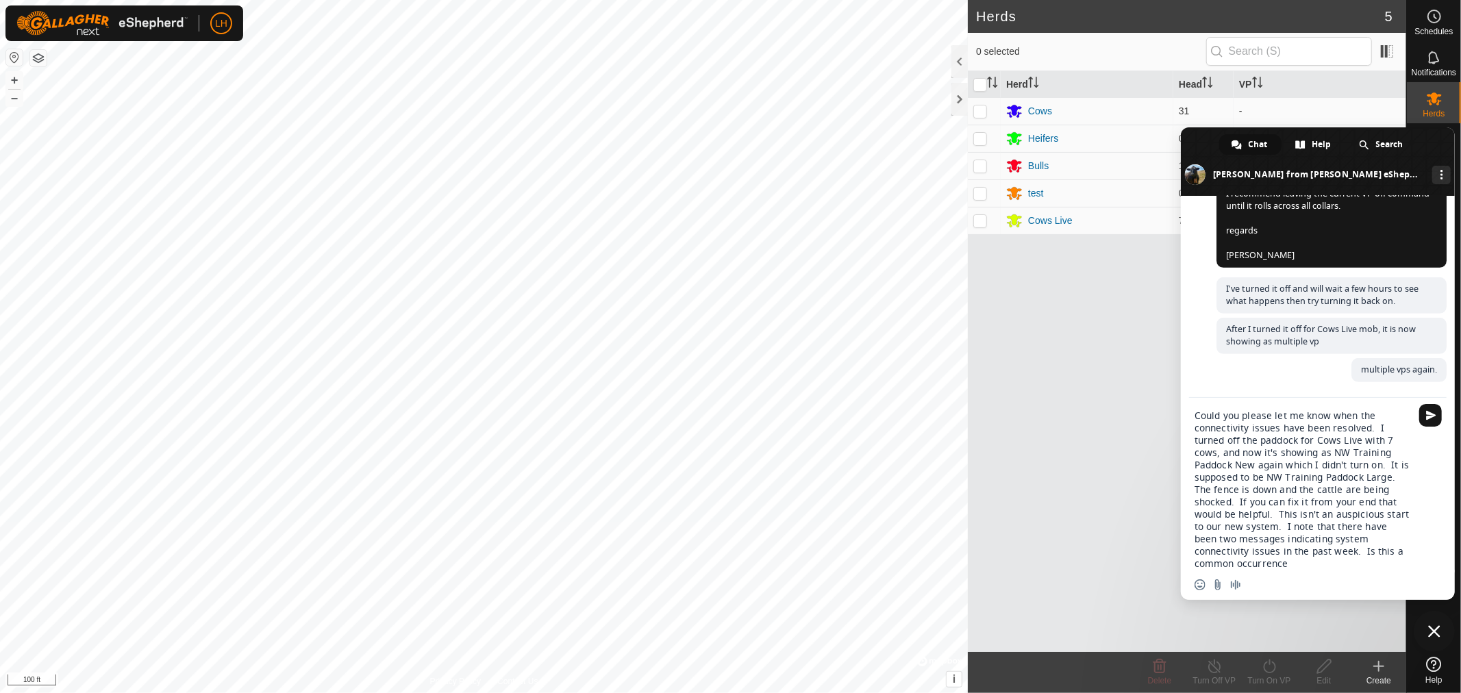
type textarea "Could you please let me know when the connectivity issues have been resolved. I…"
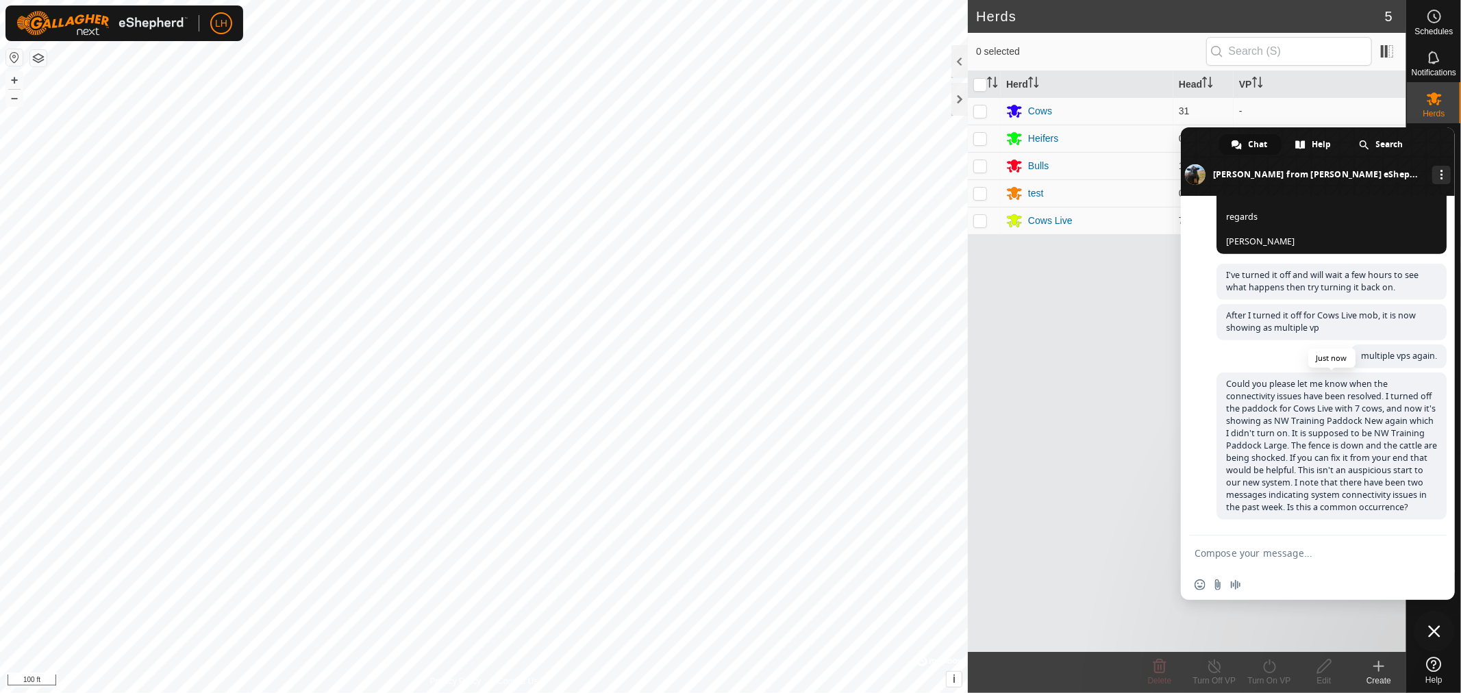
scroll to position [10004, 0]
click at [1436, 632] on span "Close chat" at bounding box center [1434, 631] width 12 height 12
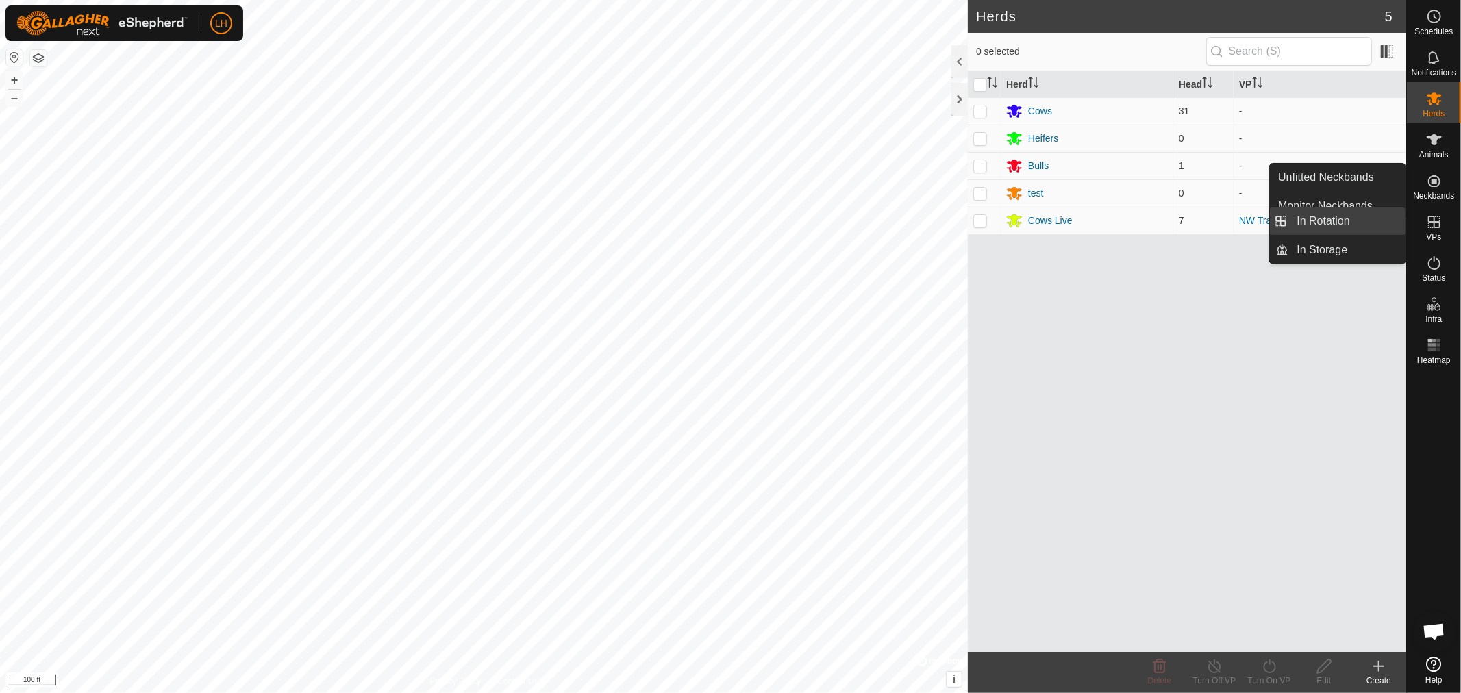
click at [1340, 219] on link "In Rotation" at bounding box center [1347, 221] width 117 height 27
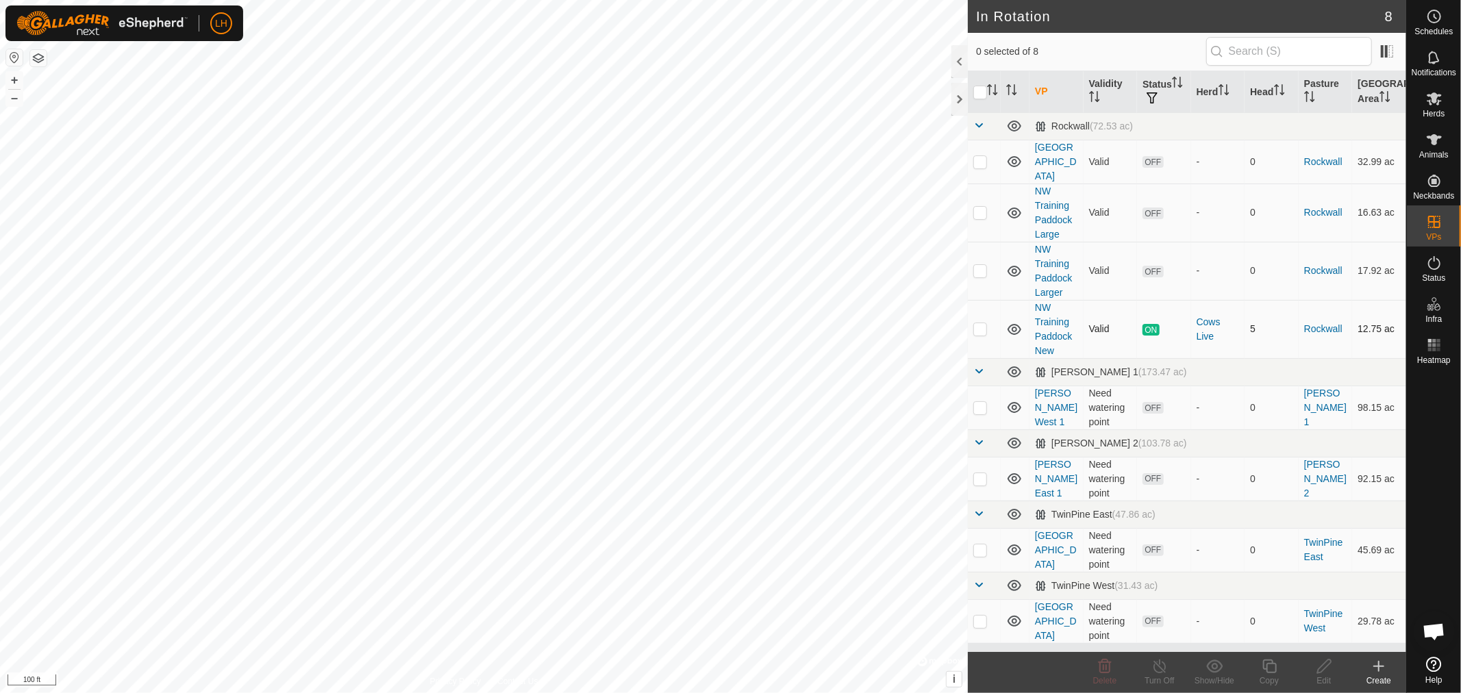
click at [976, 323] on p-checkbox at bounding box center [980, 328] width 14 height 11
checkbox input "true"
click at [1159, 672] on icon at bounding box center [1159, 666] width 17 height 16
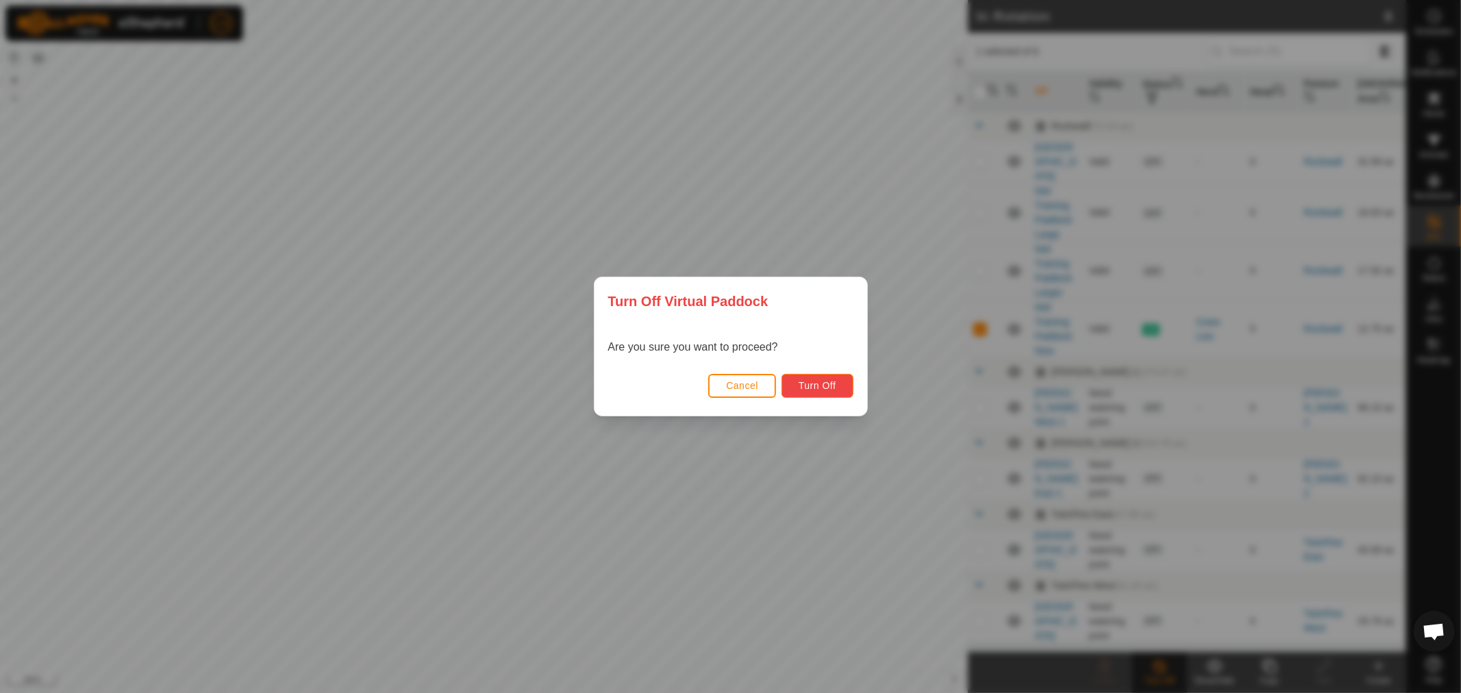
click at [822, 385] on span "Turn Off" at bounding box center [818, 385] width 38 height 11
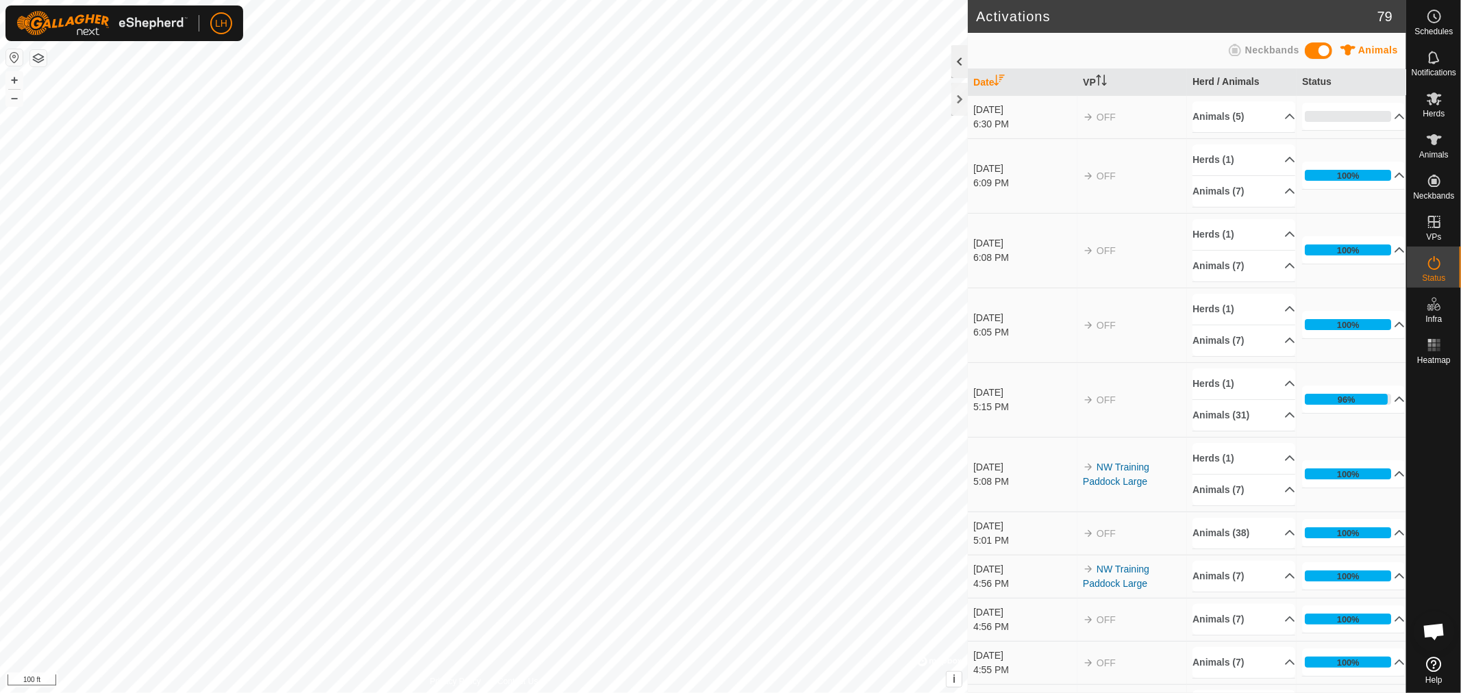
click at [960, 64] on div at bounding box center [959, 61] width 16 height 33
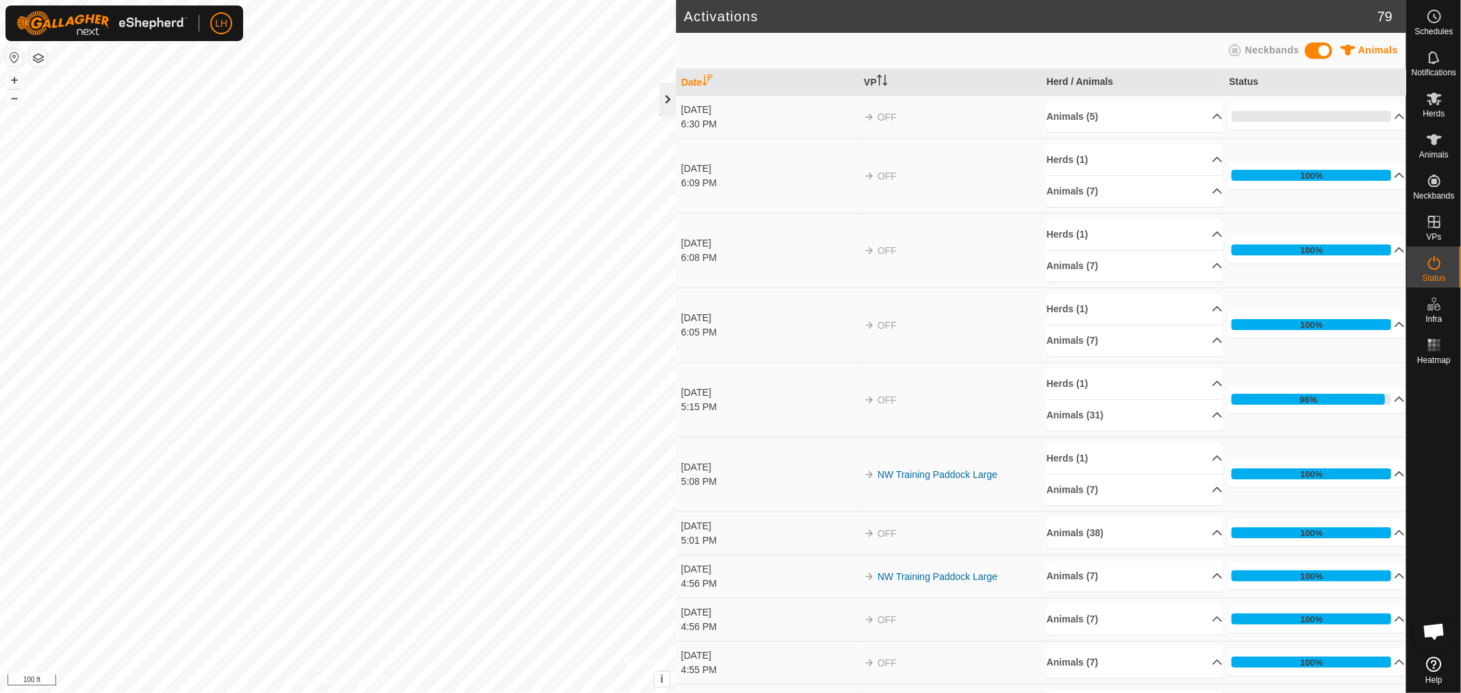
click at [669, 97] on div at bounding box center [668, 99] width 16 height 33
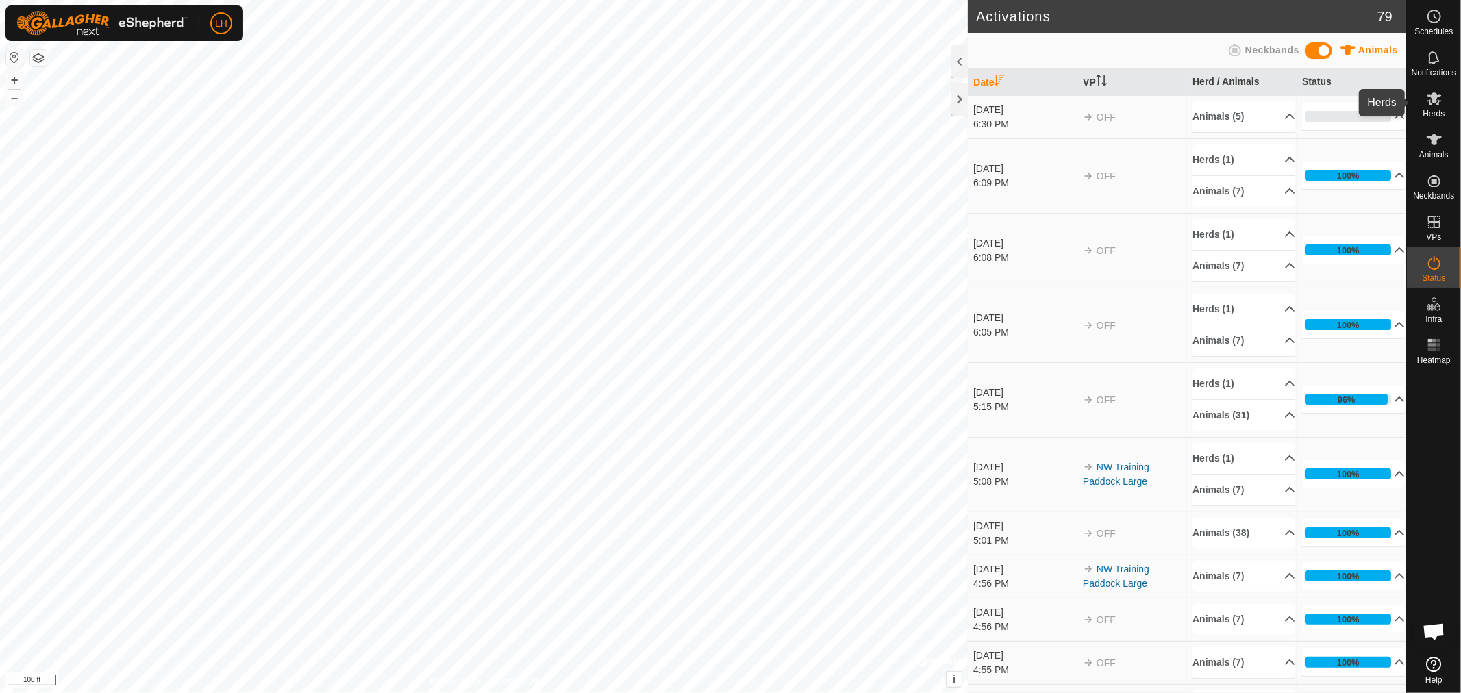
click at [1435, 103] on icon at bounding box center [1434, 98] width 15 height 13
